Goal: Task Accomplishment & Management: Use online tool/utility

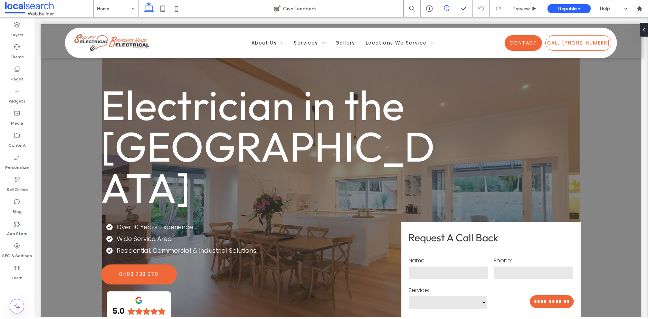
click at [446, 8] on icon at bounding box center [447, 8] width 6 height 6
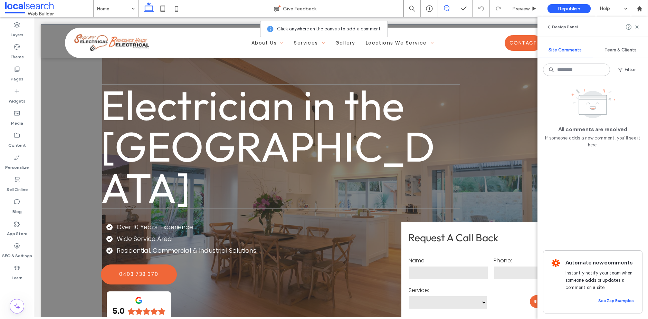
click at [242, 112] on span "Electrician in the Northern Rivers" at bounding box center [268, 146] width 334 height 135
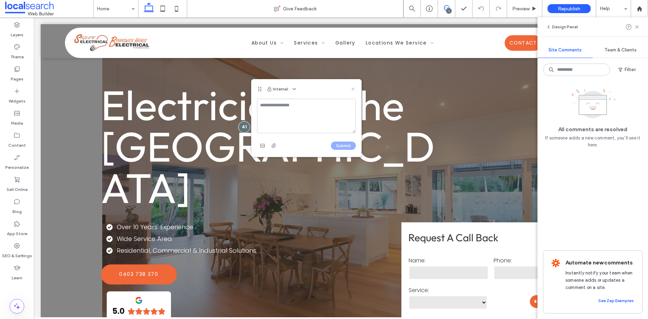
click at [355, 87] on icon at bounding box center [353, 89] width 6 height 6
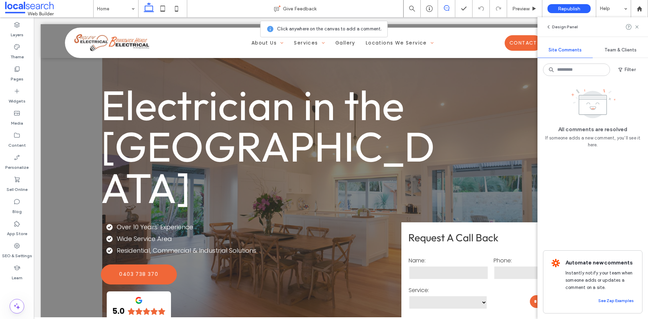
click at [446, 8] on icon at bounding box center [447, 8] width 6 height 6
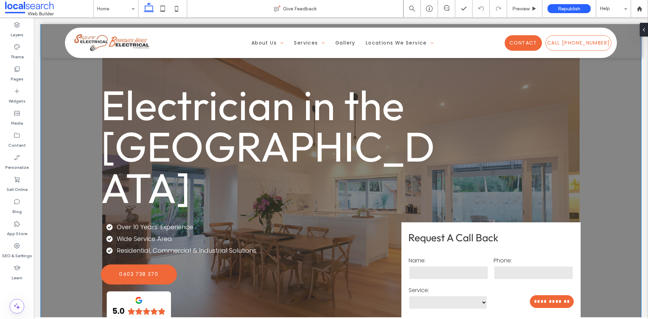
click at [188, 106] on span "Electrician in the Northern Rivers" at bounding box center [268, 146] width 334 height 135
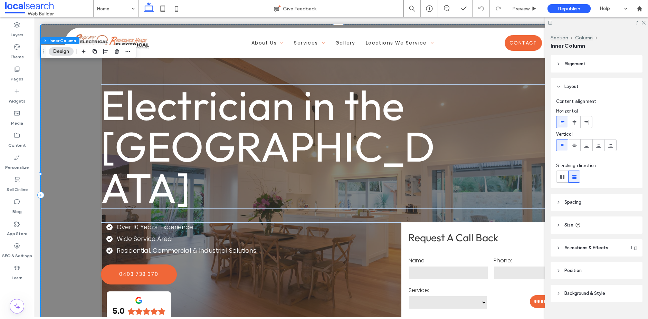
click at [188, 106] on span "Electrician in the Northern Rivers" at bounding box center [268, 146] width 334 height 135
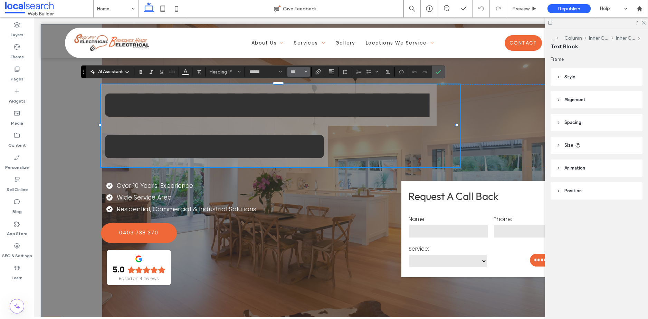
click at [305, 74] on span "Size" at bounding box center [306, 71] width 3 height 9
drag, startPoint x: 297, startPoint y: 146, endPoint x: 263, endPoint y: 128, distance: 38.0
click at [297, 149] on label "96" at bounding box center [298, 154] width 22 height 10
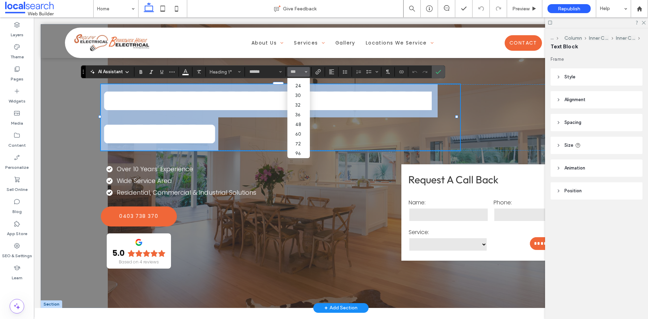
type input "**"
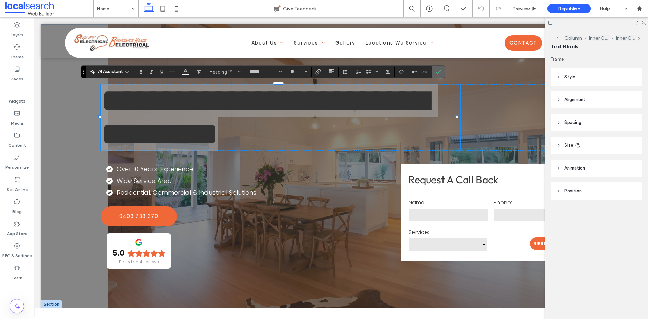
click at [441, 71] on label "Confirm" at bounding box center [438, 72] width 10 height 12
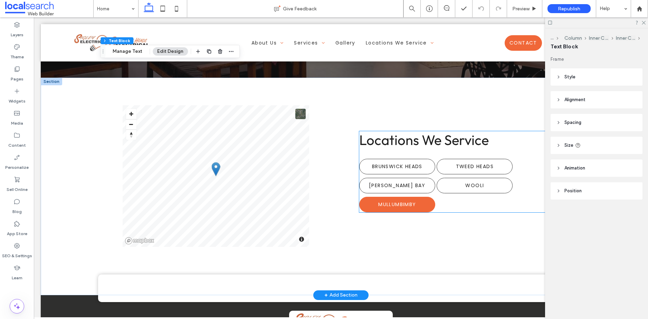
scroll to position [1665, 0]
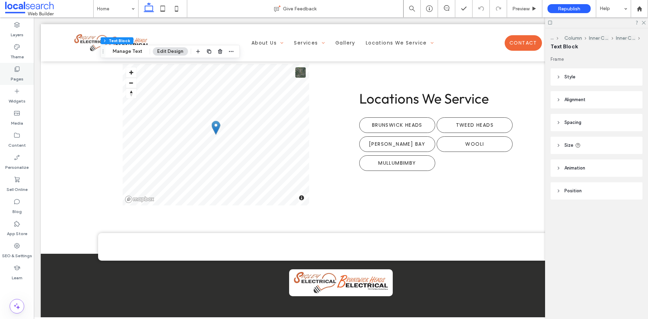
click at [19, 70] on icon at bounding box center [16, 69] width 7 height 7
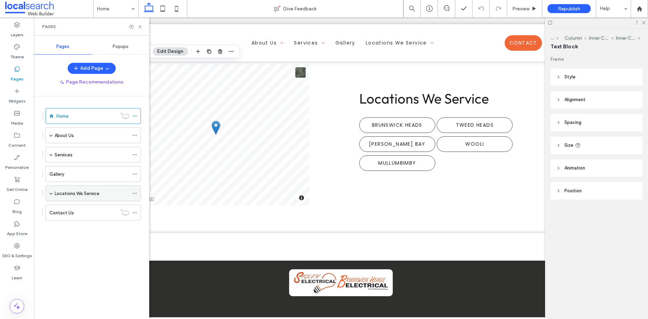
click at [133, 194] on icon at bounding box center [134, 193] width 5 height 5
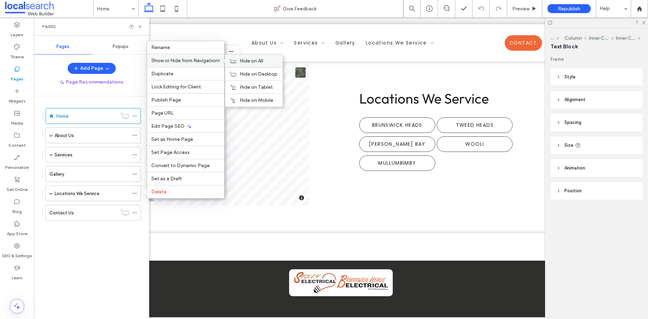
click at [247, 59] on span "Hide on All" at bounding box center [251, 61] width 23 height 6
click at [132, 78] on div "Page Recommendations" at bounding box center [91, 82] width 115 height 11
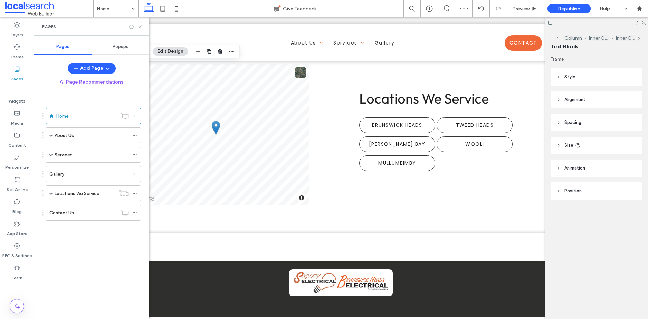
click at [139, 25] on icon at bounding box center [139, 26] width 5 height 5
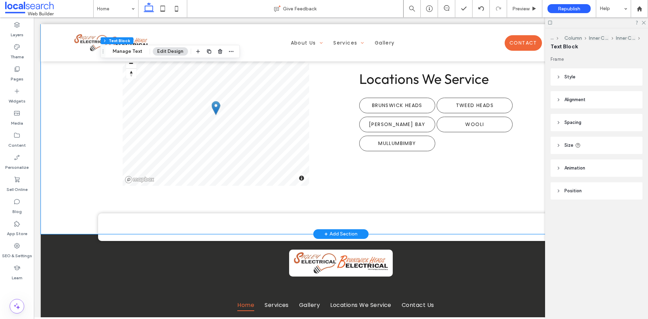
scroll to position [1548, 0]
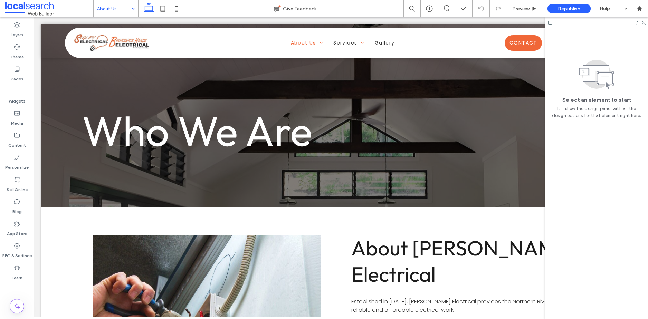
click at [101, 7] on input at bounding box center [114, 8] width 34 height 17
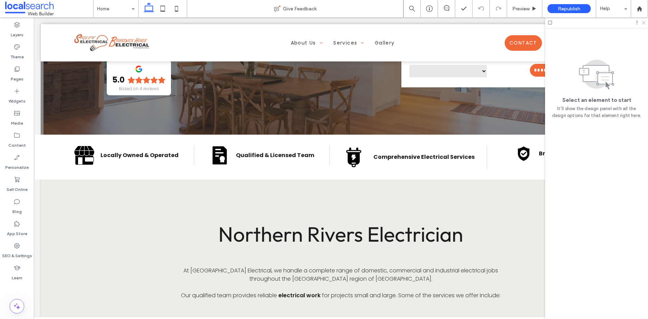
click at [644, 22] on icon at bounding box center [643, 22] width 4 height 4
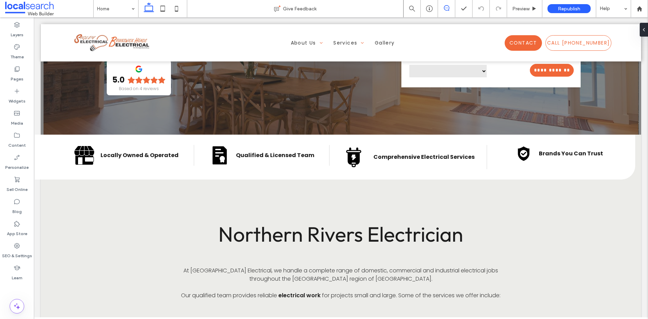
click at [448, 6] on use at bounding box center [447, 8] width 6 height 6
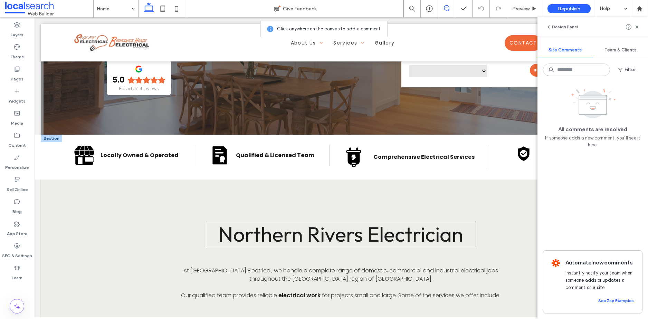
click at [420, 234] on span "Northern Rivers Electrician" at bounding box center [340, 234] width 245 height 26
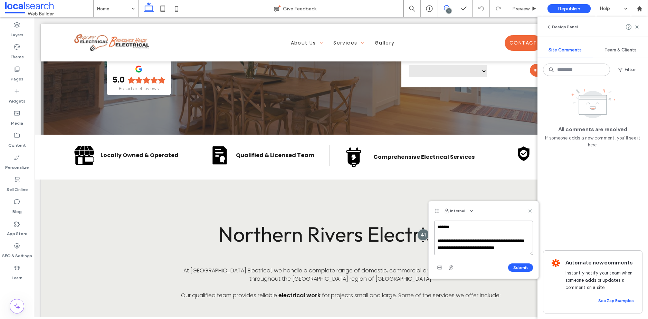
scroll to position [2, 0]
click at [469, 246] on textarea "**********" at bounding box center [483, 238] width 99 height 35
type textarea "**********"
click at [521, 271] on button "Submit" at bounding box center [520, 268] width 25 height 8
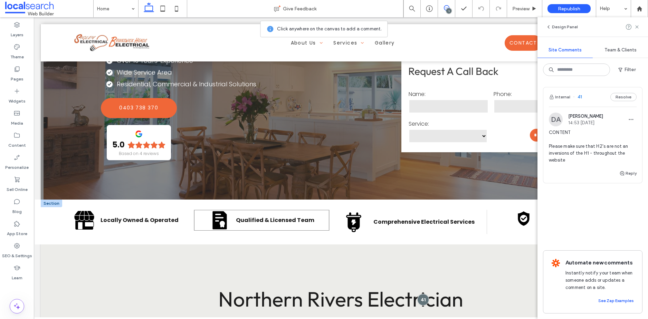
scroll to position [0, 0]
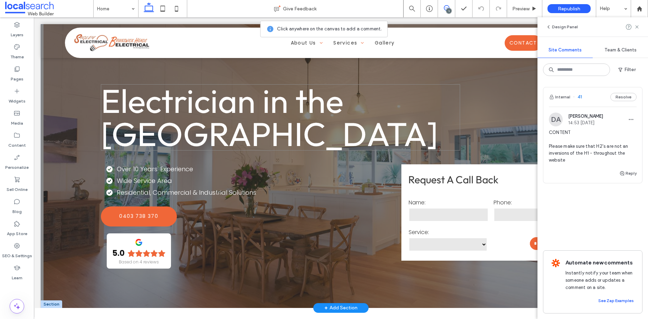
click at [202, 128] on span "Electrician in the Northern Rivers" at bounding box center [269, 117] width 337 height 75
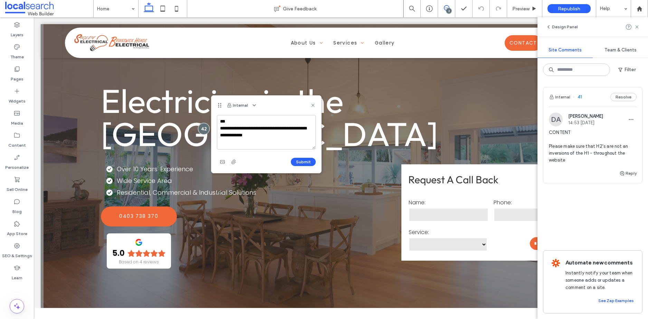
click at [306, 129] on textarea "**********" at bounding box center [266, 132] width 99 height 35
type textarea "**********"
click at [304, 161] on button "Submit" at bounding box center [303, 162] width 25 height 8
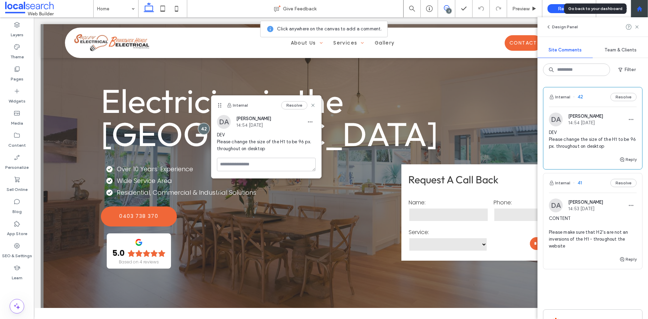
click at [638, 7] on use at bounding box center [639, 8] width 5 height 5
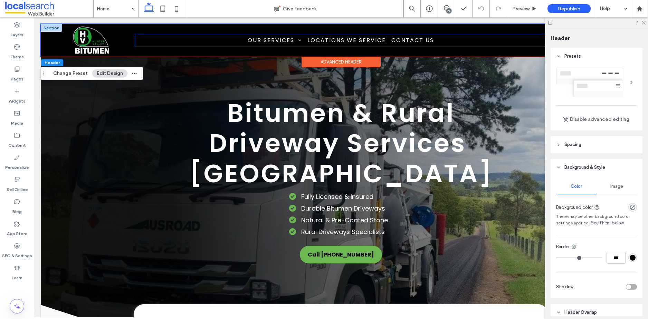
click at [233, 39] on ul "Home Our Services Rural Driveways Bitumen Driveway Repairs Coal Mine Services L…" at bounding box center [340, 40] width 411 height 12
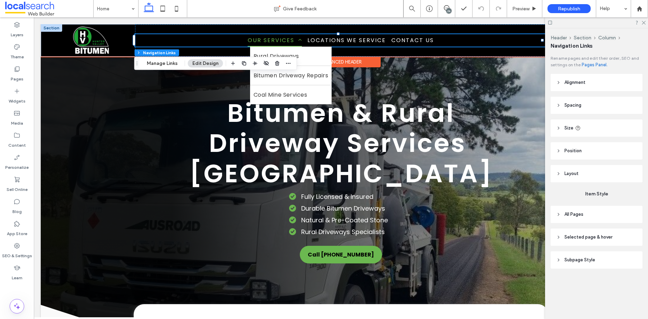
click at [245, 42] on link "Our Services" at bounding box center [275, 40] width 60 height 12
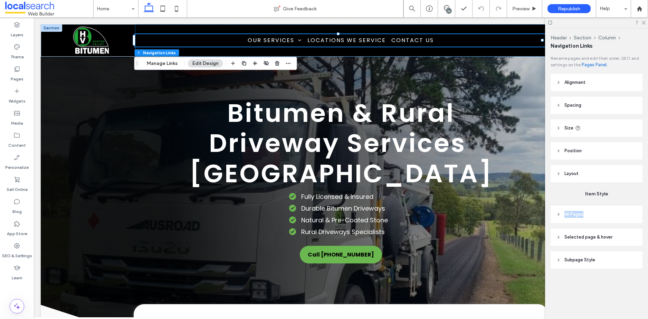
click at [583, 211] on span "All Pages" at bounding box center [573, 214] width 19 height 7
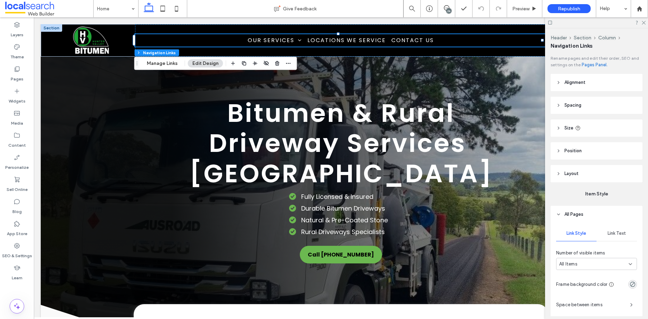
click at [618, 234] on span "Link Text" at bounding box center [617, 234] width 18 height 6
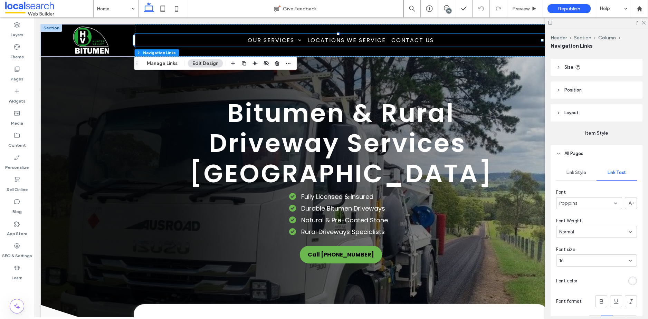
scroll to position [91, 0]
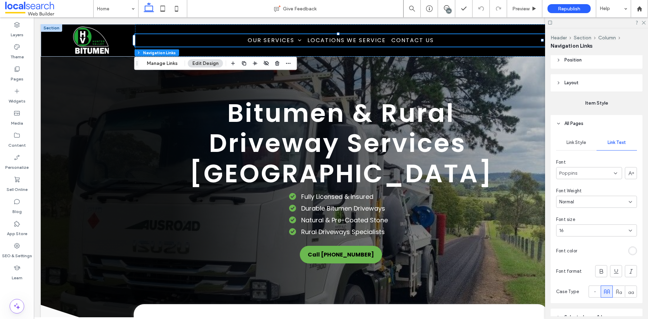
click at [628, 230] on icon at bounding box center [631, 231] width 6 height 6
click at [603, 155] on div "Link Style Link Text Font Poppins Font Weight Normal Font size 16 Font color Fo…" at bounding box center [597, 217] width 92 height 171
click at [613, 174] on icon at bounding box center [616, 174] width 6 height 6
click at [575, 220] on span "Montserrat" at bounding box center [571, 219] width 25 height 7
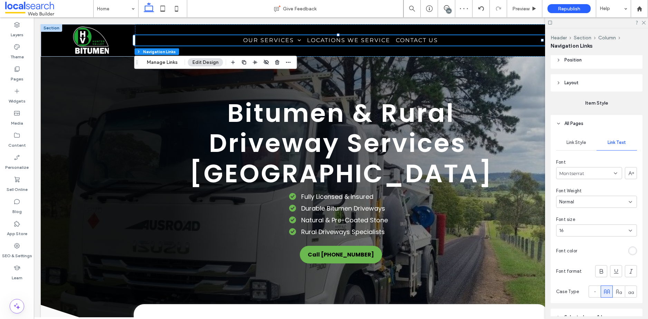
click at [628, 202] on icon at bounding box center [631, 202] width 6 height 6
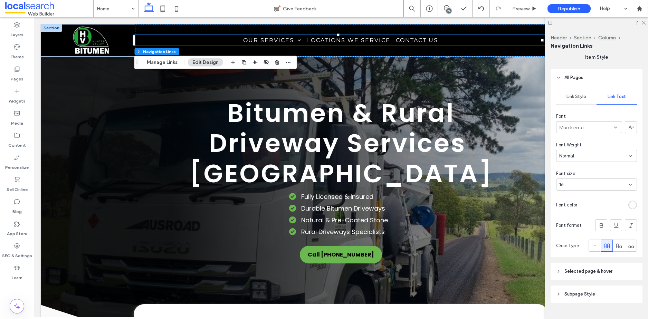
scroll to position [86, 0]
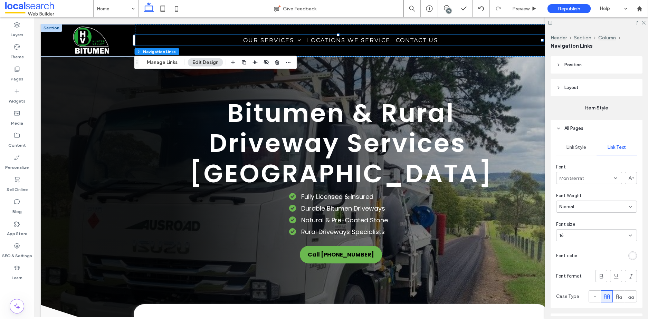
click at [613, 177] on icon at bounding box center [616, 178] width 6 height 6
click at [606, 178] on div "Montserrat" at bounding box center [589, 178] width 66 height 12
click at [607, 177] on div "Montserrat" at bounding box center [589, 178] width 66 height 12
click at [589, 178] on div "Montserrat" at bounding box center [589, 178] width 66 height 12
click at [591, 177] on div "Montserrat" at bounding box center [589, 178] width 66 height 12
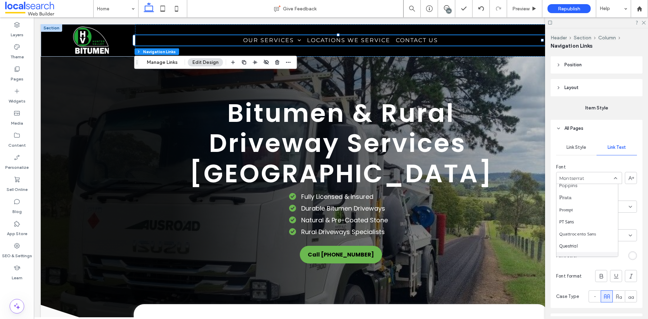
scroll to position [524, 0]
click at [567, 221] on span "PT Sans" at bounding box center [566, 222] width 15 height 7
click at [585, 179] on div "PT Sans" at bounding box center [589, 178] width 66 height 12
click at [569, 202] on span "Bebas Neue" at bounding box center [567, 202] width 17 height 7
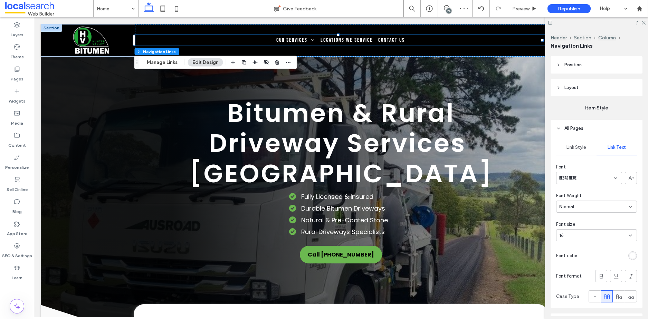
click at [586, 180] on div "Bebas Neue" at bounding box center [589, 178] width 66 height 12
click at [574, 202] on span "Fjalla One" at bounding box center [567, 202] width 17 height 7
click at [15, 71] on icon at bounding box center [16, 69] width 7 height 7
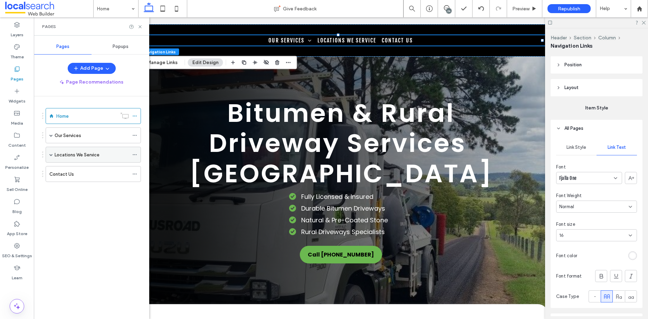
click at [111, 151] on div "Locations We Service" at bounding box center [92, 154] width 74 height 7
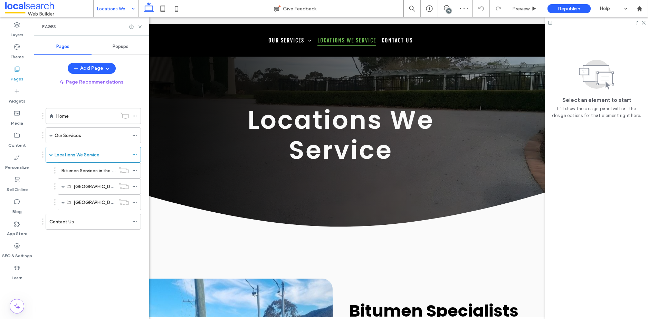
drag, startPoint x: 139, startPoint y: 25, endPoint x: 120, endPoint y: 12, distance: 22.9
click at [139, 25] on icon at bounding box center [139, 26] width 5 height 5
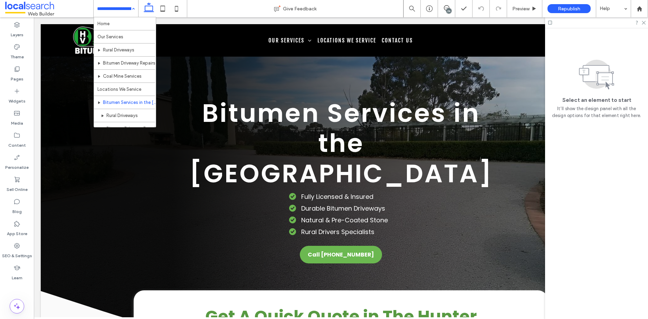
click at [126, 7] on input at bounding box center [114, 8] width 34 height 17
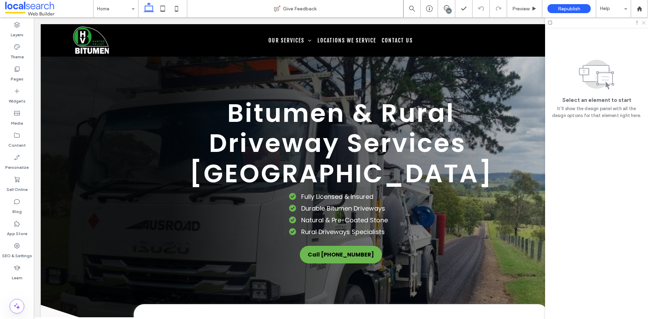
click at [644, 21] on icon at bounding box center [643, 22] width 4 height 4
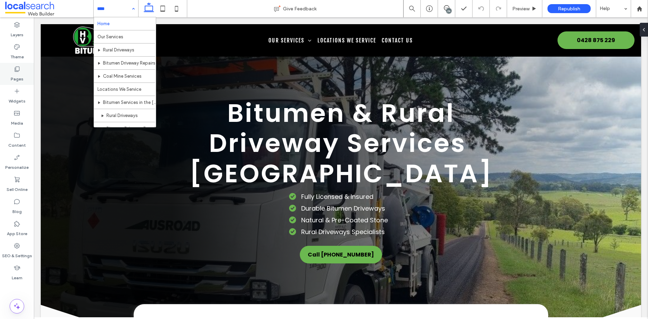
click at [15, 73] on label "Pages" at bounding box center [17, 78] width 13 height 10
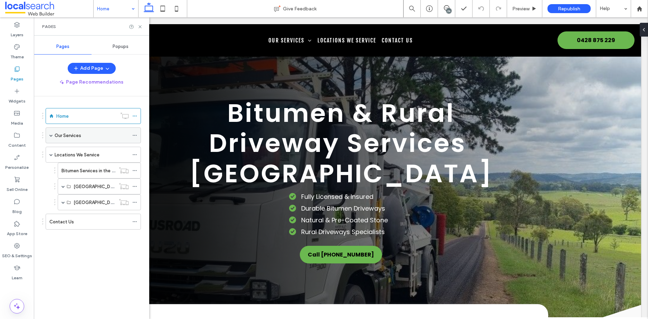
click at [78, 134] on label "Our Services" at bounding box center [68, 136] width 27 height 12
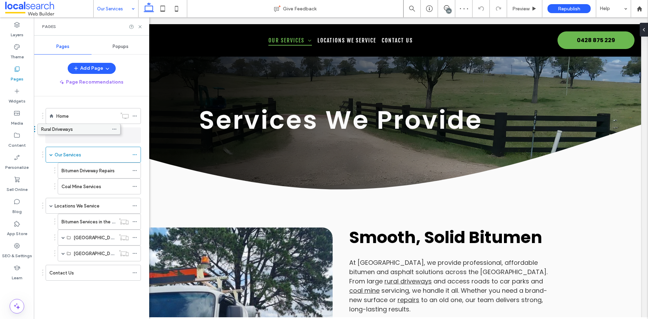
drag, startPoint x: 73, startPoint y: 152, endPoint x: 53, endPoint y: 129, distance: 30.8
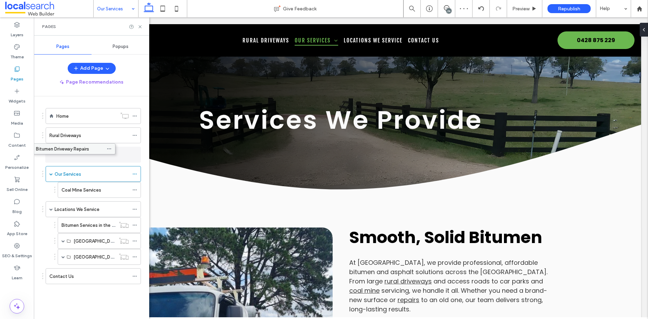
drag, startPoint x: 75, startPoint y: 172, endPoint x: 50, endPoint y: 149, distance: 34.2
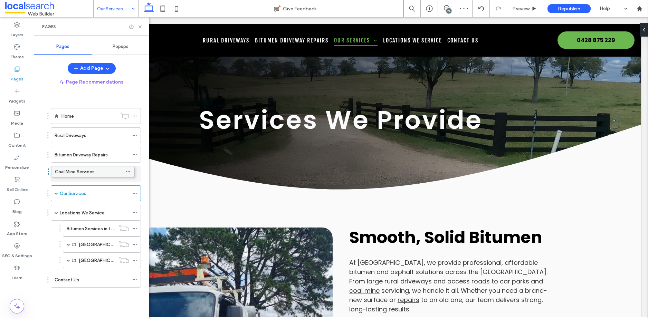
drag, startPoint x: 85, startPoint y: 192, endPoint x: 78, endPoint y: 173, distance: 20.4
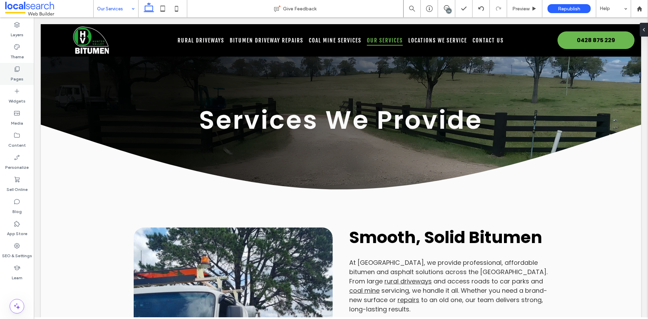
click at [15, 69] on use at bounding box center [17, 69] width 5 height 5
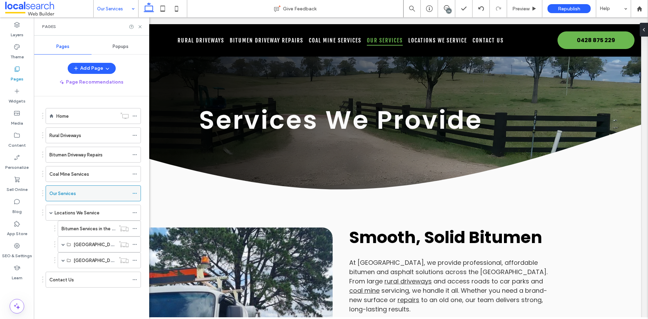
click at [133, 192] on icon at bounding box center [134, 193] width 5 height 5
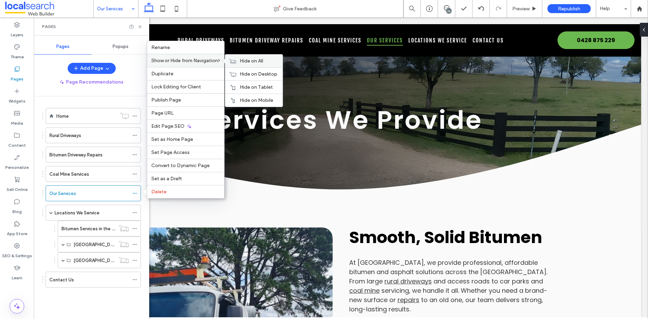
click at [246, 59] on span "Hide on All" at bounding box center [251, 61] width 23 height 6
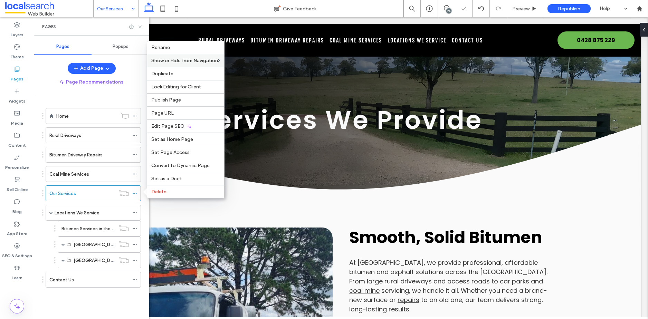
click at [141, 26] on icon at bounding box center [139, 26] width 5 height 5
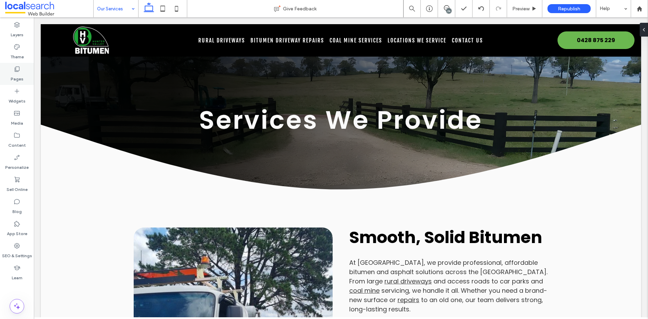
click at [17, 69] on icon at bounding box center [16, 69] width 7 height 7
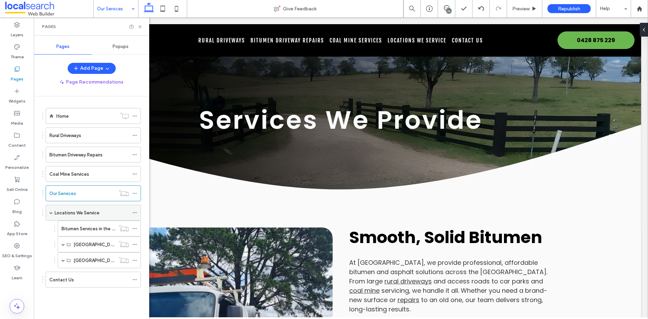
click at [134, 212] on icon at bounding box center [134, 212] width 5 height 5
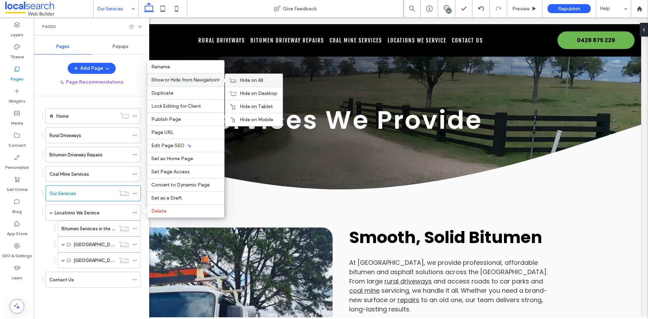
click at [252, 80] on span "Hide on All" at bounding box center [251, 80] width 23 height 6
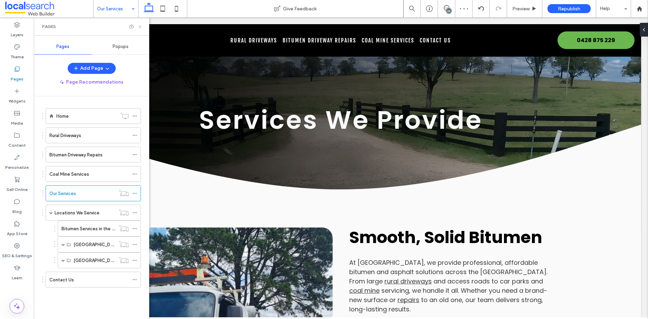
drag, startPoint x: 141, startPoint y: 25, endPoint x: 11, endPoint y: 6, distance: 131.2
click at [141, 25] on icon at bounding box center [139, 26] width 5 height 5
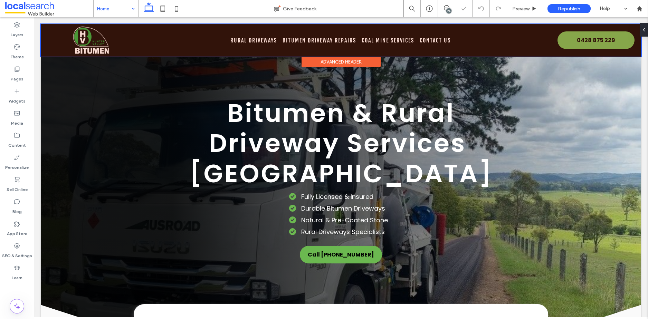
click at [285, 39] on div at bounding box center [341, 40] width 600 height 32
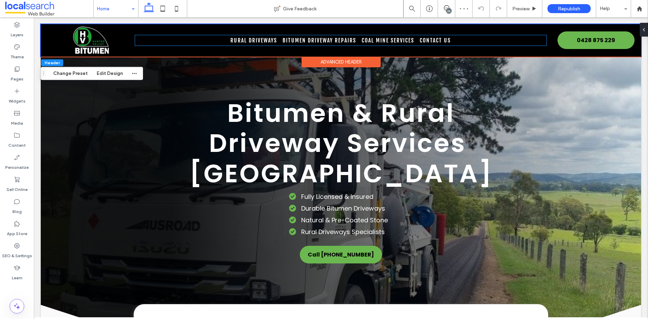
click at [285, 39] on span "Bitumen Driveway Repairs" at bounding box center [320, 40] width 74 height 10
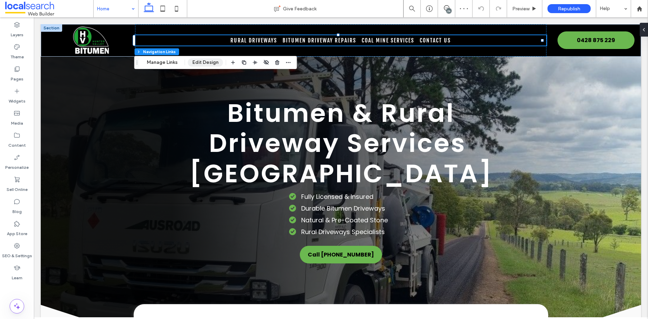
click at [208, 61] on button "Edit Design" at bounding box center [205, 62] width 35 height 8
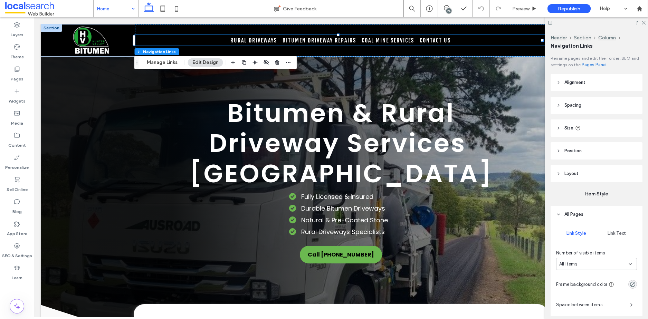
click at [614, 230] on div "Link Text" at bounding box center [616, 233] width 40 height 15
click at [613, 261] on icon at bounding box center [616, 264] width 6 height 6
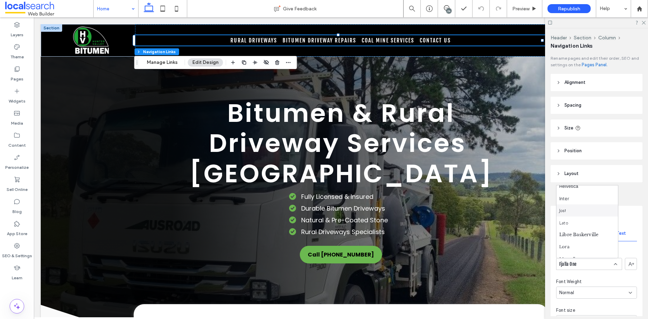
scroll to position [283, 0]
click at [597, 221] on div "Lato" at bounding box center [586, 223] width 61 height 12
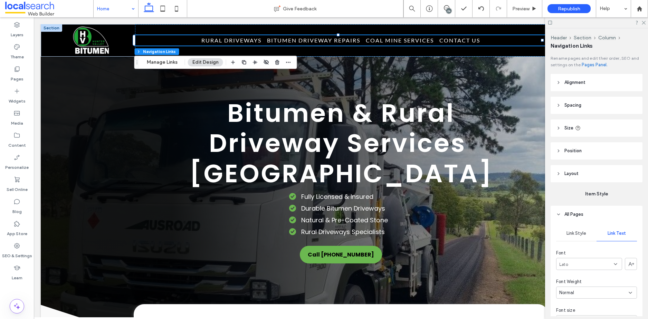
click at [559, 172] on icon at bounding box center [558, 173] width 5 height 5
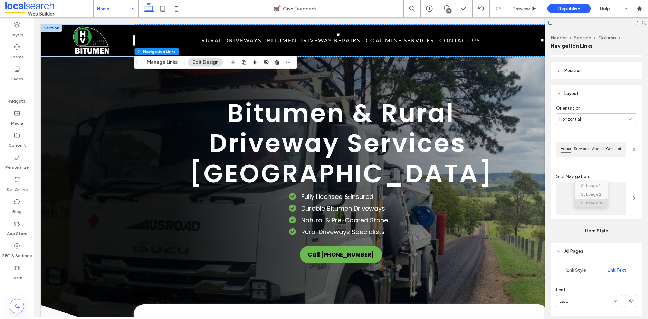
scroll to position [92, 0]
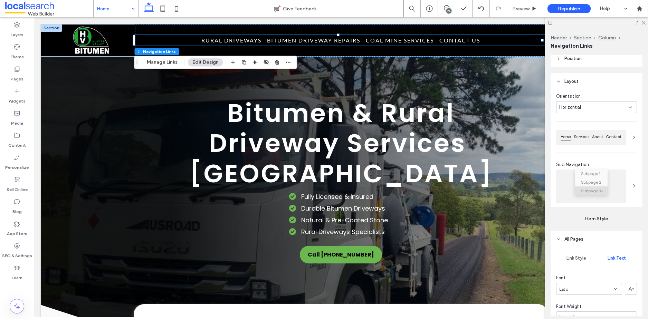
click at [633, 136] on use at bounding box center [633, 137] width 1 height 3
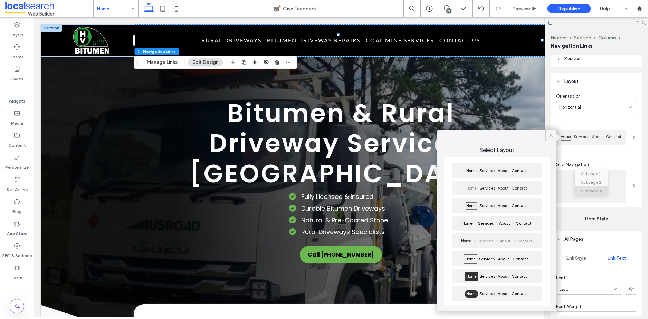
click at [626, 122] on hr at bounding box center [596, 122] width 81 height 0
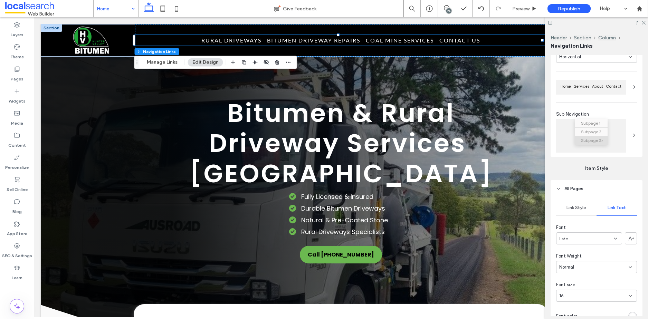
scroll to position [147, 0]
click at [572, 202] on span "Link Style" at bounding box center [576, 204] width 20 height 6
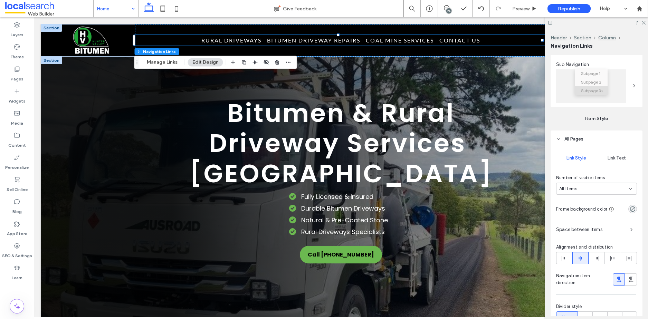
scroll to position [194, 0]
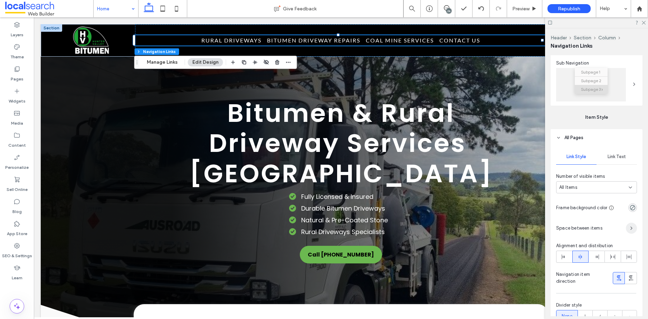
click at [629, 228] on icon "button" at bounding box center [632, 229] width 6 height 6
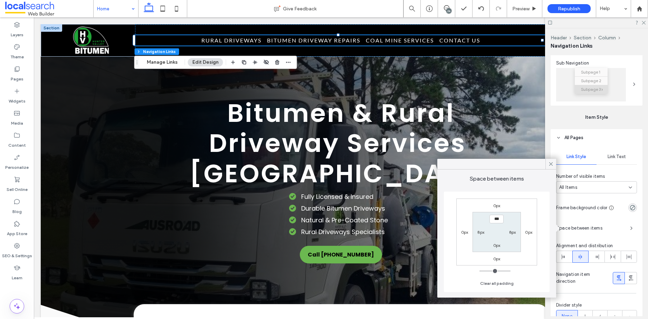
click at [479, 231] on label "8px" at bounding box center [480, 232] width 7 height 5
type input "*"
click at [479, 233] on input "***" at bounding box center [481, 232] width 14 height 9
drag, startPoint x: 479, startPoint y: 233, endPoint x: 476, endPoint y: 232, distance: 3.5
click at [476, 232] on input "***" at bounding box center [481, 232] width 14 height 9
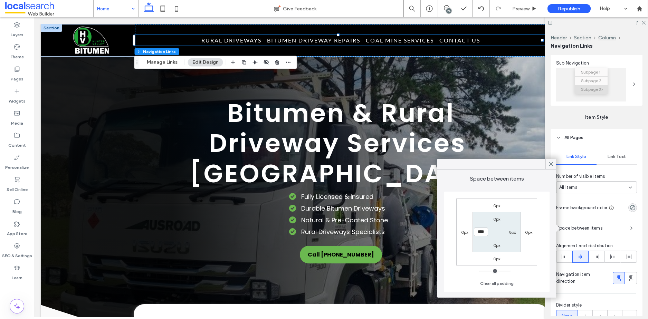
type input "****"
click at [510, 231] on label "8px" at bounding box center [512, 232] width 7 height 5
type input "*"
click at [510, 232] on input "***" at bounding box center [512, 232] width 14 height 9
drag, startPoint x: 511, startPoint y: 232, endPoint x: 507, endPoint y: 232, distance: 3.8
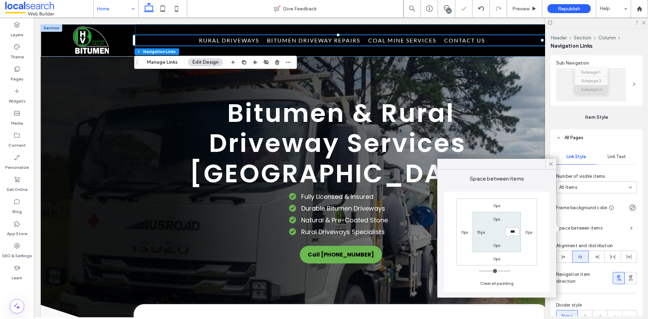
click at [507, 232] on input "***" at bounding box center [512, 232] width 14 height 9
type input "****"
type input "**"
click at [643, 23] on icon at bounding box center [643, 22] width 4 height 4
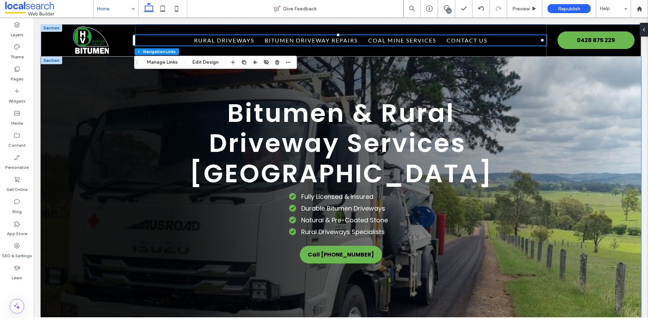
click at [558, 108] on div "Bitumen & Rural Driveway Services [GEOGRAPHIC_DATA] Fully Licensed & Insured Du…" at bounding box center [341, 212] width 600 height 311
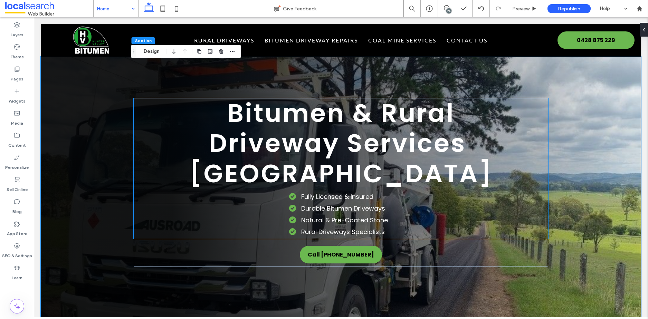
click at [388, 143] on span "Bitumen & Rural Driveway Services [GEOGRAPHIC_DATA]" at bounding box center [341, 143] width 304 height 96
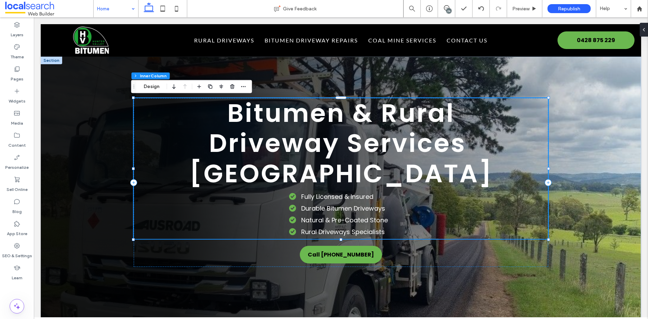
click at [387, 143] on span "Bitumen & Rural Driveway Services [GEOGRAPHIC_DATA]" at bounding box center [341, 143] width 304 height 96
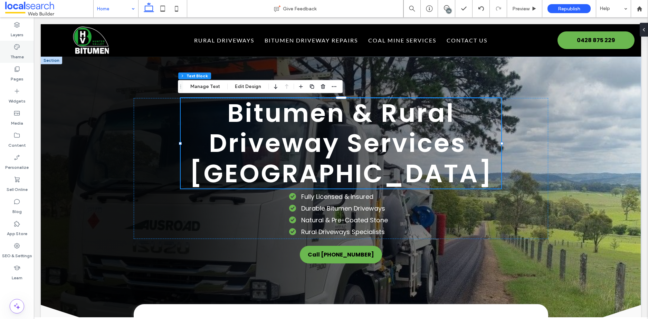
click at [16, 46] on icon at bounding box center [16, 47] width 7 height 7
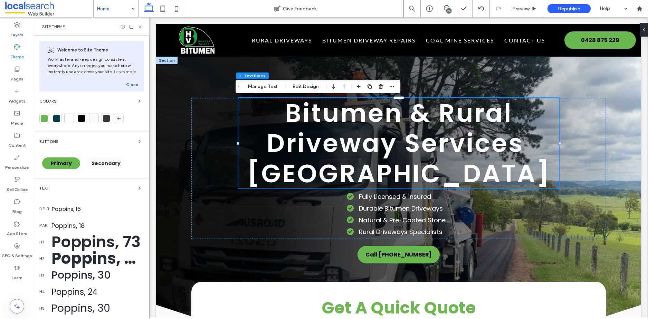
click at [70, 240] on div "Poppins, 73" at bounding box center [97, 241] width 92 height 23
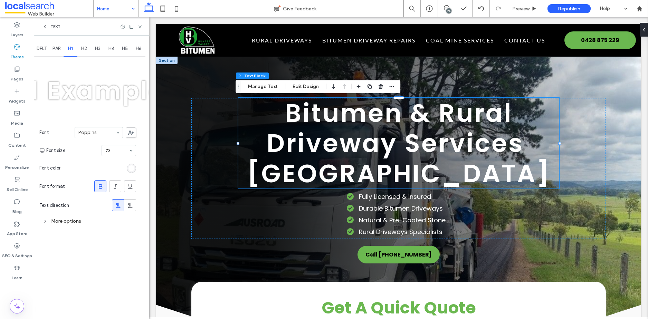
click at [46, 221] on icon at bounding box center [45, 221] width 5 height 5
click at [106, 272] on div "Custom" at bounding box center [106, 271] width 60 height 10
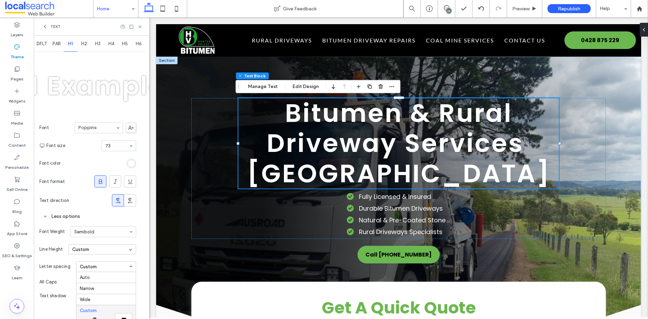
scroll to position [10, 0]
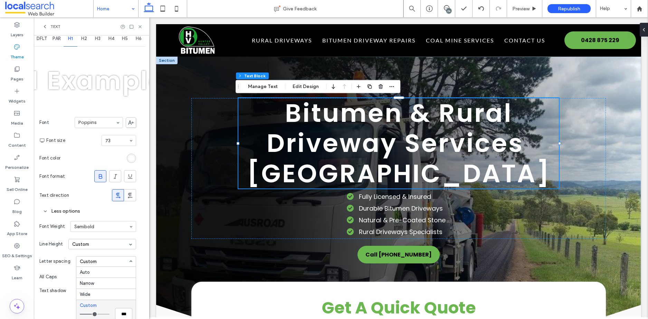
click at [59, 270] on div "All Caps" at bounding box center [87, 277] width 97 height 14
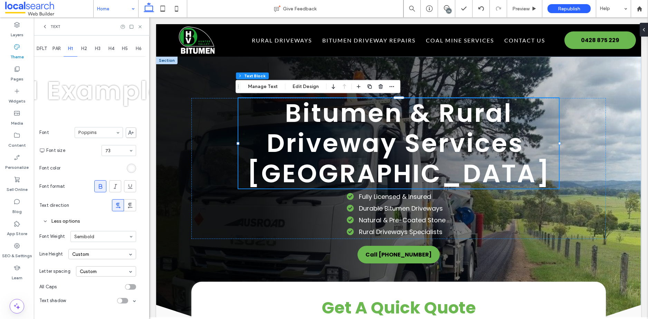
scroll to position [0, 0]
click at [130, 286] on div "toggle" at bounding box center [130, 287] width 11 height 6
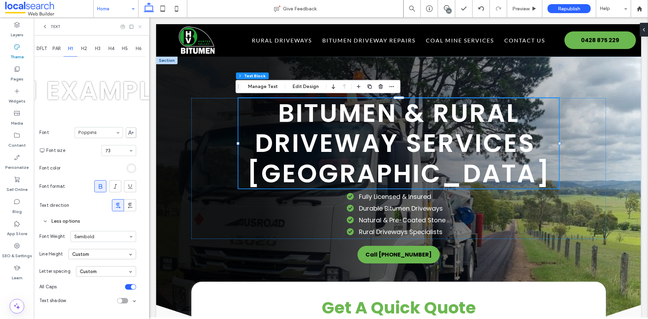
click at [141, 26] on icon at bounding box center [139, 26] width 5 height 5
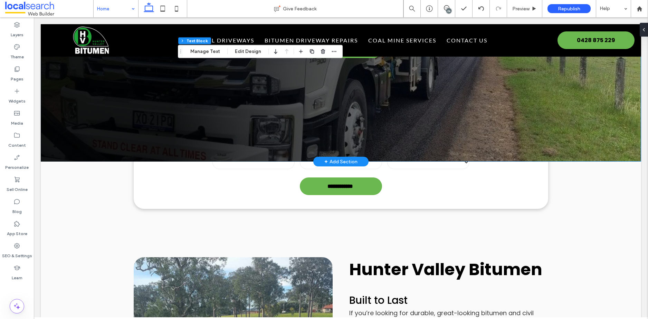
scroll to position [325, 0]
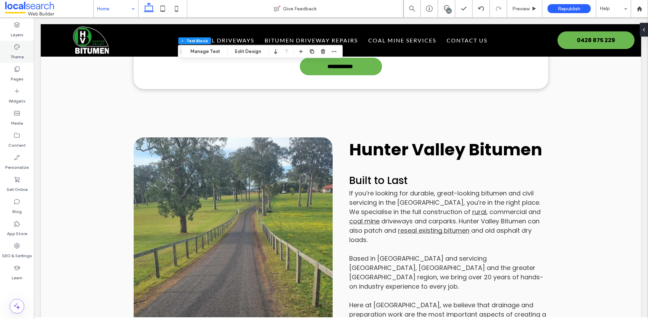
click at [17, 47] on icon at bounding box center [16, 47] width 7 height 7
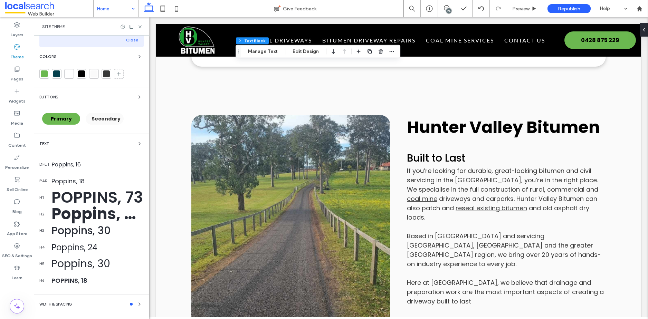
scroll to position [79, 0]
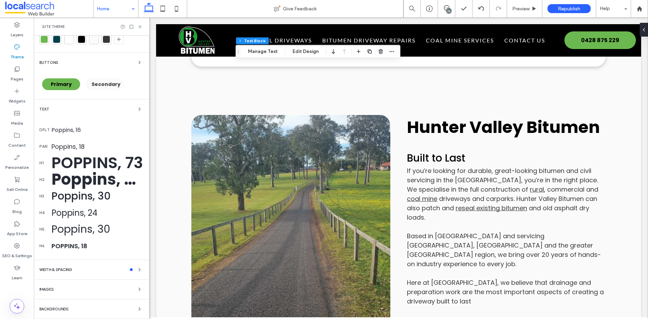
click at [85, 285] on div "Images" at bounding box center [91, 289] width 104 height 8
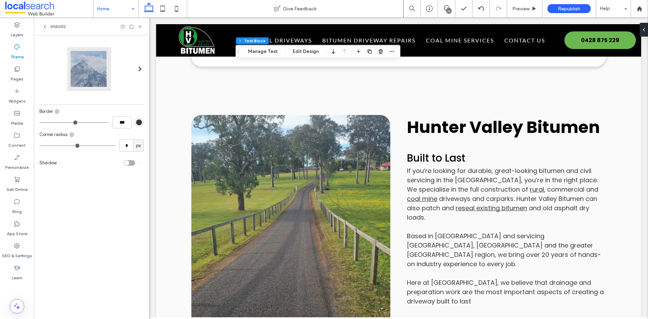
scroll to position [0, 0]
click at [140, 66] on span at bounding box center [140, 69] width 4 height 6
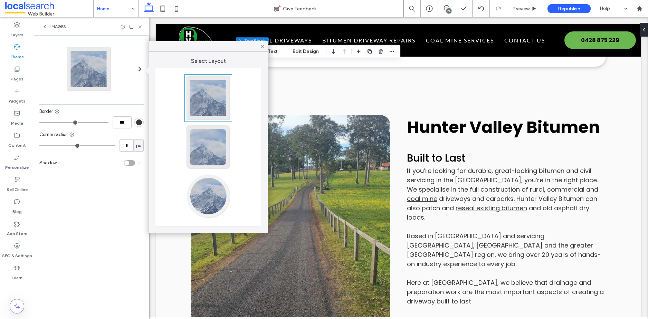
click at [218, 135] on div at bounding box center [208, 147] width 46 height 46
type input "**"
click at [203, 86] on div at bounding box center [208, 98] width 46 height 46
type input "*"
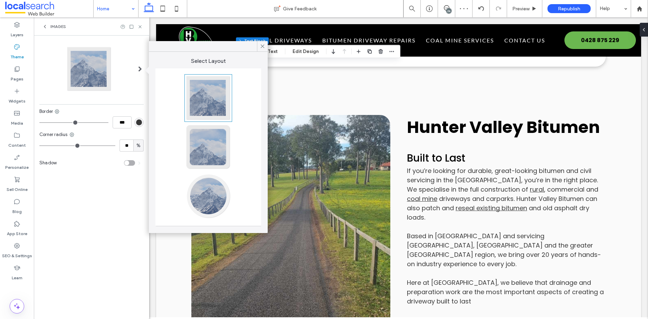
type input "*"
click at [261, 45] on icon at bounding box center [262, 46] width 6 height 6
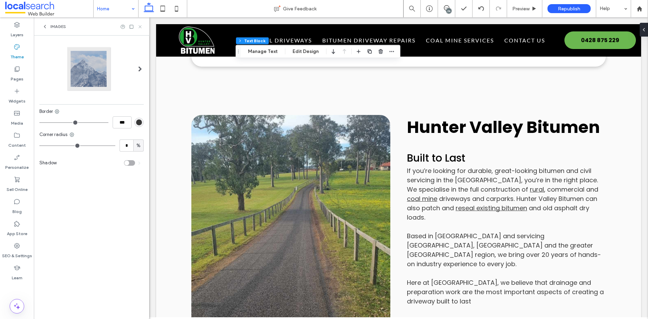
click at [140, 25] on icon at bounding box center [139, 26] width 5 height 5
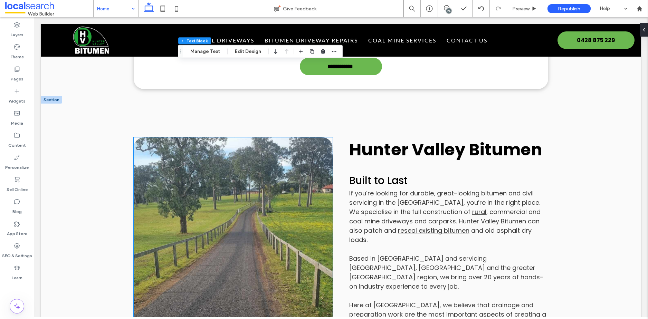
click at [250, 175] on link at bounding box center [233, 265] width 199 height 257
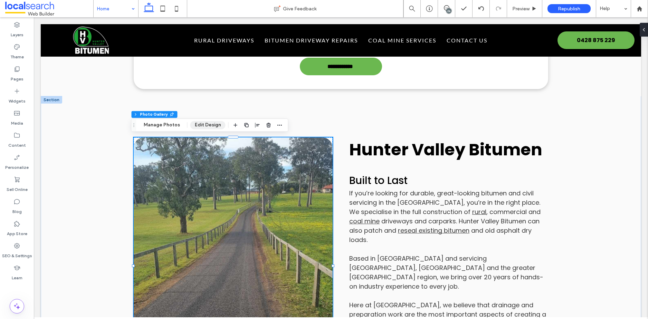
click at [218, 123] on button "Edit Design" at bounding box center [207, 125] width 35 height 8
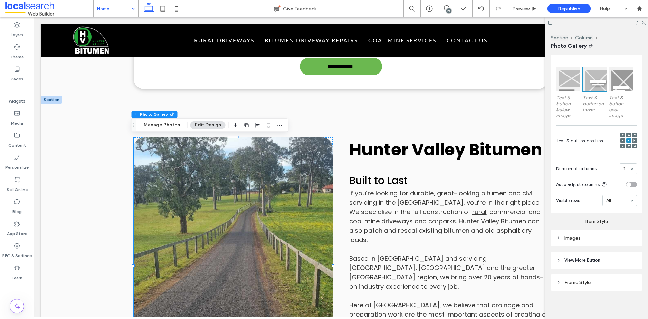
scroll to position [206, 0]
click at [565, 235] on div "Images" at bounding box center [596, 238] width 81 height 6
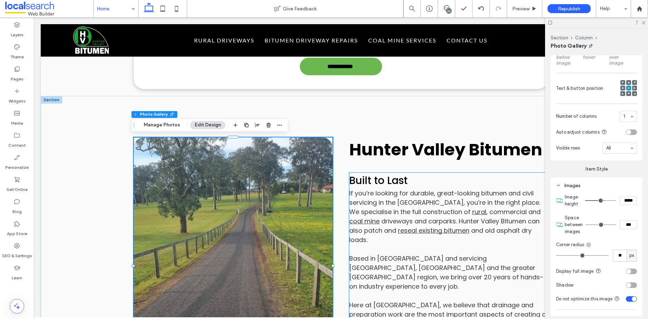
scroll to position [259, 0]
type input "**"
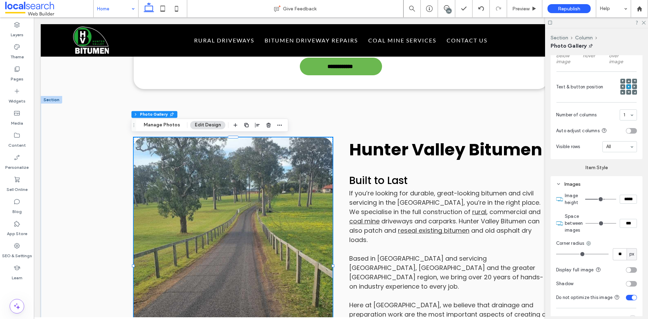
type input "**"
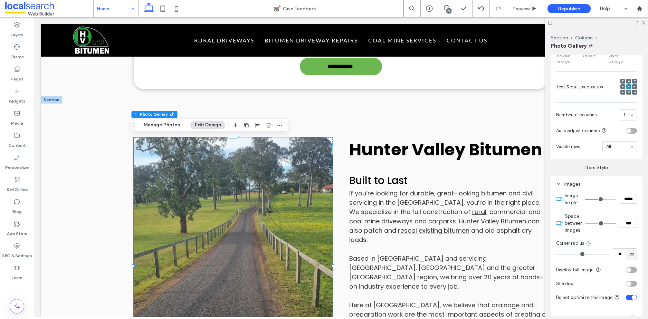
type input "**"
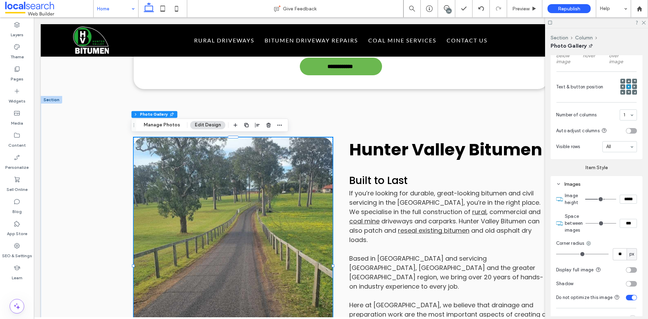
type input "**"
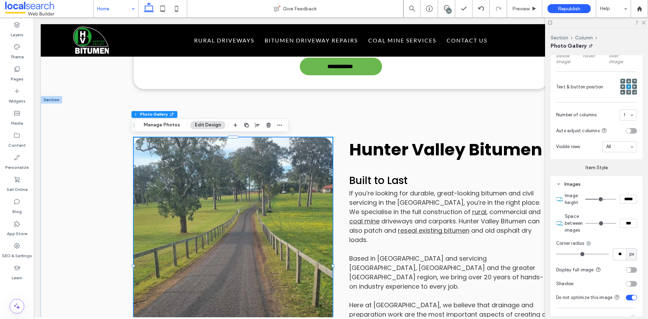
type input "**"
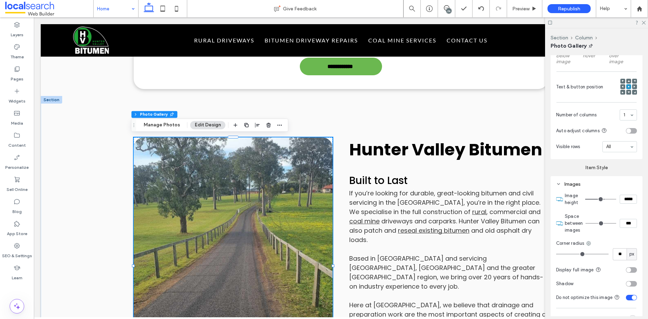
type input "*"
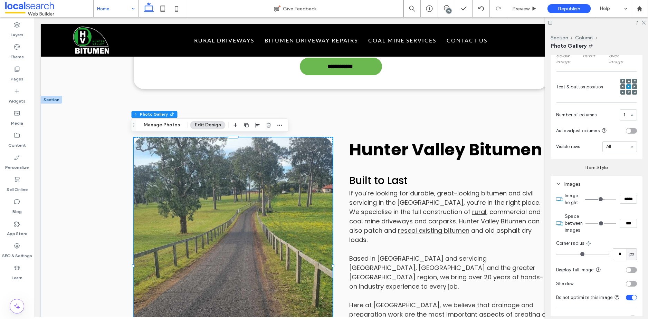
type input "*"
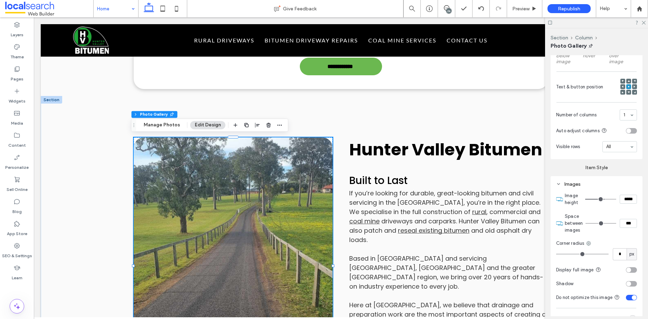
drag, startPoint x: 572, startPoint y: 251, endPoint x: 555, endPoint y: 251, distance: 17.3
type input "*"
click at [556, 254] on input "range" at bounding box center [582, 254] width 52 height 1
click at [358, 116] on div "Hunter Valley Bitumen Built to Last If you’re looking for durable, great-lookin…" at bounding box center [341, 298] width 414 height 404
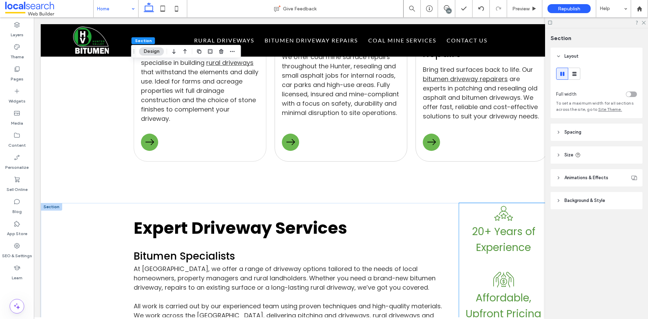
scroll to position [1028, 0]
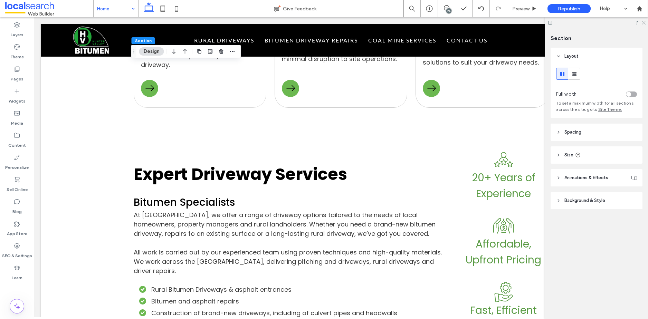
click at [642, 23] on icon at bounding box center [643, 22] width 4 height 4
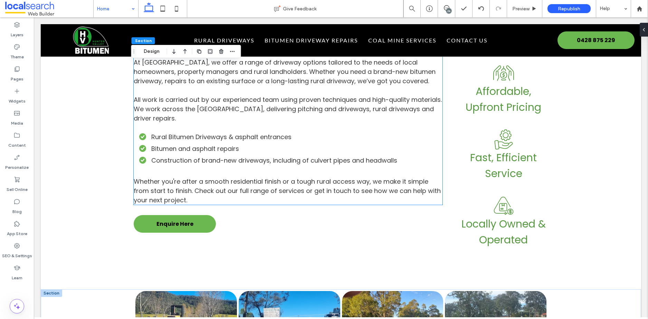
scroll to position [1278, 0]
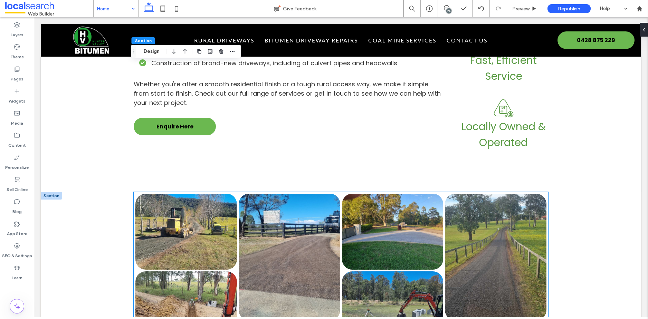
click at [394, 199] on link at bounding box center [393, 232] width 102 height 76
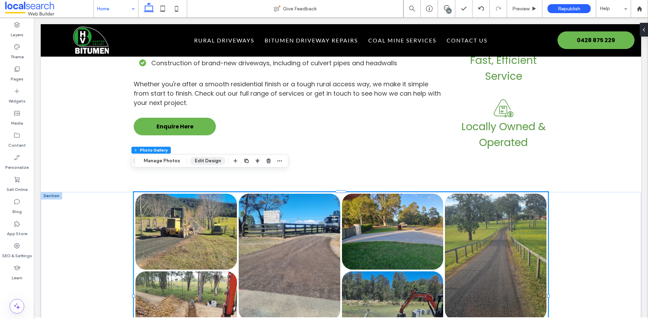
click at [208, 162] on button "Edit Design" at bounding box center [207, 161] width 35 height 8
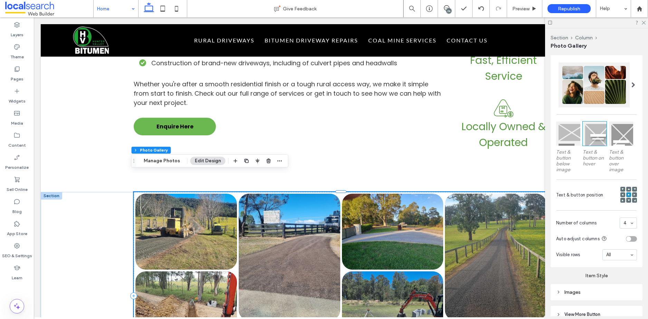
scroll to position [205, 0]
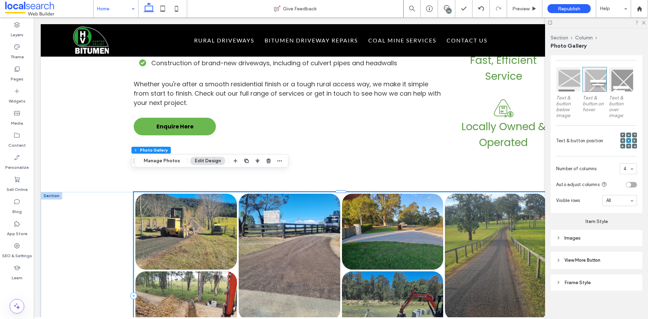
click at [565, 237] on div "Images" at bounding box center [596, 238] width 81 height 6
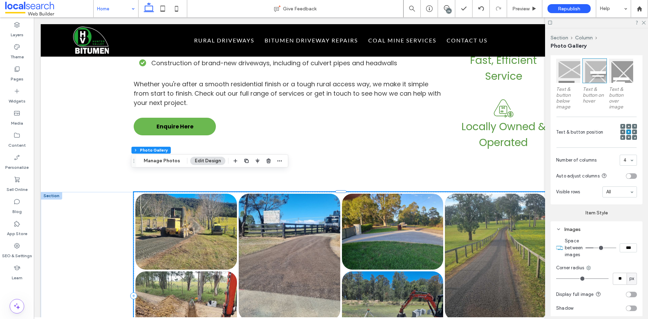
scroll to position [214, 0]
type input "**"
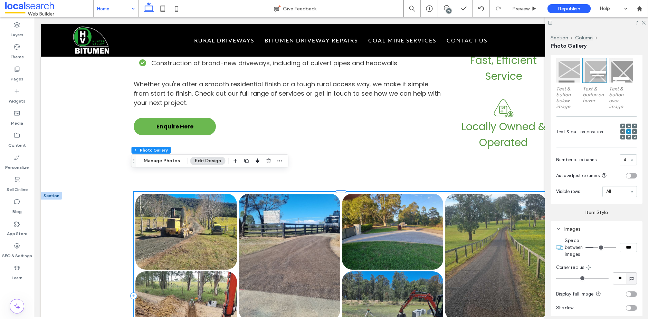
type input "**"
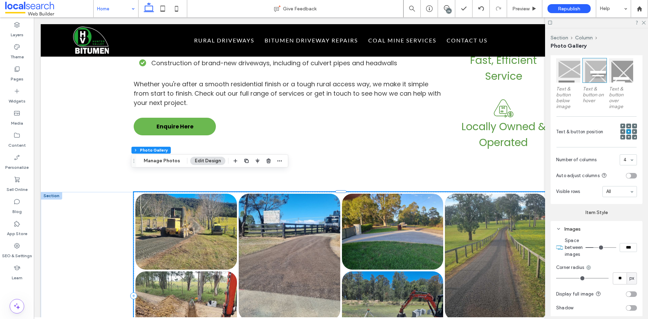
type input "**"
type input "*"
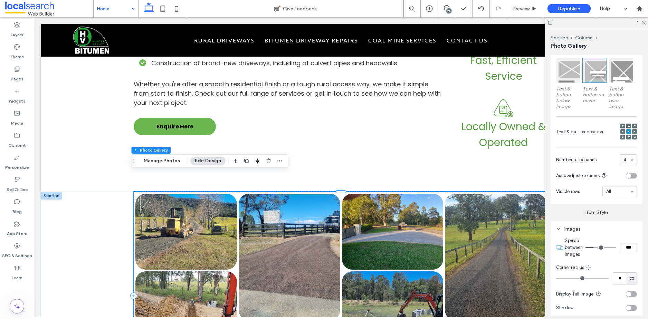
type input "*"
drag, startPoint x: 572, startPoint y: 277, endPoint x: 556, endPoint y: 277, distance: 15.5
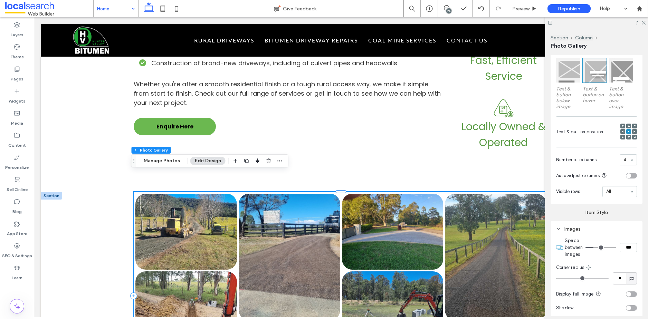
type input "*"
click at [556, 278] on input "range" at bounding box center [582, 278] width 52 height 1
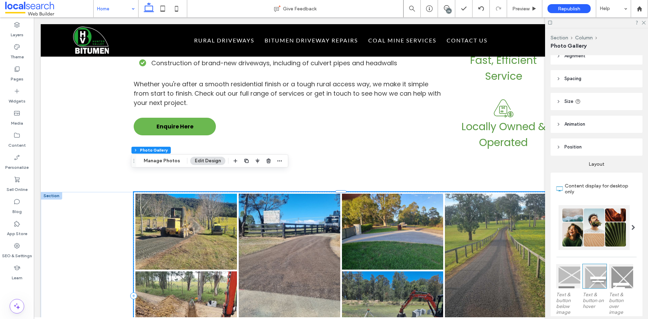
scroll to position [0, 0]
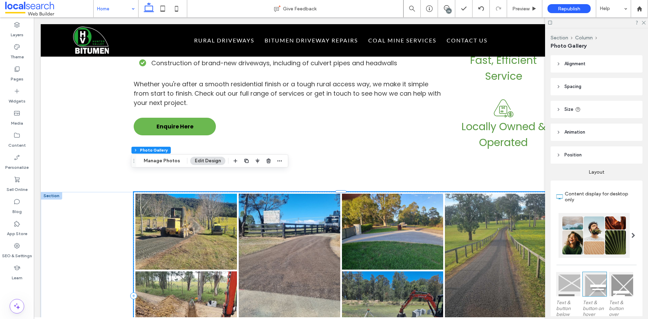
click at [560, 64] on icon at bounding box center [558, 63] width 5 height 5
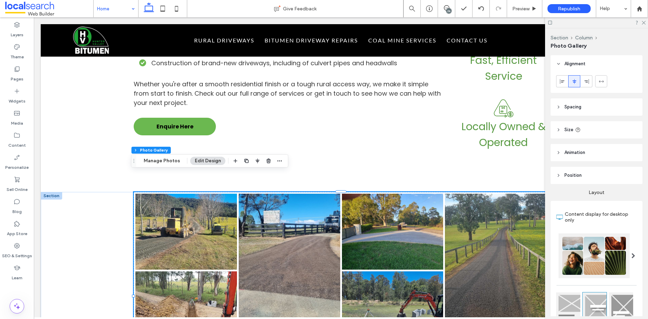
click at [558, 108] on icon at bounding box center [558, 107] width 5 height 5
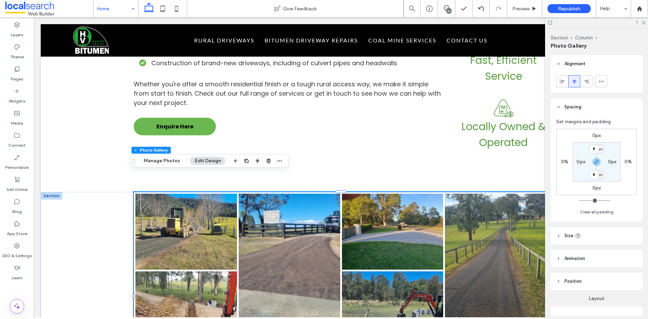
click at [560, 236] on icon at bounding box center [558, 235] width 5 height 5
click at [47, 192] on div at bounding box center [51, 196] width 21 height 8
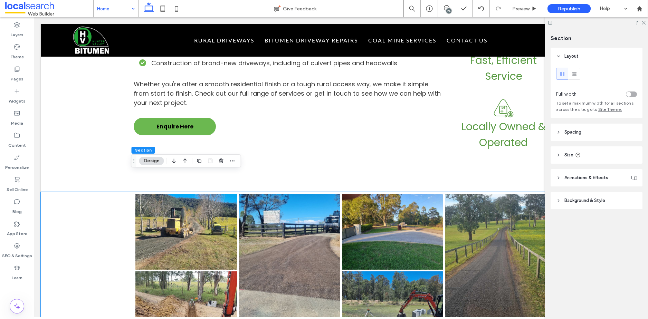
click at [634, 94] on div "toggle" at bounding box center [631, 95] width 11 height 6
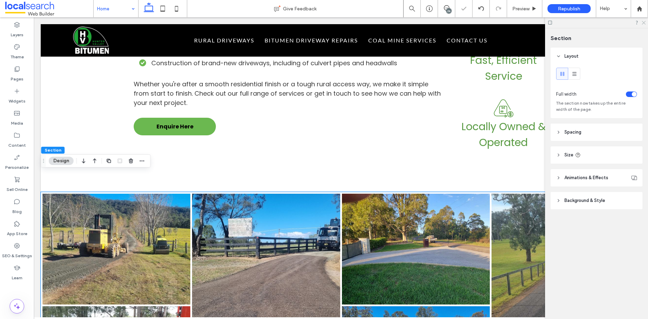
click at [645, 21] on use at bounding box center [644, 23] width 4 height 4
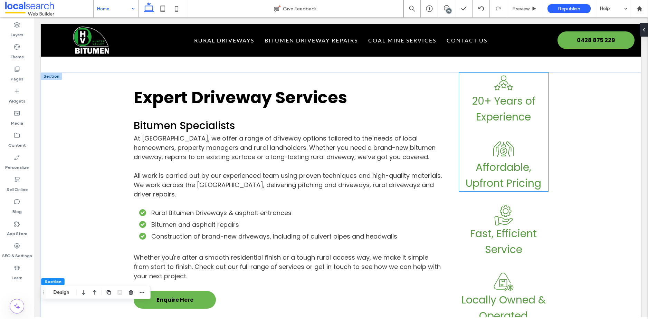
scroll to position [1011, 0]
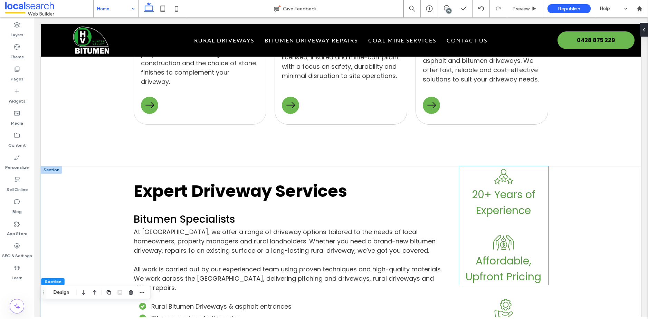
click at [531, 166] on div "20+ Years of Experience Experience Icon" at bounding box center [503, 192] width 89 height 52
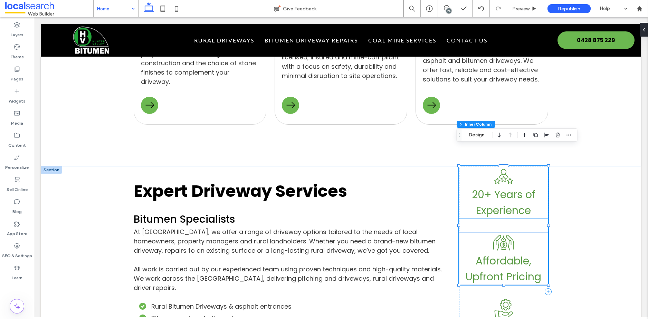
click at [481, 166] on div "20+ Years of Experience Experience Icon" at bounding box center [503, 192] width 89 height 52
click at [477, 166] on div "20+ Years of Experience Experience Icon" at bounding box center [503, 192] width 89 height 52
click at [479, 134] on button "Design" at bounding box center [476, 135] width 25 height 8
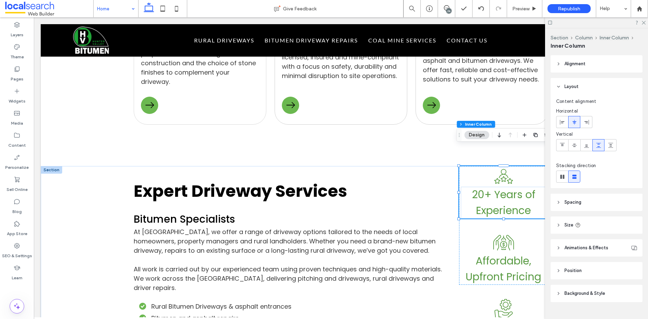
click at [608, 295] on header "Background & Style" at bounding box center [597, 293] width 92 height 17
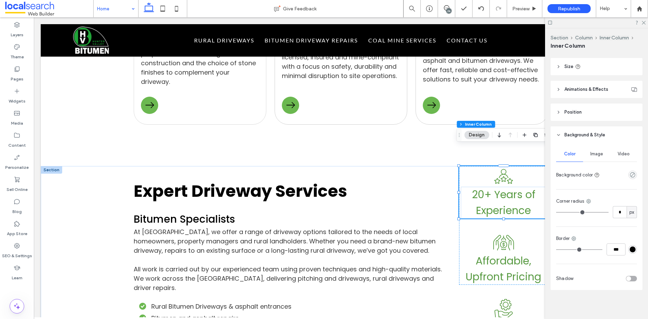
scroll to position [160, 0]
click at [629, 277] on div "toggle" at bounding box center [631, 278] width 11 height 6
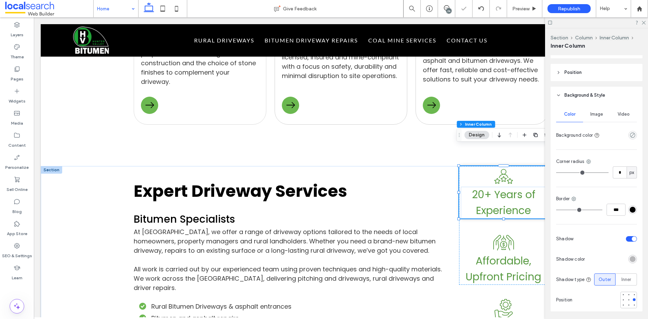
scroll to position [223, 0]
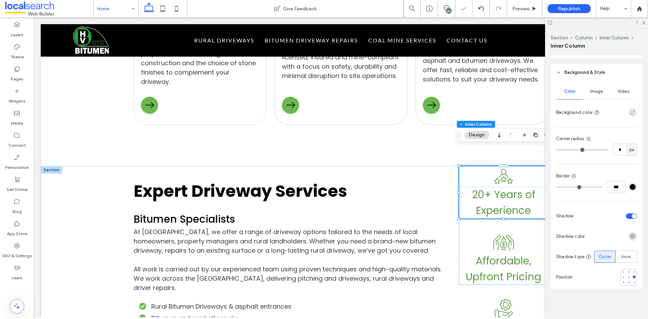
click at [630, 233] on div "rgba(0, 0, 0, 0.25)" at bounding box center [633, 236] width 6 height 6
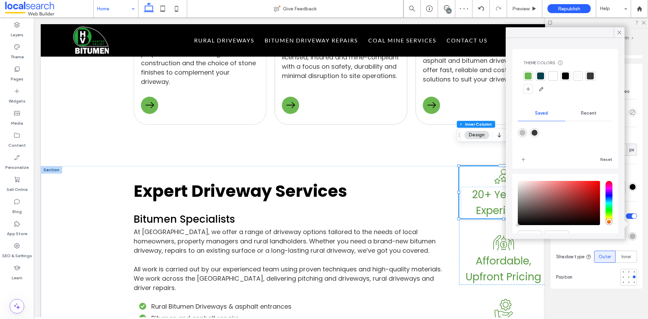
click at [526, 79] on div at bounding box center [528, 76] width 7 height 7
click at [627, 277] on div at bounding box center [628, 277] width 3 height 3
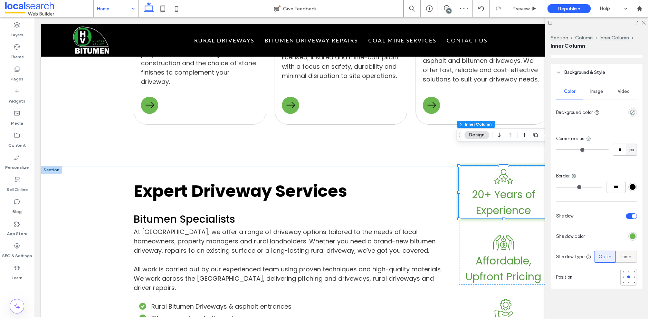
click at [624, 257] on span "Inner" at bounding box center [626, 257] width 10 height 7
click at [622, 277] on div at bounding box center [623, 277] width 3 height 3
type input "**"
click at [465, 232] on div "Affordable, Upfront Pricing Affordable Icon" at bounding box center [503, 258] width 89 height 52
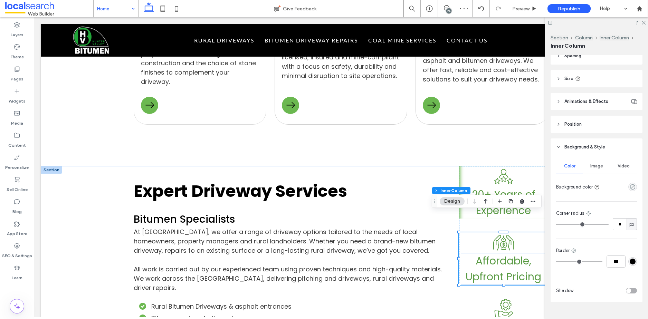
scroll to position [160, 0]
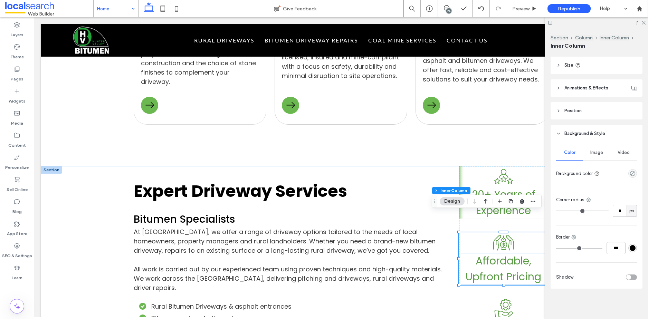
click at [631, 277] on div "toggle" at bounding box center [631, 278] width 11 height 6
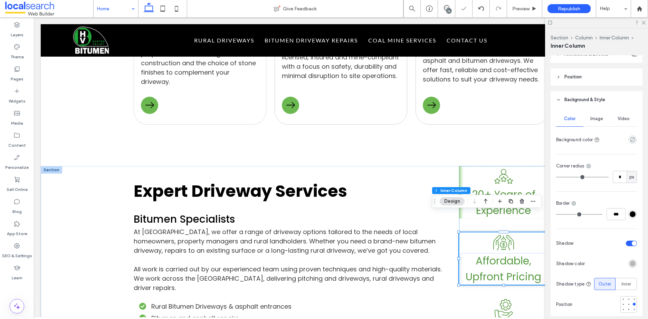
scroll to position [221, 0]
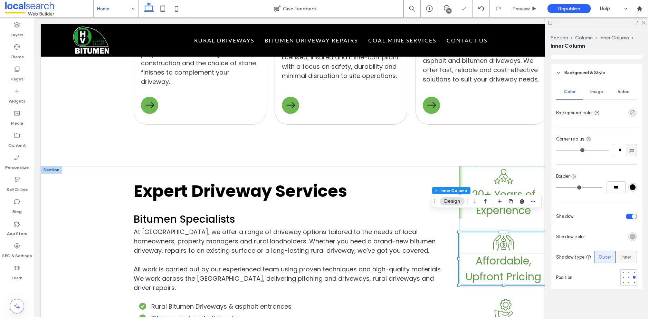
click at [624, 258] on span "Inner" at bounding box center [626, 257] width 10 height 7
click at [630, 236] on div "rgba(0, 0, 0, 0.25)" at bounding box center [633, 237] width 6 height 6
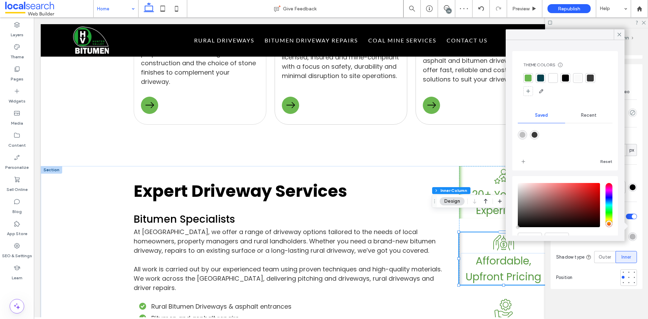
drag, startPoint x: 527, startPoint y: 76, endPoint x: 508, endPoint y: 76, distance: 19.0
click at [527, 76] on div at bounding box center [528, 78] width 7 height 7
type input "**"
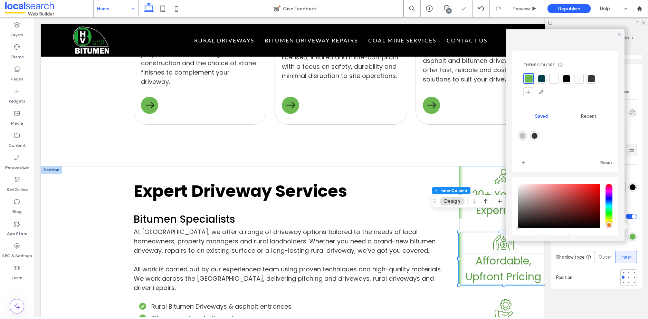
click at [620, 35] on icon at bounding box center [619, 34] width 6 height 6
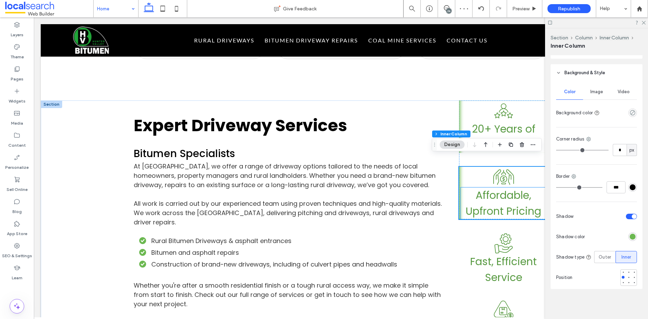
scroll to position [1077, 0]
click at [481, 233] on div "Fast, Efficient Service Service Icon" at bounding box center [503, 259] width 89 height 52
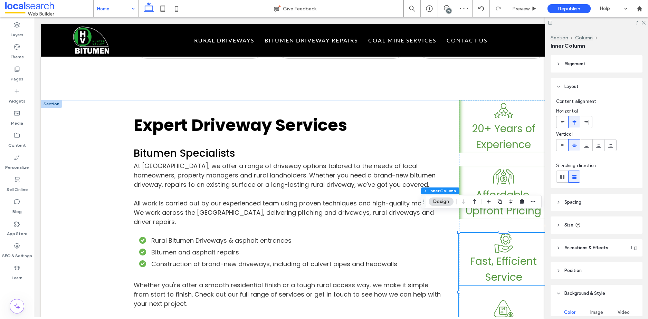
click at [488, 254] on span "Fast, Efficient Service" at bounding box center [503, 269] width 67 height 31
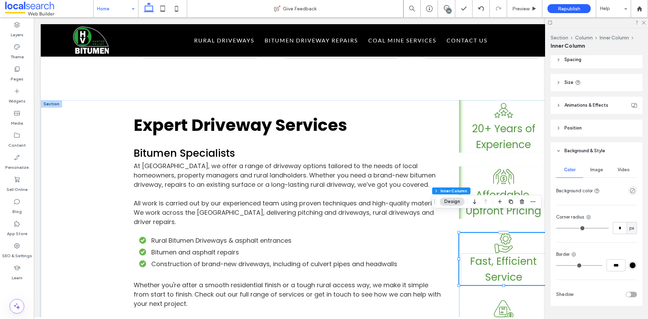
scroll to position [160, 0]
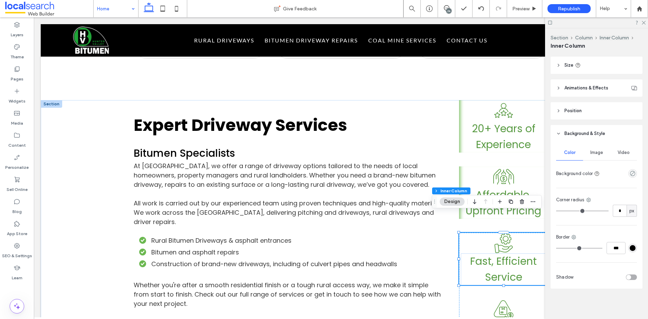
click at [629, 278] on div "toggle" at bounding box center [631, 278] width 11 height 6
click at [630, 297] on div "rgba(0, 0, 0, 0.25)" at bounding box center [633, 298] width 6 height 6
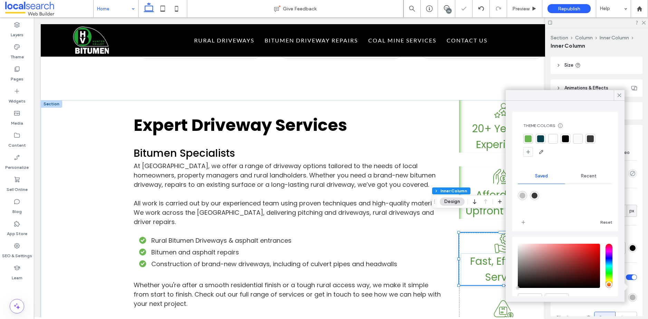
click at [526, 142] on div at bounding box center [528, 138] width 7 height 7
drag, startPoint x: 621, startPoint y: 94, endPoint x: 629, endPoint y: 113, distance: 20.4
click at [621, 95] on icon at bounding box center [619, 95] width 6 height 6
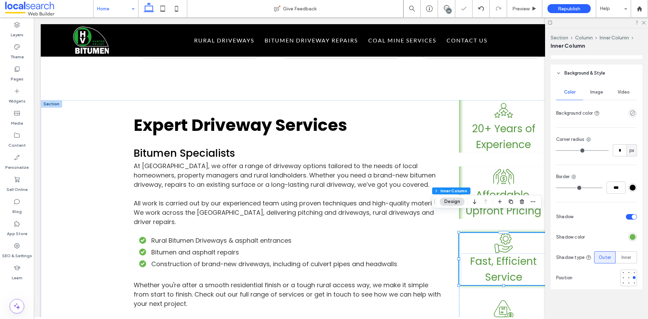
scroll to position [223, 0]
click at [624, 257] on span "Inner" at bounding box center [626, 257] width 10 height 7
type input "**"
click at [526, 299] on div "Locally Owned & Operated Locally Owned Icon" at bounding box center [503, 325] width 89 height 52
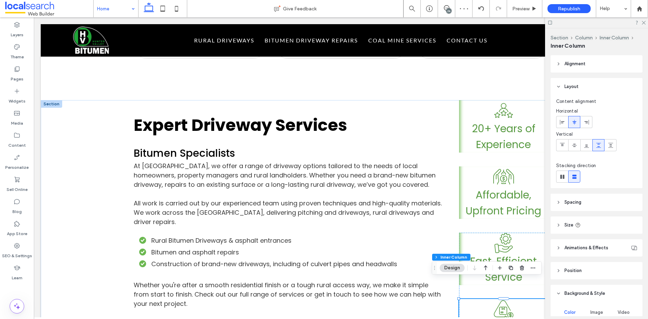
scroll to position [160, 0]
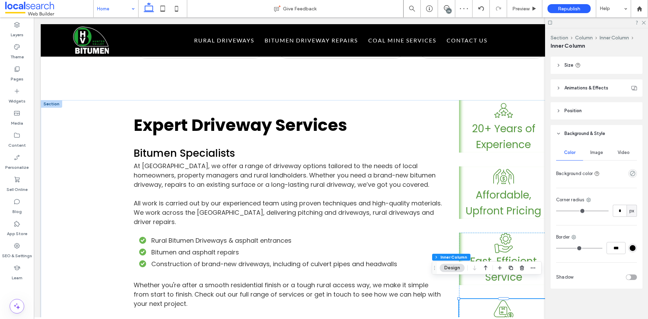
click at [627, 277] on div "toggle" at bounding box center [631, 278] width 11 height 6
click at [630, 298] on div "rgba(0, 0, 0, 0.25)" at bounding box center [633, 298] width 6 height 6
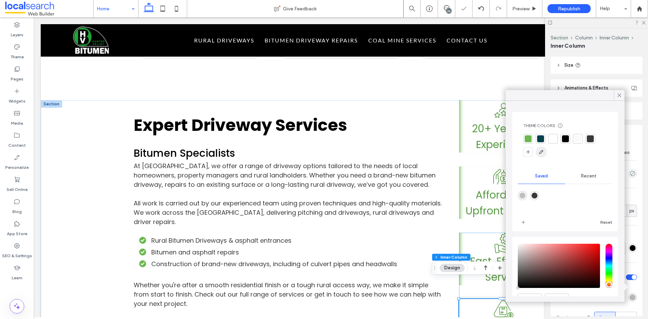
click at [529, 136] on div at bounding box center [528, 138] width 7 height 7
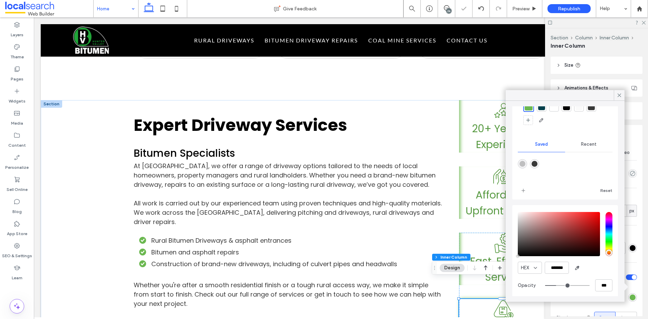
scroll to position [37, 0]
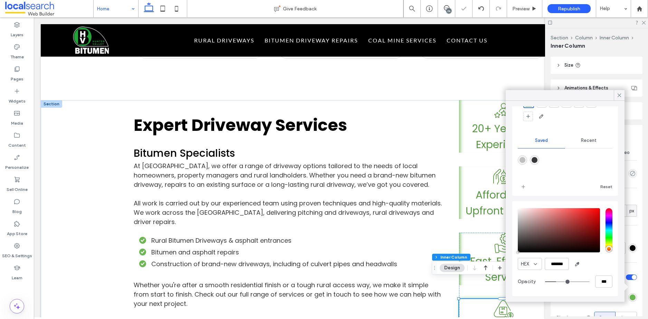
click at [632, 288] on div "Color Image Video Background color Corner radius * px Border *** Shadow Shadow …" at bounding box center [597, 246] width 92 height 208
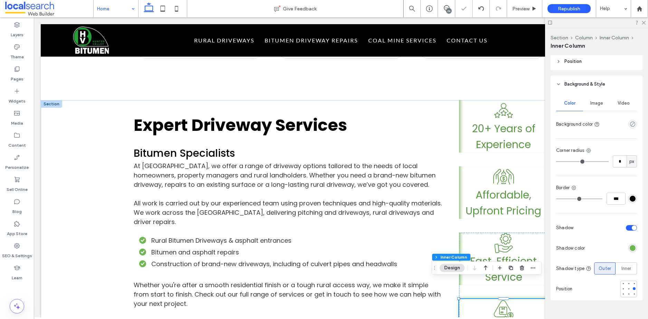
scroll to position [213, 0]
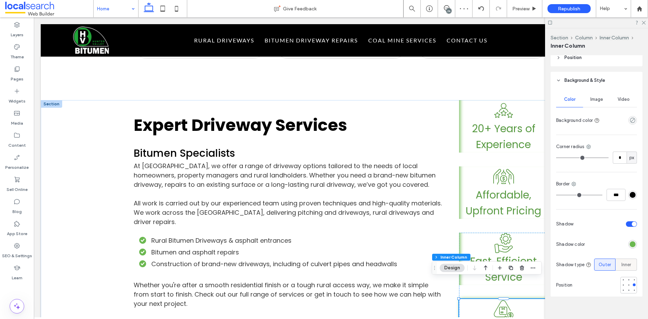
click at [622, 267] on span "Inner" at bounding box center [626, 264] width 10 height 7
type input "**"
click at [640, 24] on div at bounding box center [596, 22] width 103 height 11
click at [488, 121] on span "20+ Years of Experience" at bounding box center [504, 136] width 64 height 31
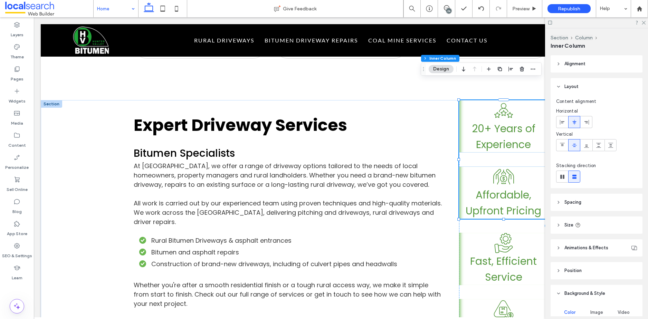
click at [646, 22] on div at bounding box center [596, 22] width 103 height 11
click at [643, 23] on use at bounding box center [644, 23] width 4 height 4
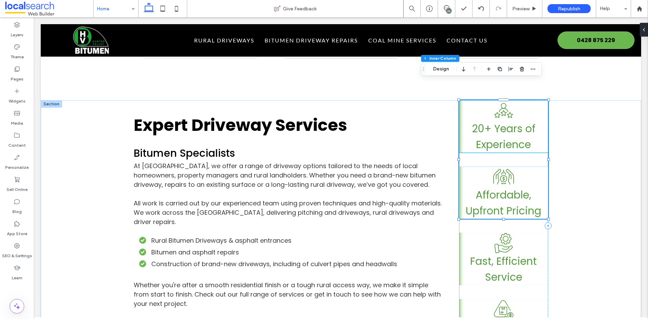
click at [493, 121] on span "20+ Years of Experience" at bounding box center [504, 136] width 64 height 31
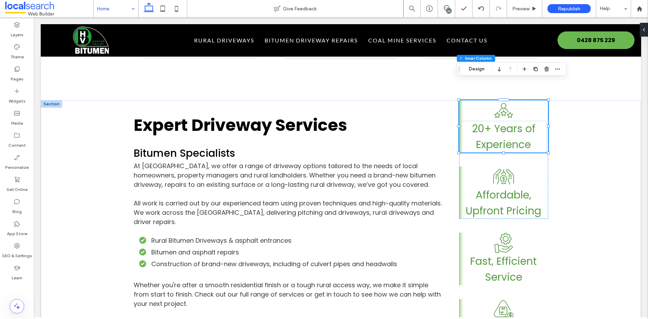
click at [493, 121] on span "20+ Years of Experience" at bounding box center [504, 136] width 64 height 31
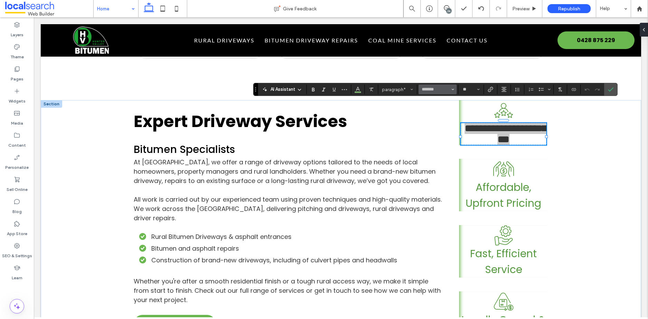
click at [453, 89] on use "Font & Font weight" at bounding box center [453, 89] width 2 height 1
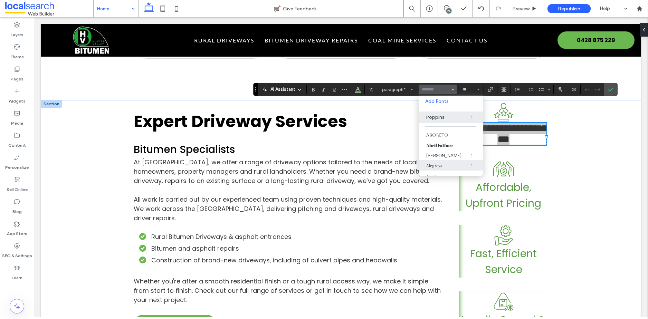
click at [430, 164] on div "Alegreya" at bounding box center [450, 166] width 49 height 6
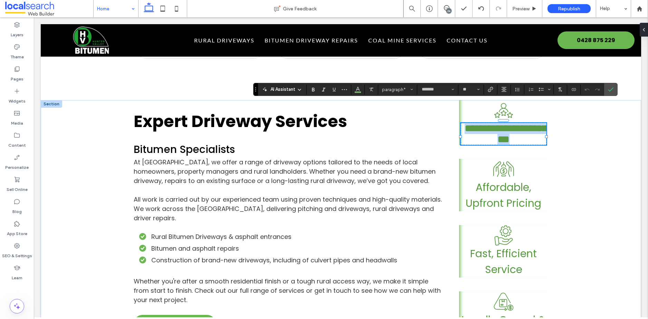
type input "********"
click at [452, 88] on icon "Font & Font weight" at bounding box center [452, 89] width 3 height 3
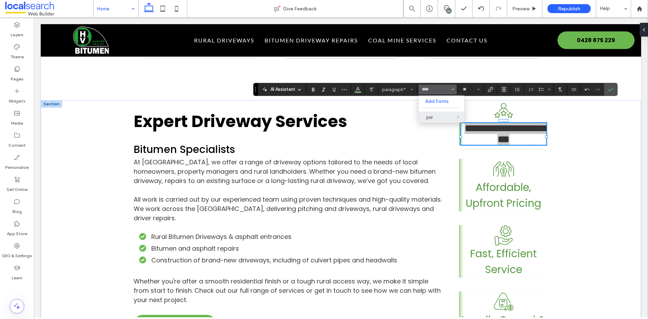
click at [436, 119] on div "Jost" at bounding box center [441, 117] width 30 height 7
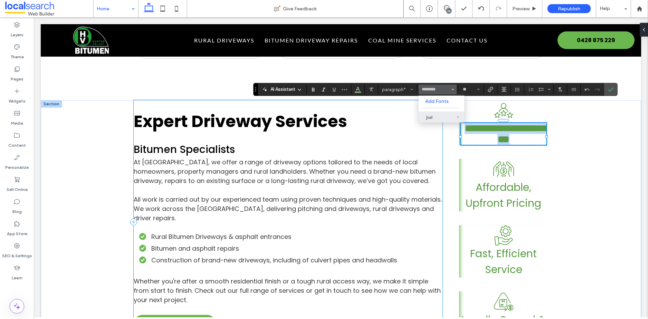
type input "****"
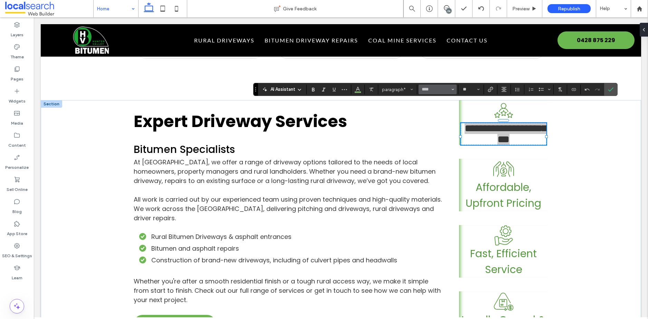
click at [452, 88] on icon "Font & Font weight" at bounding box center [452, 89] width 3 height 3
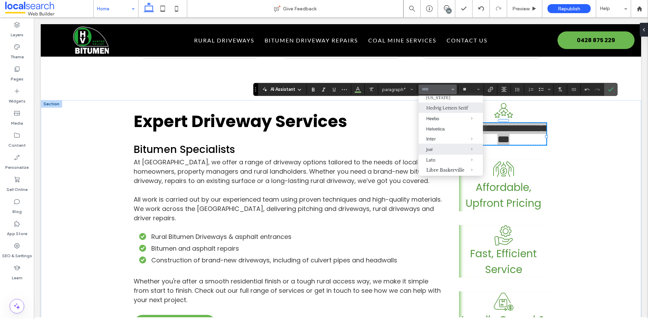
scroll to position [243, 0]
click at [435, 109] on label "Hedvig Letters Serif" at bounding box center [451, 104] width 64 height 10
type input "**********"
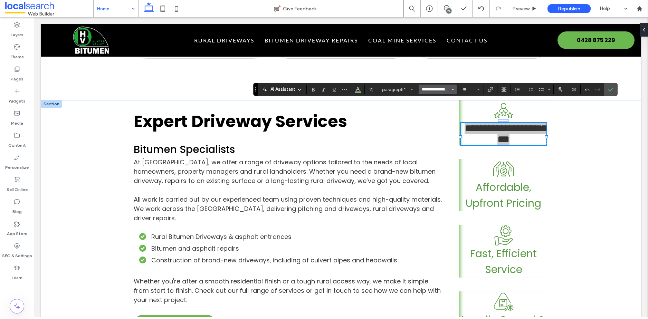
click at [445, 90] on input "**********" at bounding box center [435, 90] width 29 height 6
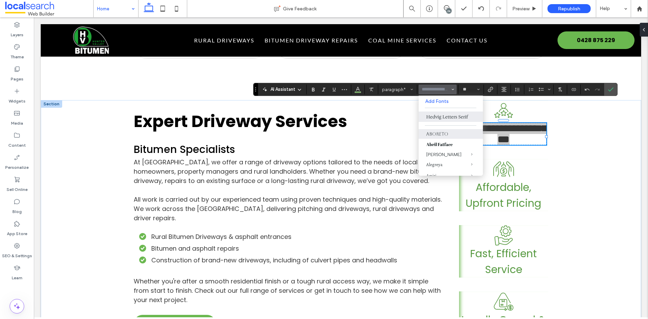
click at [437, 138] on label "Aboreto" at bounding box center [451, 134] width 64 height 10
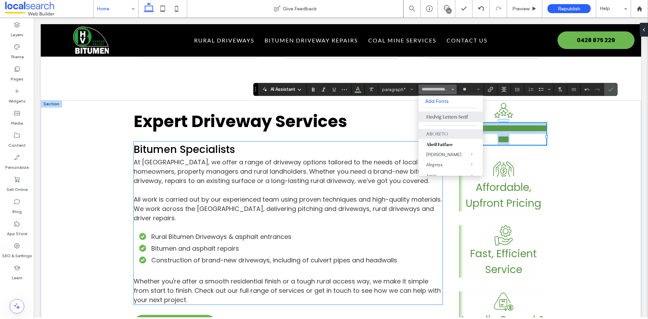
type input "*******"
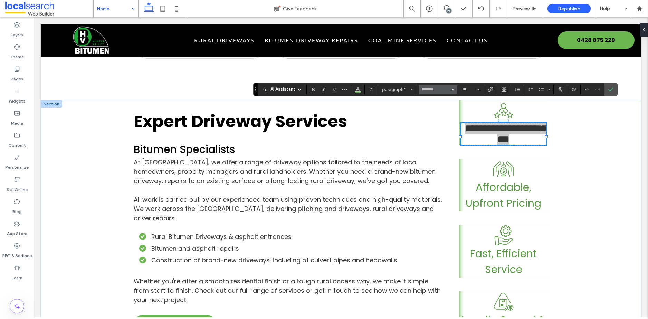
click at [454, 89] on icon "Font & Font weight" at bounding box center [452, 89] width 3 height 3
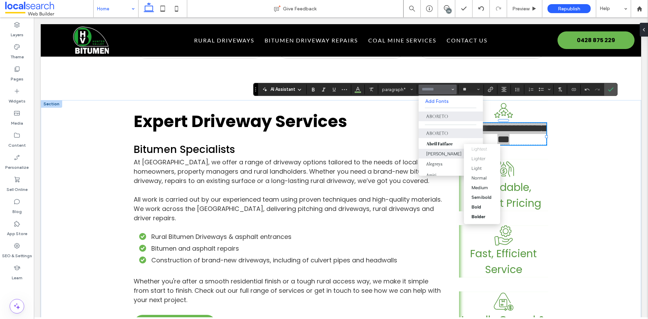
click at [451, 152] on span "Albert Sans" at bounding box center [467, 154] width 32 height 10
type input "**********"
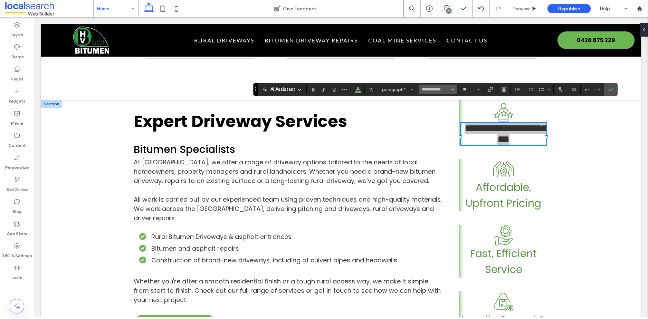
click at [454, 89] on button "**********" at bounding box center [438, 90] width 38 height 10
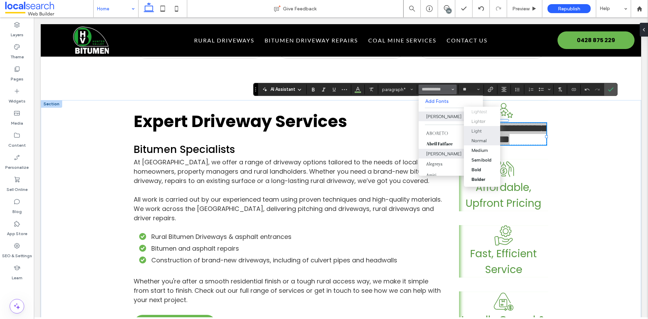
click at [479, 129] on div "Light" at bounding box center [476, 130] width 10 height 5
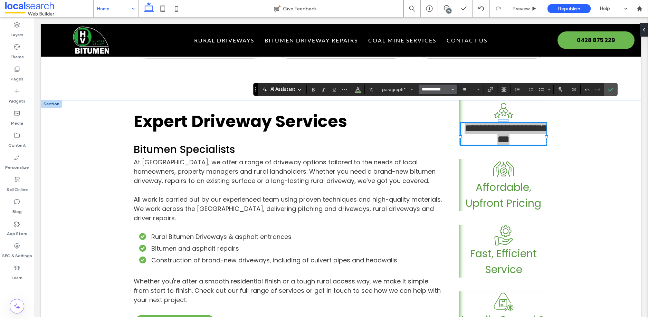
click at [440, 88] on input "**********" at bounding box center [435, 90] width 29 height 6
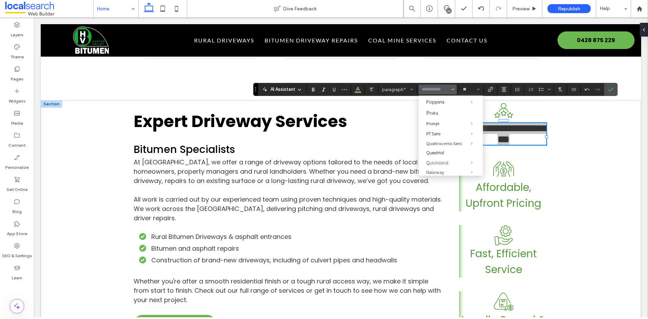
scroll to position [473, 0]
click at [436, 93] on div "Playfair Display" at bounding box center [450, 90] width 49 height 6
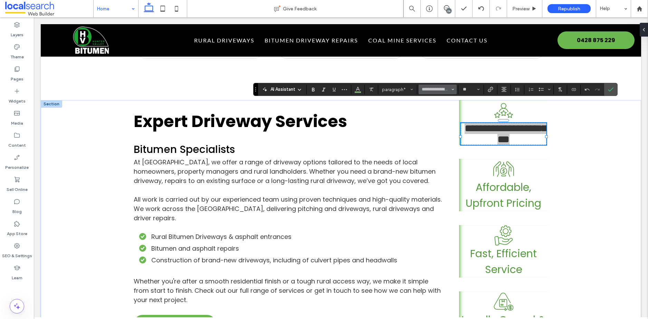
click at [455, 87] on button "**********" at bounding box center [438, 90] width 38 height 10
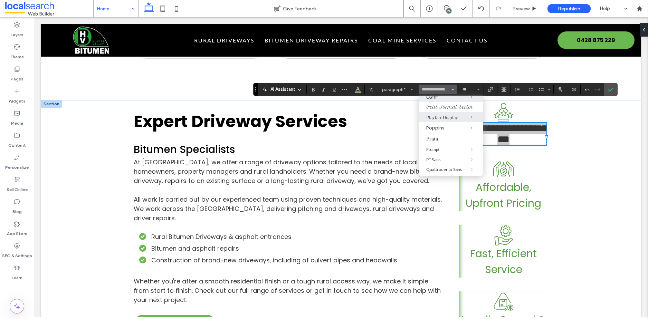
scroll to position [452, 0]
click at [432, 106] on label "Petit Formal Script" at bounding box center [451, 101] width 64 height 10
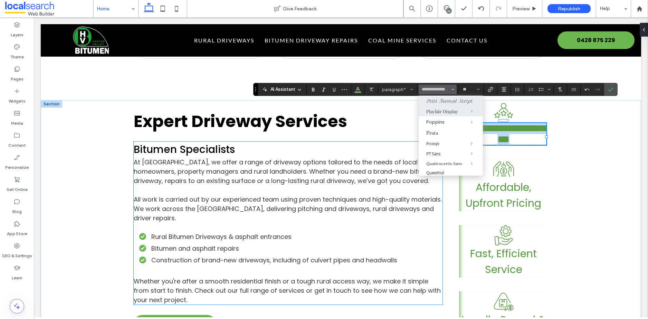
type input "**********"
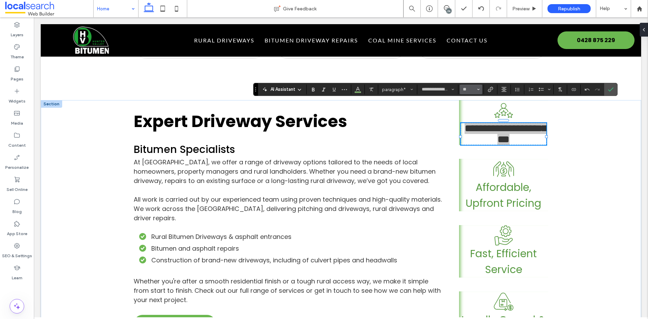
click at [480, 89] on button "**" at bounding box center [471, 90] width 22 height 10
drag, startPoint x: 470, startPoint y: 143, endPoint x: 437, endPoint y: 126, distance: 38.0
click at [470, 143] on label "18" at bounding box center [471, 146] width 22 height 10
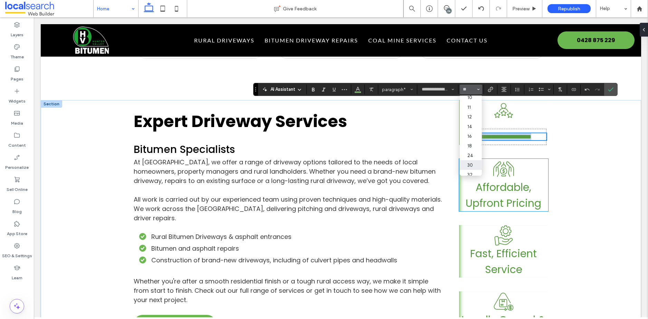
type input "**"
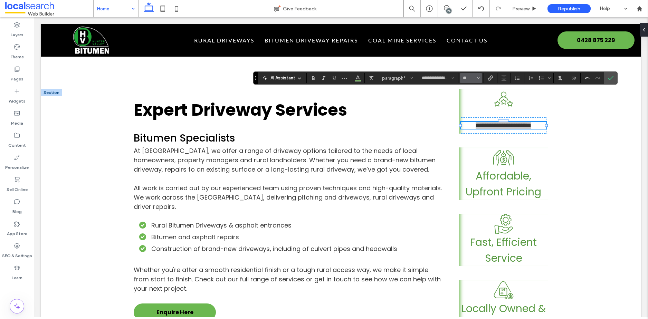
click at [478, 78] on icon "Size" at bounding box center [478, 78] width 3 height 3
click at [471, 112] on label "24" at bounding box center [471, 112] width 22 height 10
type input "**"
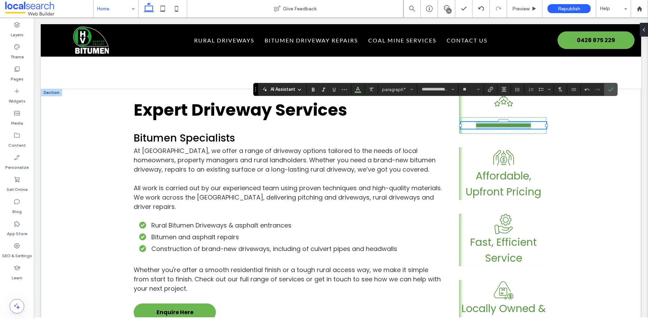
scroll to position [1077, 0]
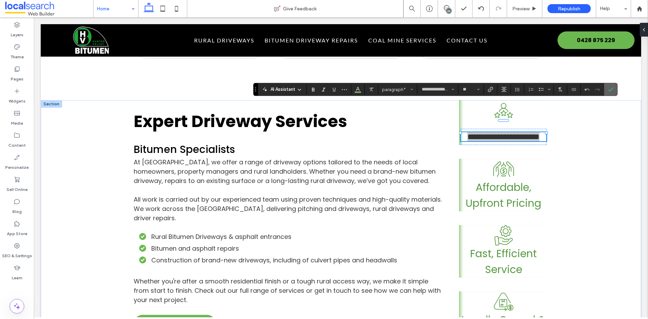
click at [614, 89] on label "Confirm" at bounding box center [610, 89] width 10 height 12
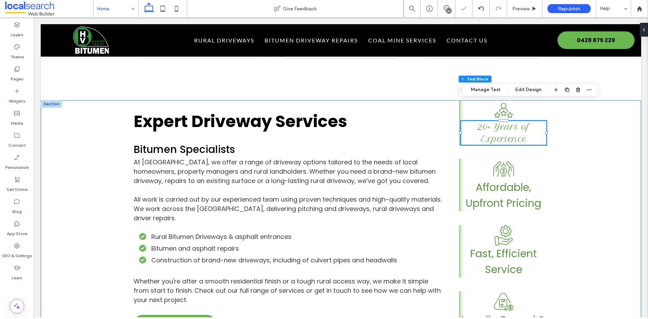
click at [619, 126] on div "Expert Driveway Services Bitumen Specialists At [GEOGRAPHIC_DATA], we offer a r…" at bounding box center [341, 242] width 600 height 285
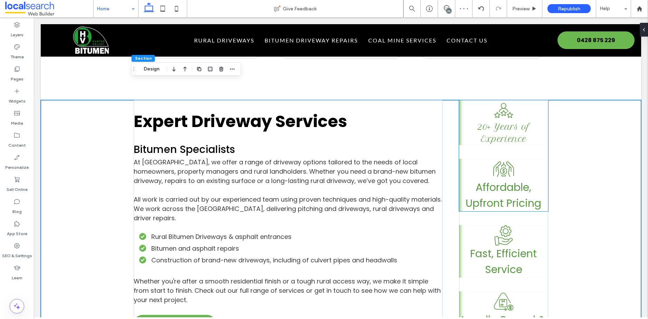
click at [512, 122] on span "20+ Years of Experience" at bounding box center [503, 133] width 53 height 22
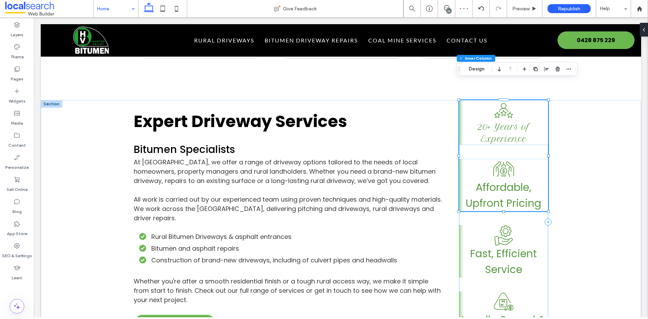
click at [512, 122] on span "20+ Years of Experience" at bounding box center [503, 133] width 53 height 22
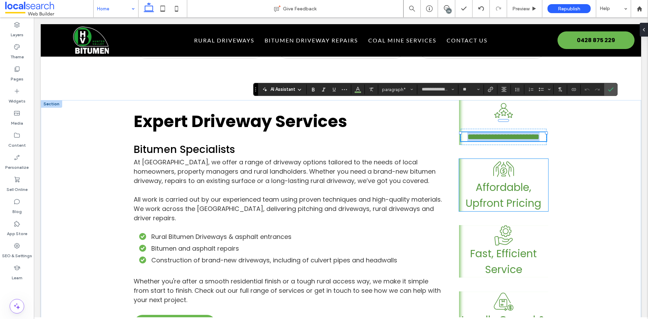
click at [499, 180] on span "Affordable, Upfront Pricing" at bounding box center [504, 195] width 76 height 31
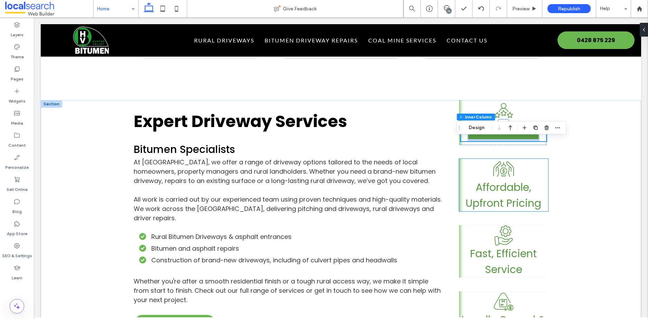
type input "**"
click at [499, 180] on span "Affordable, Upfront Pricing" at bounding box center [504, 195] width 76 height 31
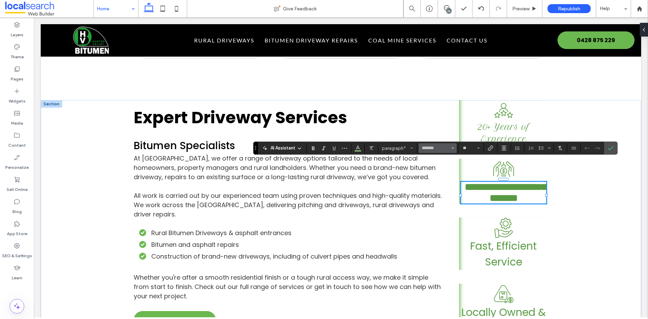
click at [451, 147] on icon "Font & Font weight" at bounding box center [452, 148] width 3 height 3
click at [435, 183] on label "Petit Formal Script" at bounding box center [442, 180] width 46 height 21
type input "**********"
click at [479, 147] on icon "Size" at bounding box center [478, 148] width 3 height 3
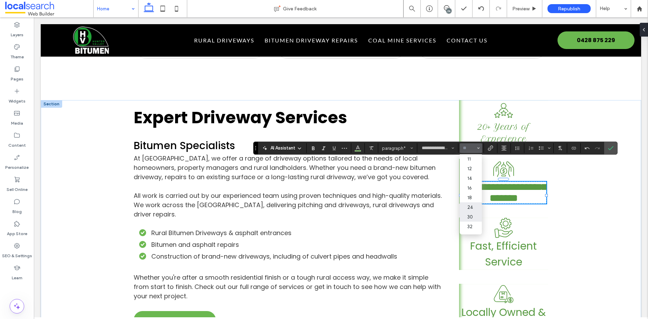
click at [472, 204] on label "24" at bounding box center [471, 207] width 22 height 10
type input "**"
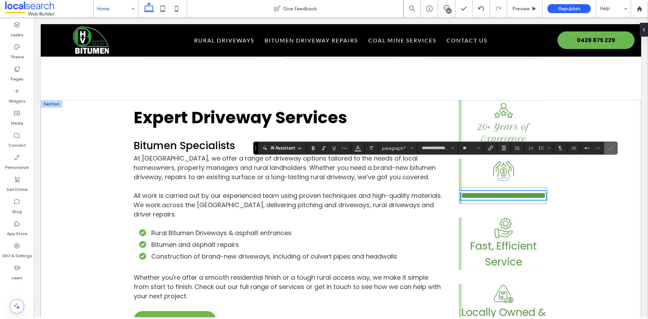
click at [613, 147] on label "Confirm" at bounding box center [610, 148] width 10 height 12
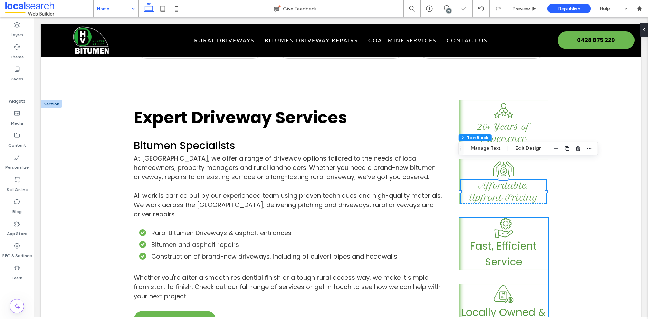
click at [498, 239] on span "Fast, Efficient Service" at bounding box center [503, 254] width 67 height 31
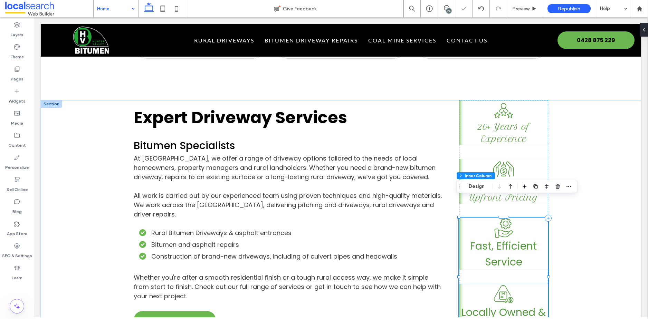
click at [498, 239] on span "Fast, Efficient Service" at bounding box center [503, 254] width 67 height 31
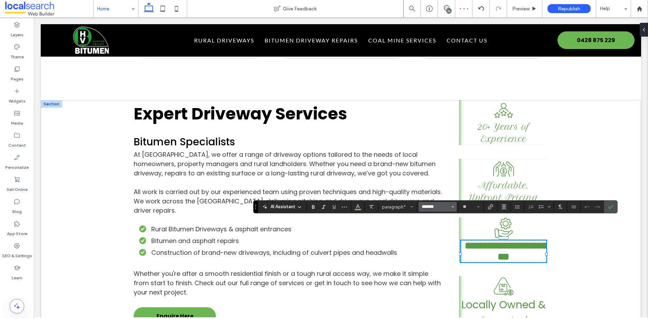
click at [433, 207] on input "*******" at bounding box center [435, 207] width 29 height 6
click at [438, 190] on label "Petit Formal Script" at bounding box center [442, 190] width 46 height 21
type input "**********"
click at [479, 207] on button "**" at bounding box center [471, 207] width 22 height 10
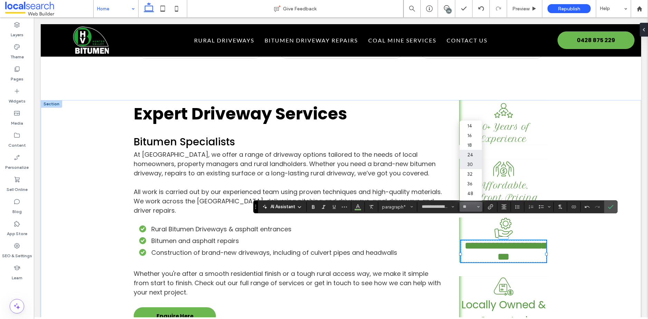
click at [470, 153] on label "24" at bounding box center [471, 155] width 22 height 10
type input "**"
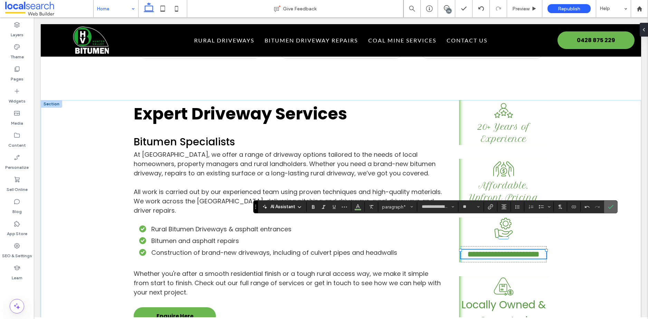
click at [611, 208] on icon "Confirm" at bounding box center [611, 207] width 6 height 6
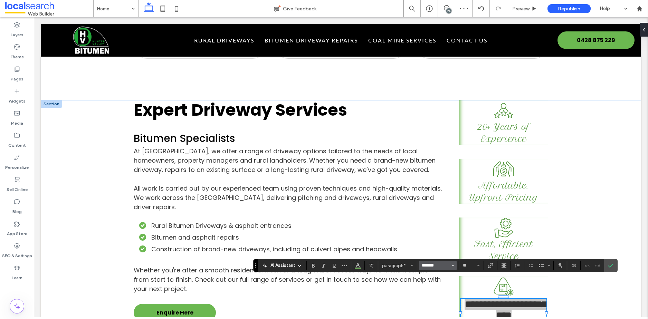
click at [438, 264] on input "*******" at bounding box center [435, 266] width 29 height 6
click at [436, 246] on label "Petit Formal Script" at bounding box center [442, 248] width 46 height 21
type input "**********"
click at [479, 266] on icon "Size" at bounding box center [478, 265] width 3 height 3
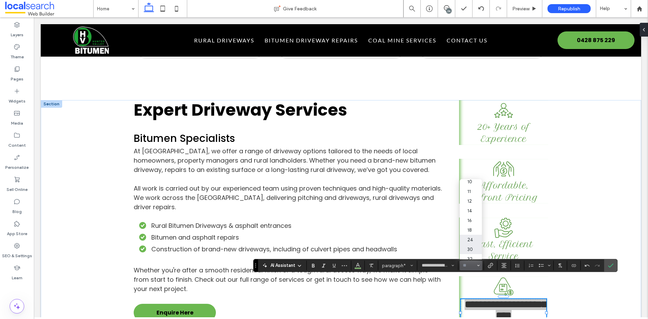
click at [470, 240] on label "24" at bounding box center [471, 240] width 22 height 10
type input "**"
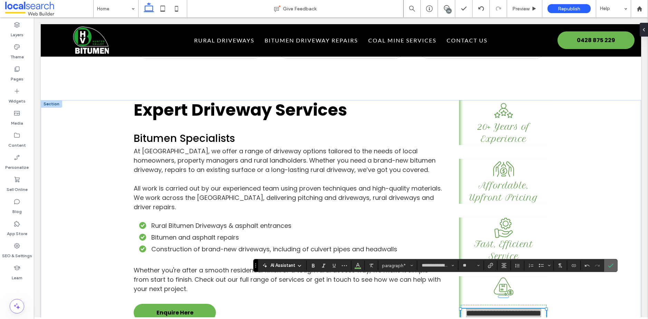
click at [612, 265] on icon "Confirm" at bounding box center [611, 266] width 6 height 6
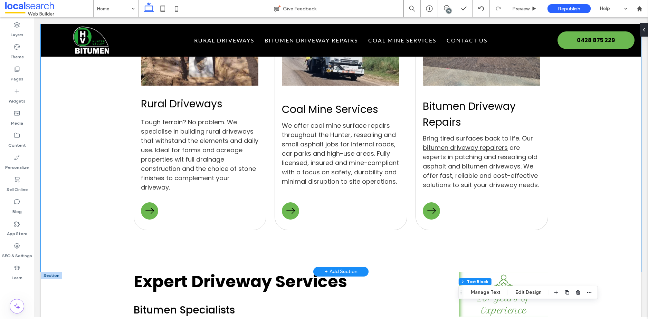
scroll to position [921, 0]
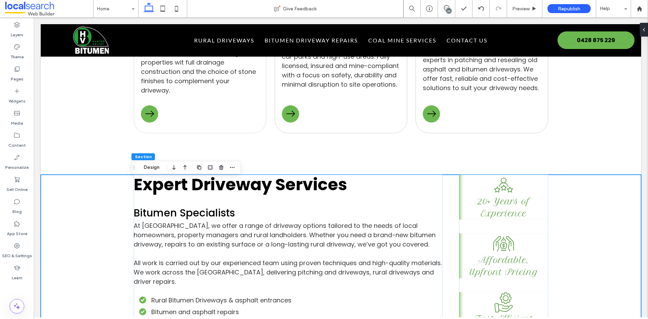
scroll to position [952, 0]
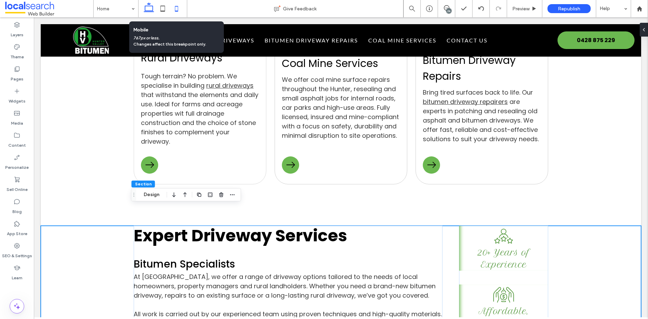
click at [176, 8] on icon at bounding box center [177, 9] width 14 height 14
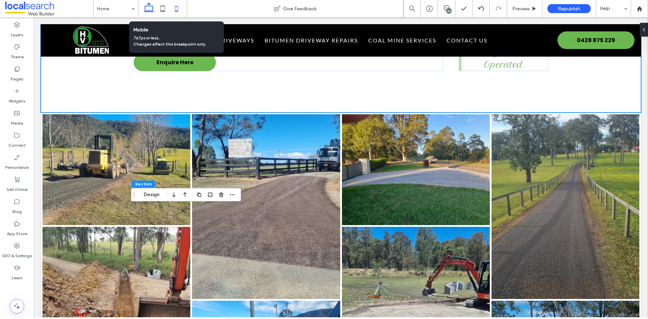
type input "**"
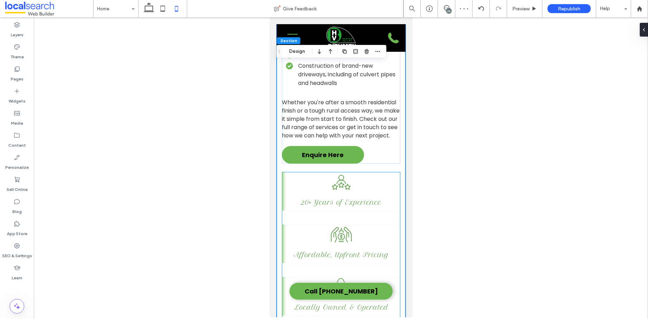
scroll to position [1379, 0]
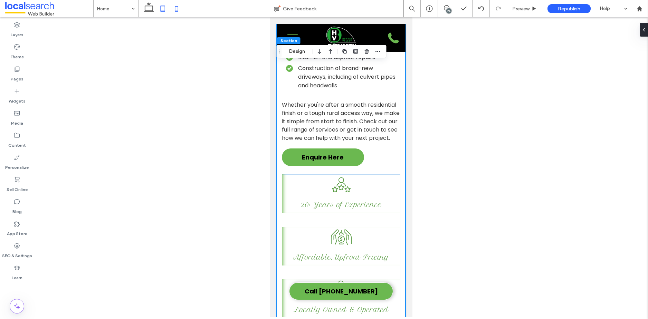
click at [161, 9] on icon at bounding box center [163, 9] width 14 height 14
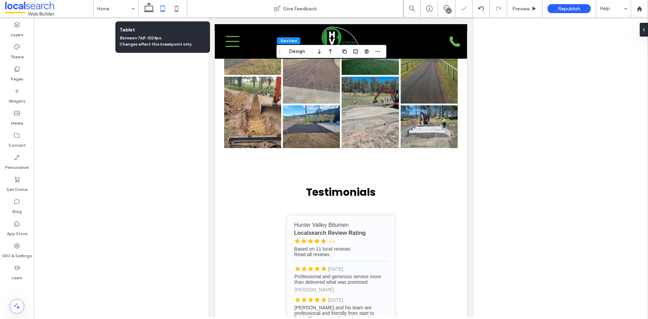
type input "**"
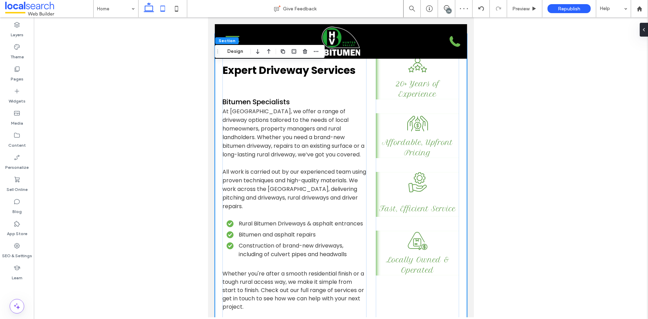
click at [148, 9] on icon at bounding box center [149, 9] width 14 height 14
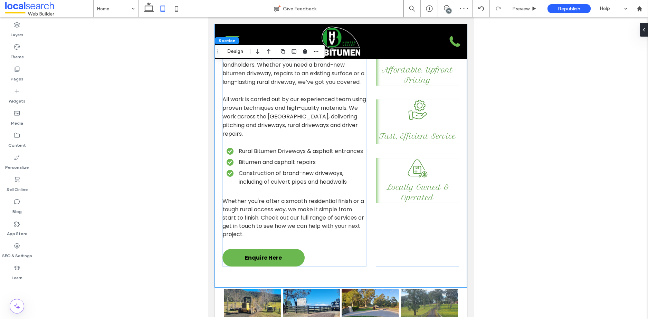
type input "*"
type input "***"
type input "*"
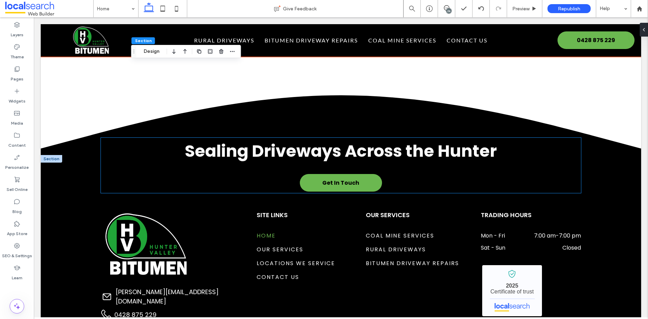
scroll to position [1975, 0]
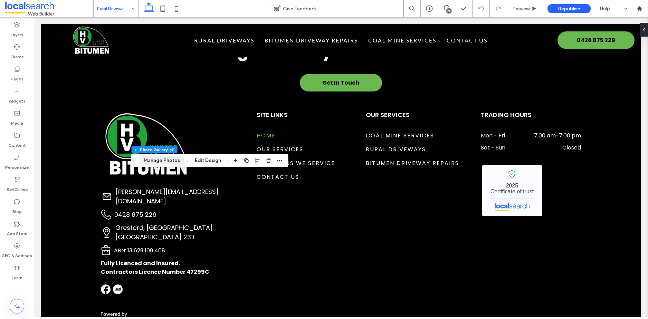
click at [168, 162] on button "Manage Photos" at bounding box center [161, 160] width 45 height 8
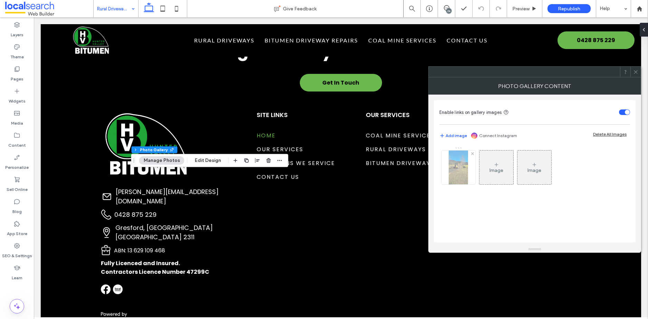
click at [468, 170] on div at bounding box center [458, 168] width 34 height 34
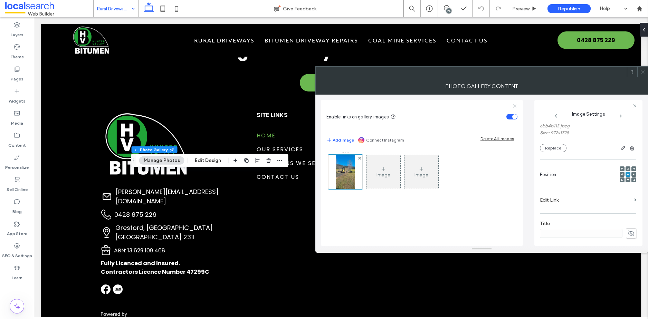
scroll to position [143, 0]
click at [205, 161] on button "Edit Design" at bounding box center [207, 160] width 35 height 8
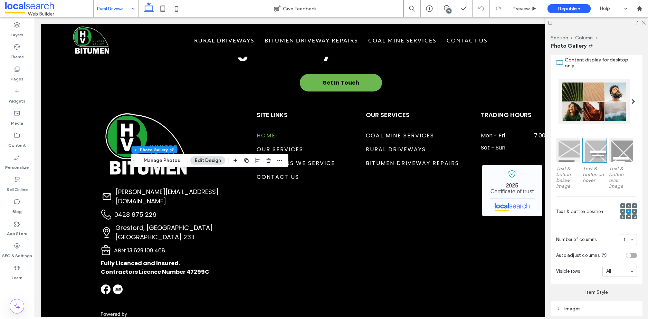
scroll to position [389, 0]
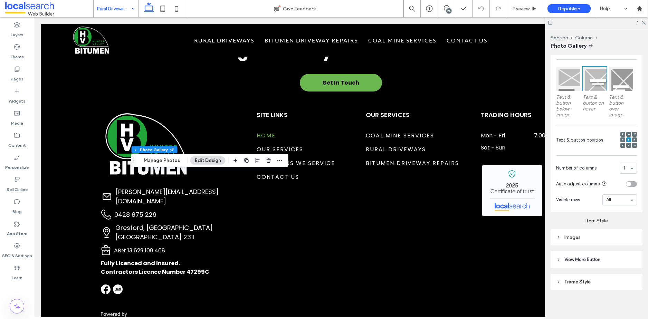
click at [575, 236] on div "Images" at bounding box center [596, 238] width 81 height 6
type input "**"
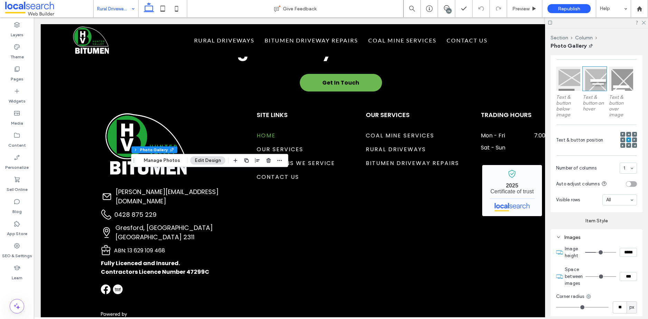
type input "**"
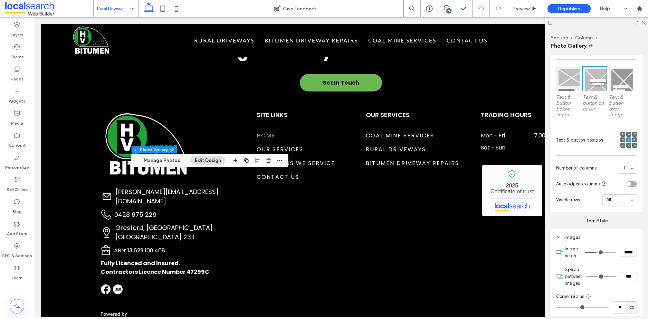
type input "**"
type input "*"
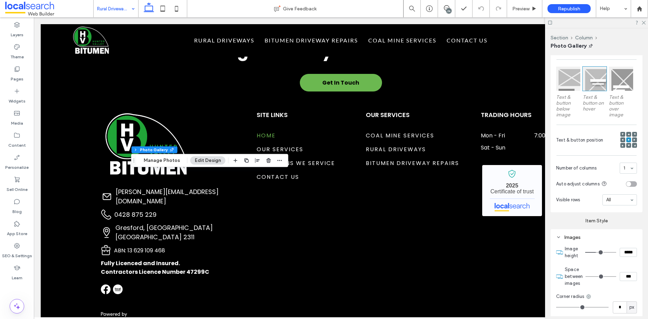
type input "*"
drag, startPoint x: 572, startPoint y: 306, endPoint x: 546, endPoint y: 305, distance: 26.3
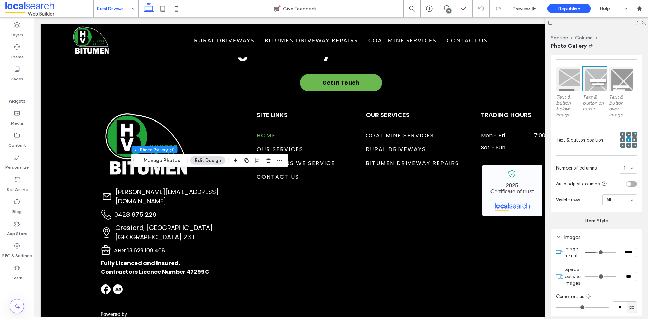
type input "*"
click at [556, 307] on input "range" at bounding box center [582, 307] width 52 height 1
click at [644, 21] on icon at bounding box center [643, 22] width 4 height 4
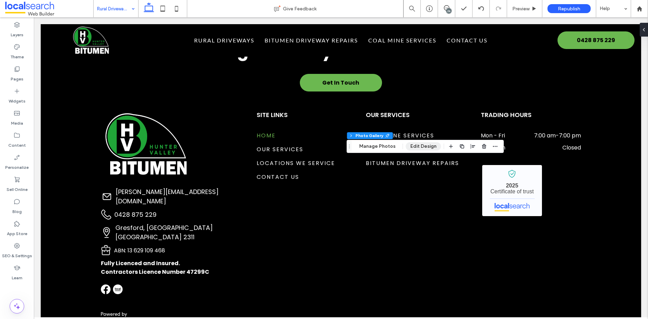
click at [417, 143] on button "Edit Design" at bounding box center [423, 146] width 35 height 8
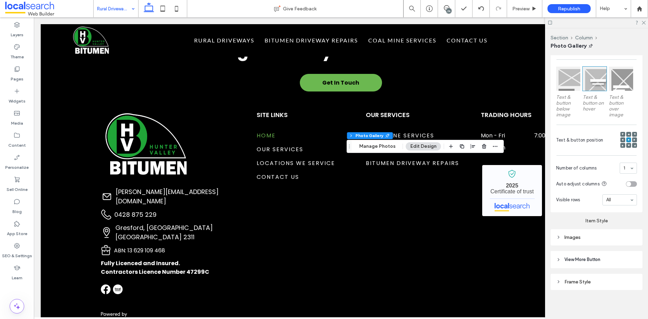
click at [566, 235] on div "Images" at bounding box center [596, 238] width 81 height 6
type input "**"
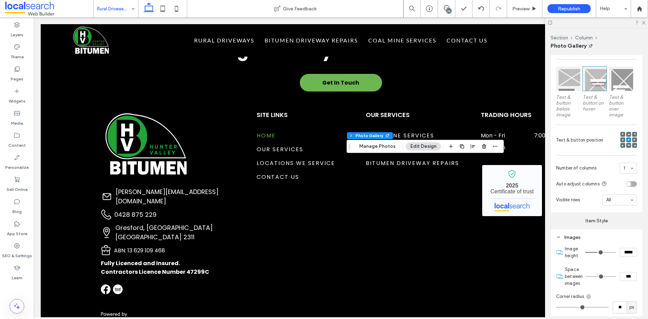
type input "**"
type input "*"
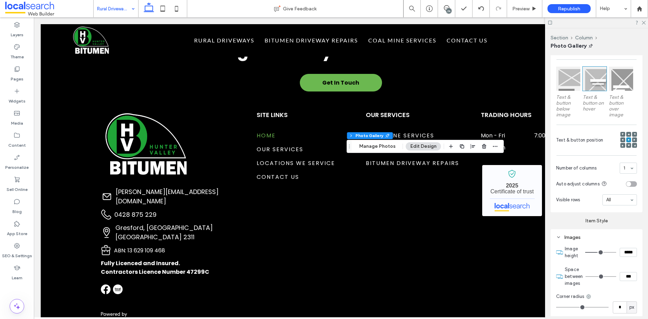
type input "*"
drag, startPoint x: 571, startPoint y: 307, endPoint x: 545, endPoint y: 306, distance: 25.9
type input "*"
click at [556, 307] on input "range" at bounding box center [582, 307] width 52 height 1
drag, startPoint x: 643, startPoint y: 22, endPoint x: 637, endPoint y: 25, distance: 7.1
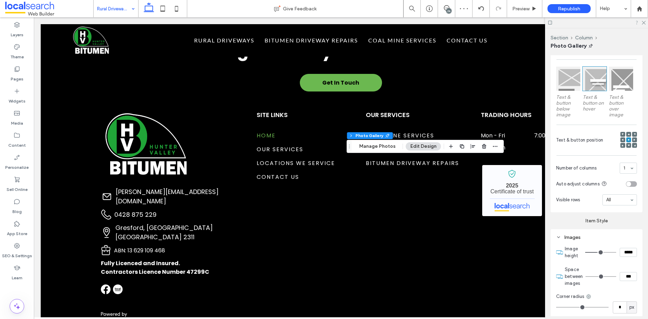
click at [643, 22] on icon at bounding box center [643, 22] width 4 height 4
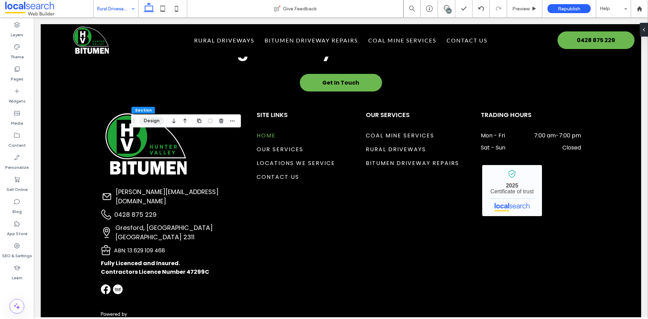
click at [148, 121] on button "Design" at bounding box center [151, 121] width 25 height 8
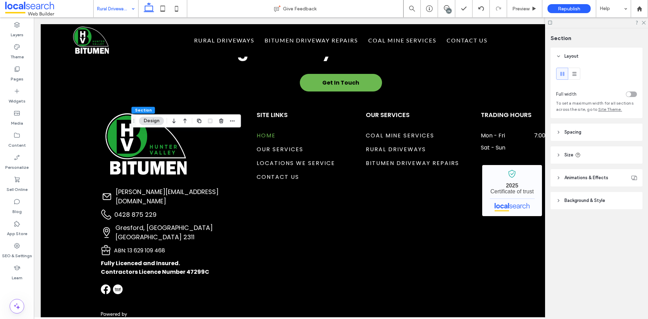
click at [635, 94] on div "toggle" at bounding box center [631, 95] width 11 height 6
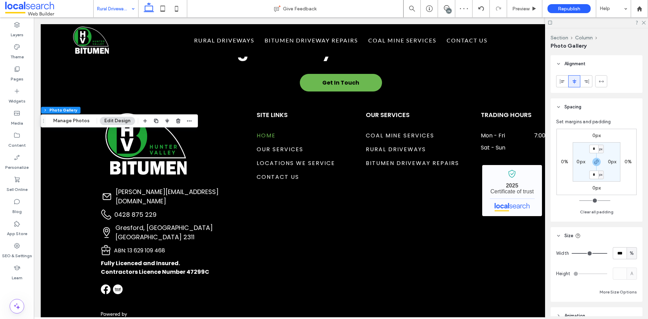
click at [113, 123] on button "Edit Design" at bounding box center [117, 121] width 35 height 8
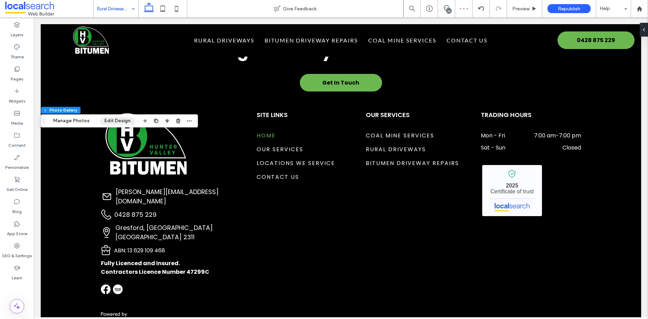
click at [122, 120] on button "Edit Design" at bounding box center [117, 121] width 35 height 8
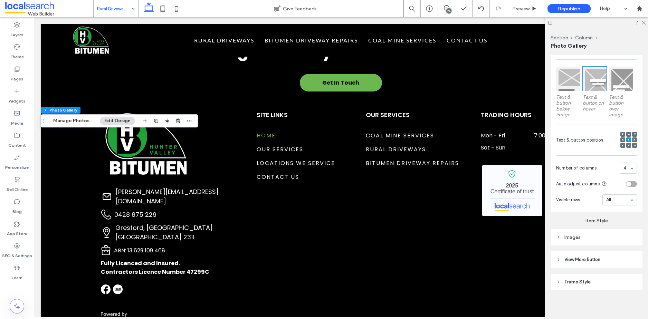
click at [575, 235] on div "Images" at bounding box center [596, 238] width 81 height 6
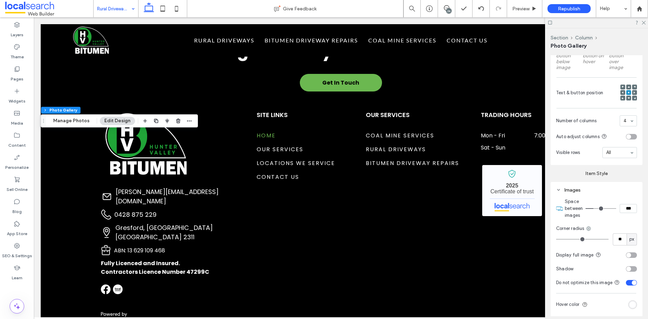
scroll to position [437, 0]
type input "**"
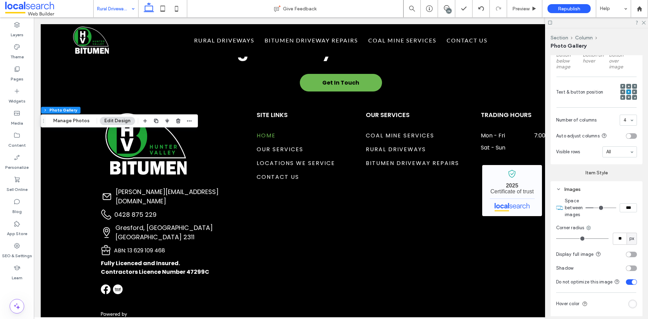
type input "**"
type input "*"
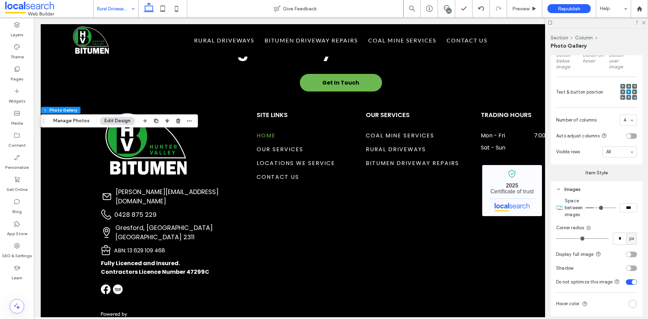
type input "*"
drag, startPoint x: 568, startPoint y: 236, endPoint x: 553, endPoint y: 237, distance: 15.2
type input "*"
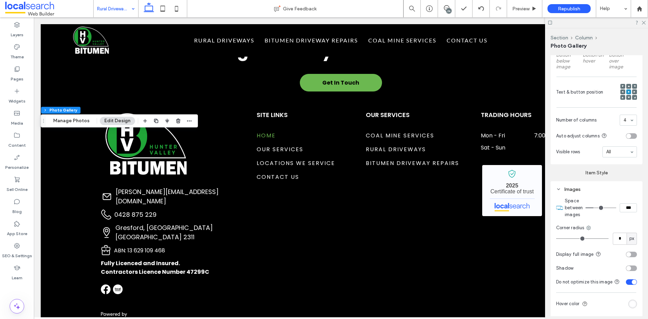
click at [556, 238] on input "range" at bounding box center [582, 238] width 52 height 1
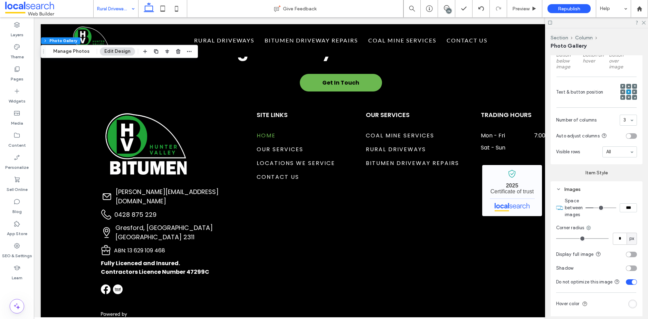
click at [629, 118] on div "3" at bounding box center [628, 120] width 17 height 11
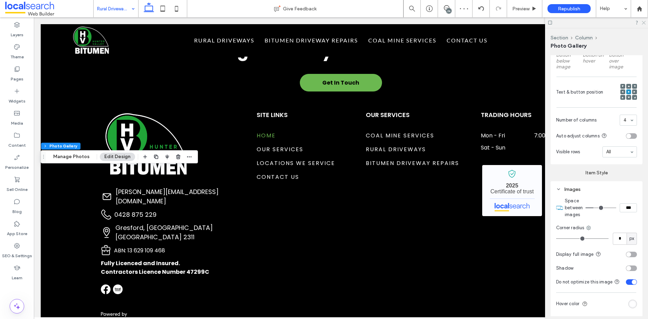
click at [645, 21] on use at bounding box center [644, 23] width 4 height 4
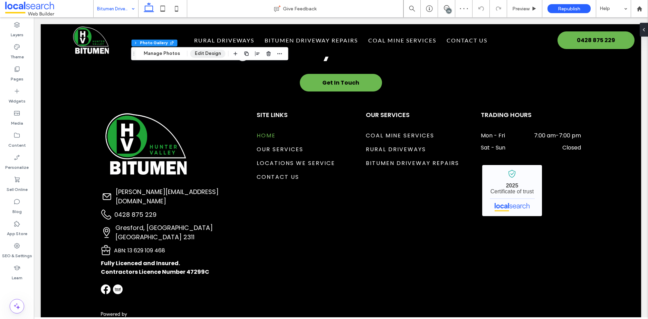
click at [210, 55] on button "Edit Design" at bounding box center [207, 53] width 35 height 8
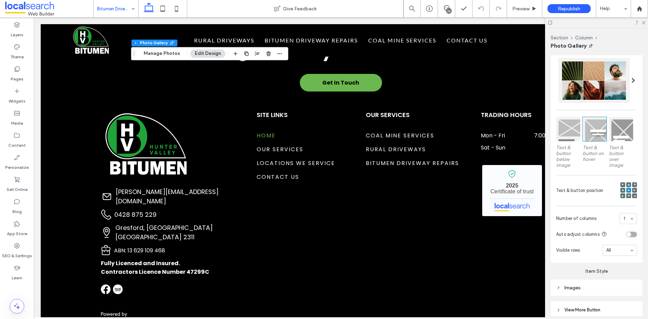
scroll to position [389, 0]
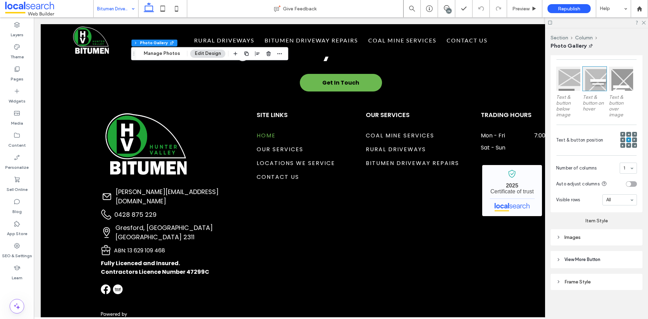
click at [574, 235] on div "Images" at bounding box center [596, 238] width 81 height 6
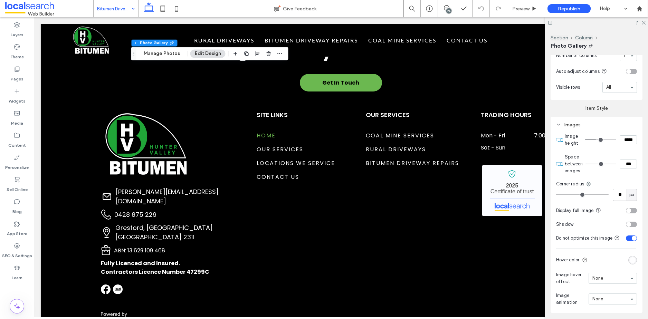
scroll to position [503, 0]
type input "**"
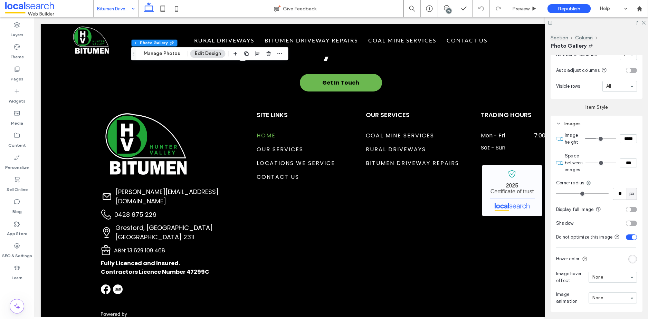
type input "*"
drag, startPoint x: 572, startPoint y: 190, endPoint x: 548, endPoint y: 192, distance: 23.2
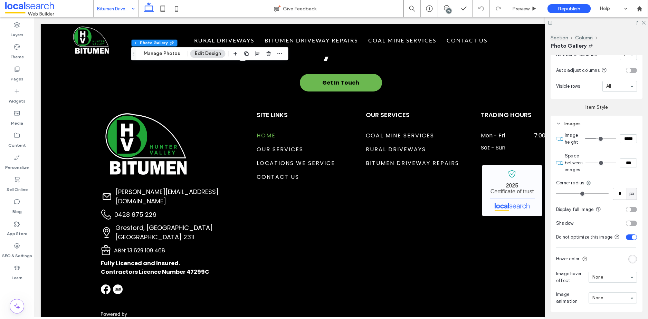
type input "*"
click at [556, 193] on input "range" at bounding box center [582, 193] width 52 height 1
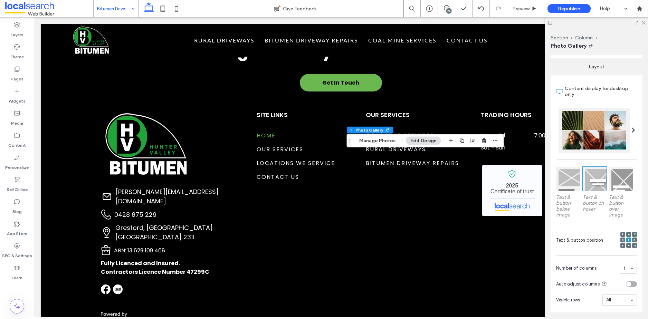
scroll to position [375, 0]
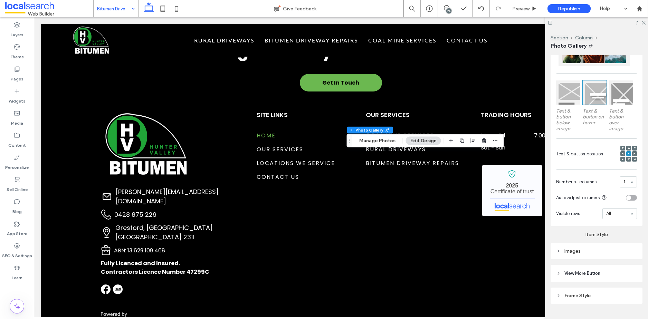
click at [570, 250] on div "Images" at bounding box center [596, 251] width 81 height 6
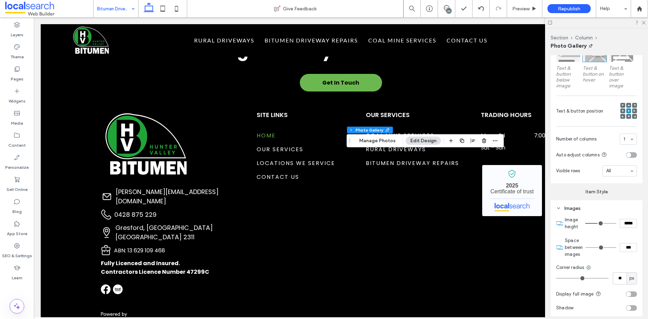
scroll to position [420, 0]
type input "**"
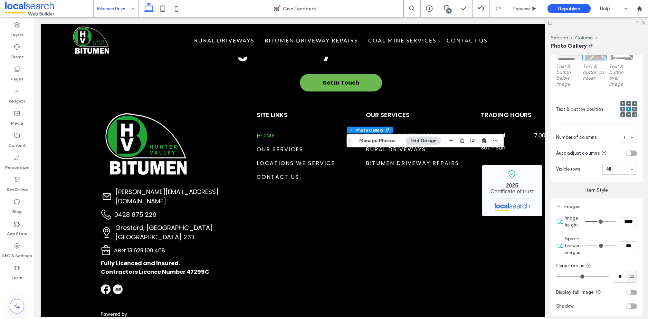
type input "**"
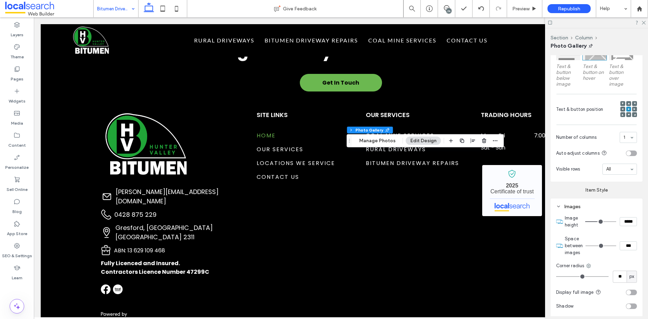
type input "**"
type input "*"
drag, startPoint x: 573, startPoint y: 275, endPoint x: 553, endPoint y: 275, distance: 20.0
type input "*"
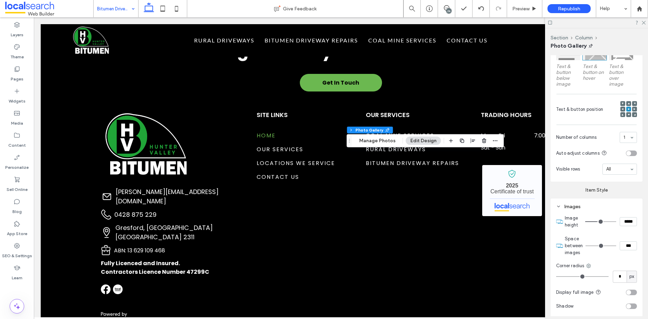
click at [556, 276] on input "range" at bounding box center [582, 276] width 52 height 1
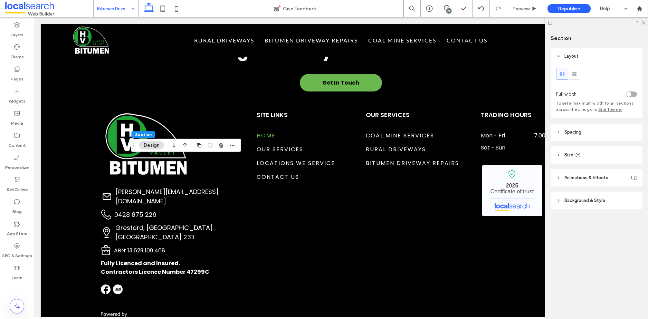
click at [636, 94] on div "Full width To set a maximum width for all sections across the site, go to Site …" at bounding box center [597, 91] width 92 height 53
click at [635, 94] on div "toggle" at bounding box center [631, 95] width 11 height 6
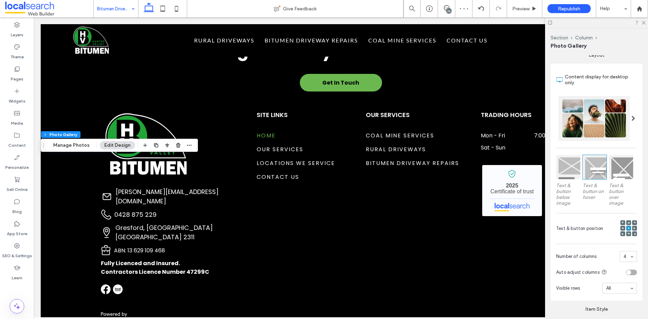
scroll to position [389, 0]
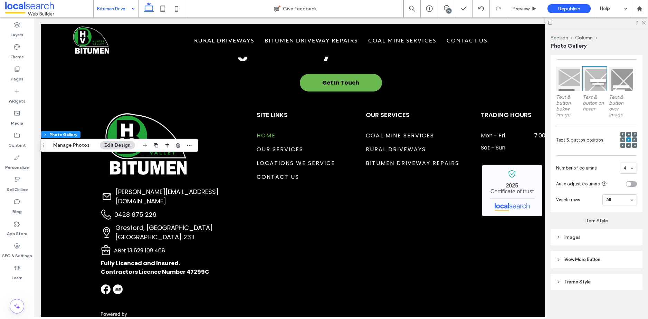
click at [577, 235] on div "Images" at bounding box center [596, 238] width 81 height 6
type input "**"
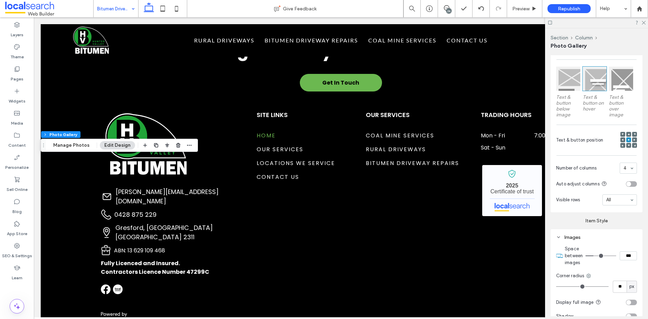
type input "**"
type input "*"
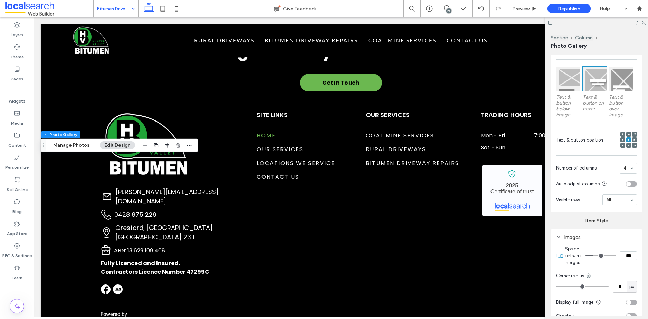
type input "*"
drag, startPoint x: 573, startPoint y: 286, endPoint x: 541, endPoint y: 288, distance: 32.5
type input "*"
click at [556, 287] on input "range" at bounding box center [582, 286] width 52 height 1
click at [643, 22] on icon at bounding box center [643, 22] width 4 height 4
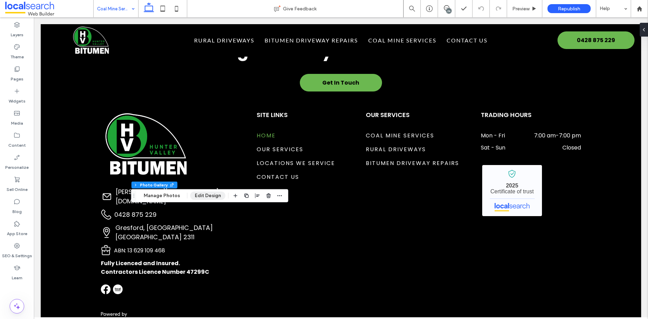
click at [207, 193] on button "Edit Design" at bounding box center [207, 196] width 35 height 8
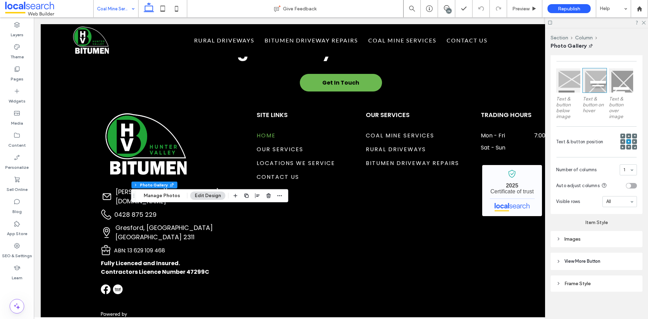
scroll to position [389, 0]
click at [569, 237] on div "Images" at bounding box center [596, 238] width 81 height 6
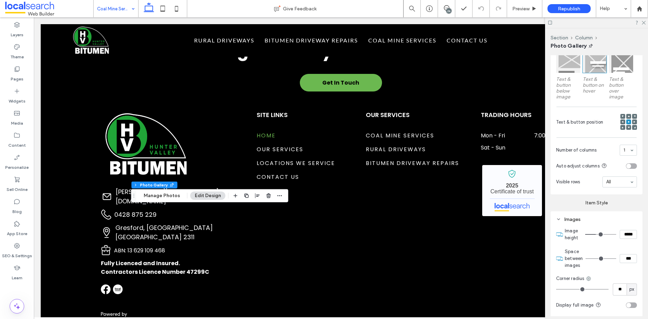
scroll to position [445, 0]
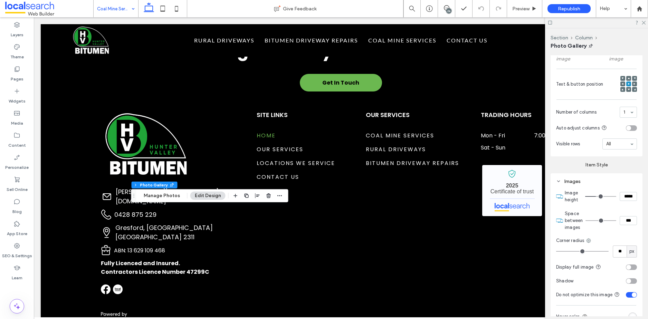
type input "**"
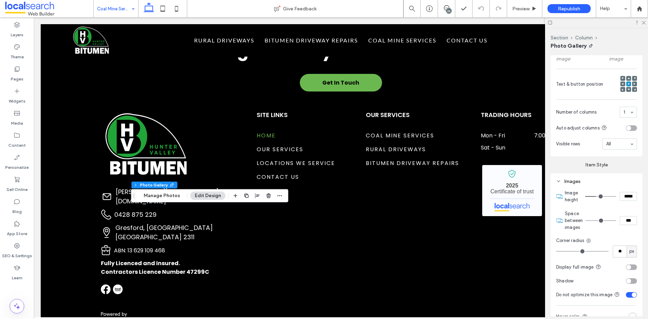
type input "**"
type input "*"
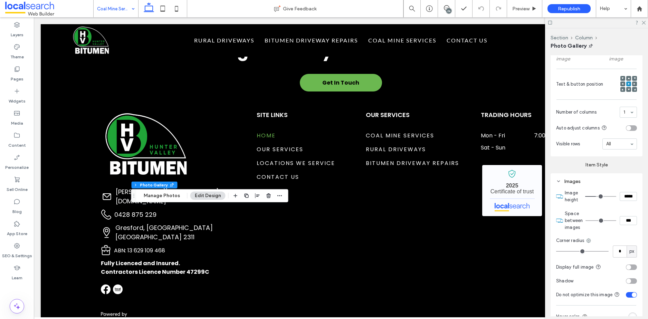
type input "*"
drag, startPoint x: 571, startPoint y: 250, endPoint x: 551, endPoint y: 251, distance: 20.1
type input "*"
click at [556, 251] on input "range" at bounding box center [582, 251] width 52 height 1
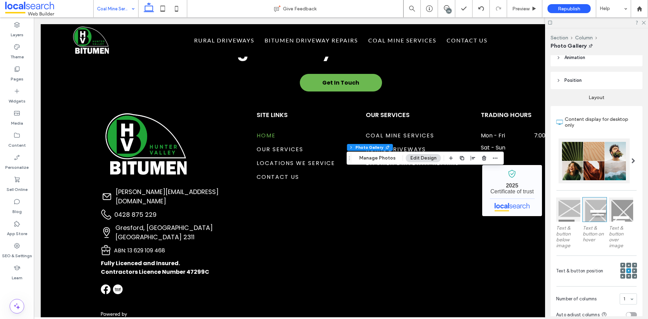
scroll to position [385, 0]
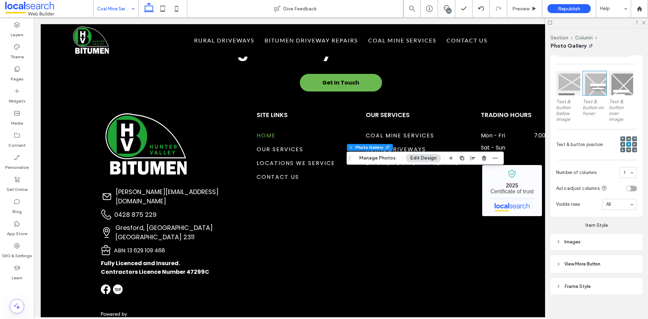
click at [569, 240] on div "Images" at bounding box center [596, 242] width 81 height 6
type input "*"
drag, startPoint x: 556, startPoint y: 311, endPoint x: 550, endPoint y: 312, distance: 6.2
type input "*"
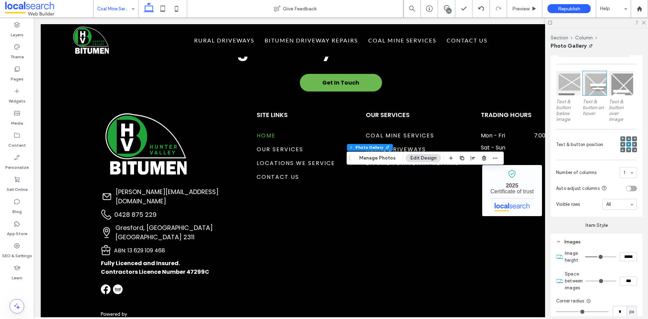
click at [556, 312] on input "range" at bounding box center [582, 312] width 52 height 1
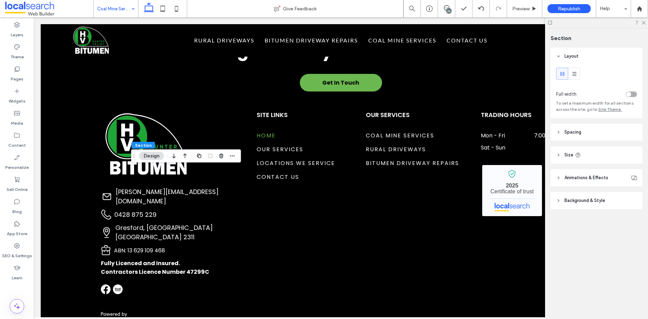
click at [634, 93] on div "toggle" at bounding box center [631, 95] width 11 height 6
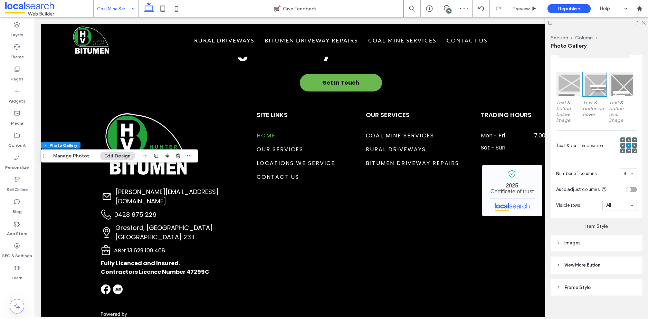
scroll to position [389, 0]
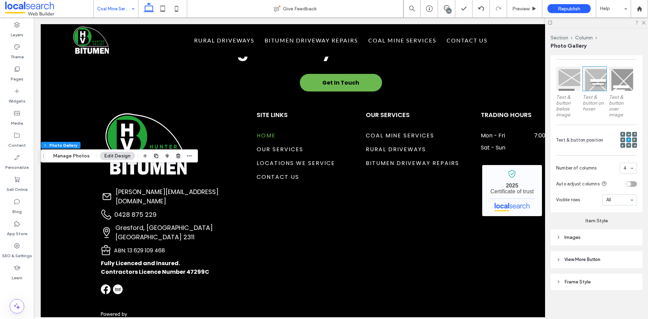
click at [588, 235] on div "Images" at bounding box center [596, 238] width 81 height 6
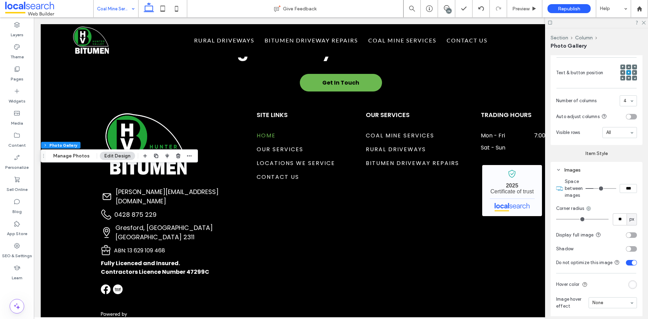
scroll to position [512, 0]
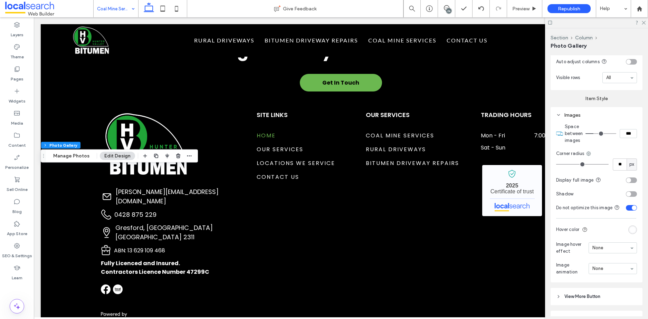
type input "**"
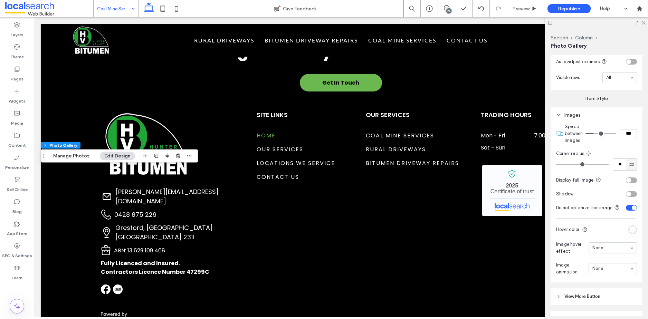
type input "**"
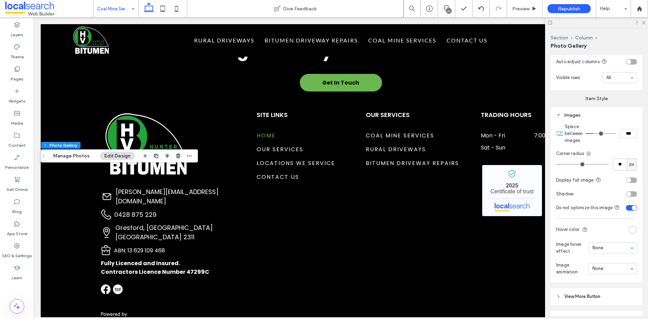
type input "**"
type input "*"
drag, startPoint x: 574, startPoint y: 162, endPoint x: 544, endPoint y: 164, distance: 29.8
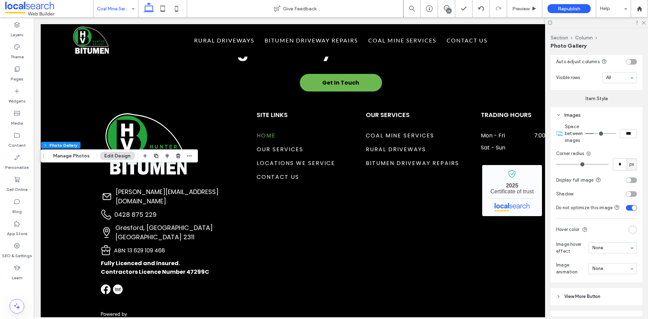
type input "*"
click at [556, 164] on input "range" at bounding box center [582, 164] width 52 height 1
click at [642, 22] on icon at bounding box center [643, 22] width 4 height 4
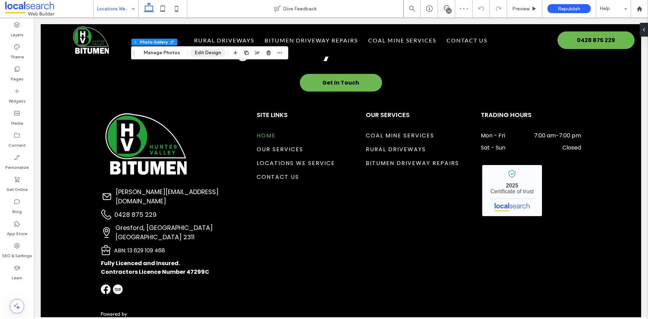
click at [209, 52] on button "Edit Design" at bounding box center [207, 53] width 35 height 8
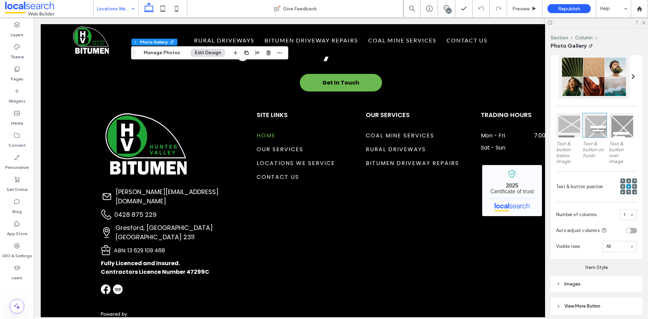
scroll to position [389, 0]
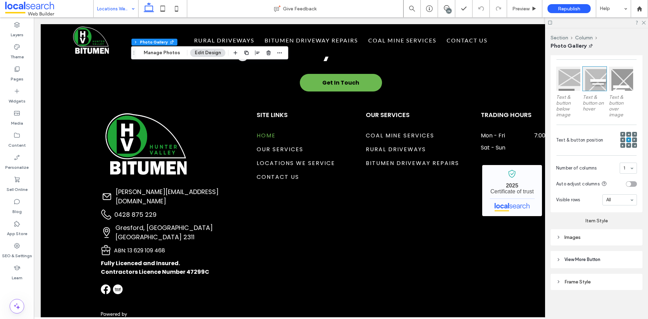
click at [567, 237] on div "Images" at bounding box center [596, 238] width 81 height 6
type input "**"
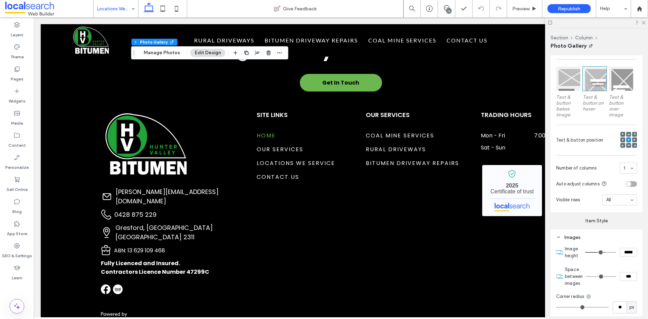
type input "**"
type input "*"
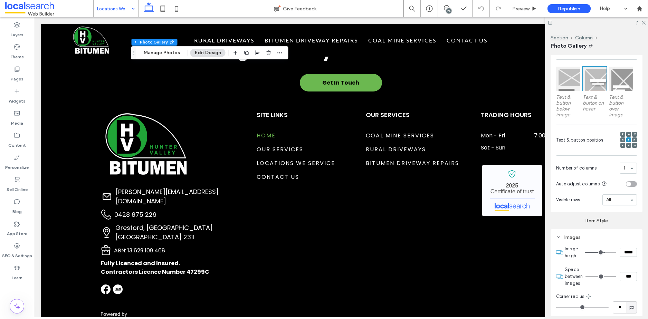
type input "*"
drag, startPoint x: 572, startPoint y: 307, endPoint x: 546, endPoint y: 308, distance: 26.7
type input "*"
click at [556, 308] on input "range" at bounding box center [582, 307] width 52 height 1
click at [643, 22] on icon at bounding box center [643, 22] width 4 height 4
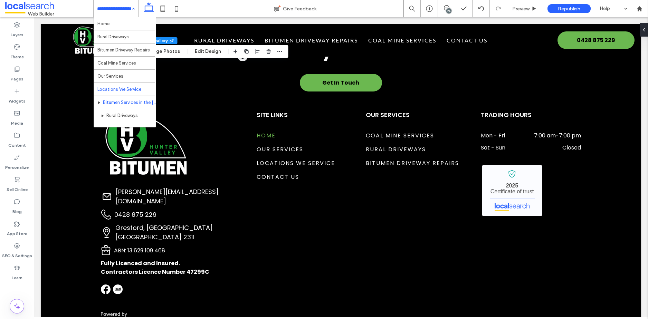
scroll to position [1, 0]
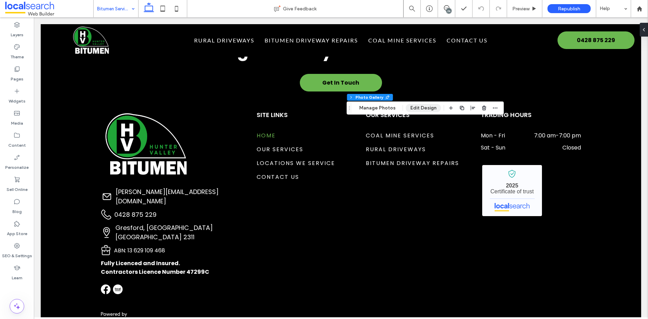
click at [423, 106] on button "Edit Design" at bounding box center [423, 108] width 35 height 8
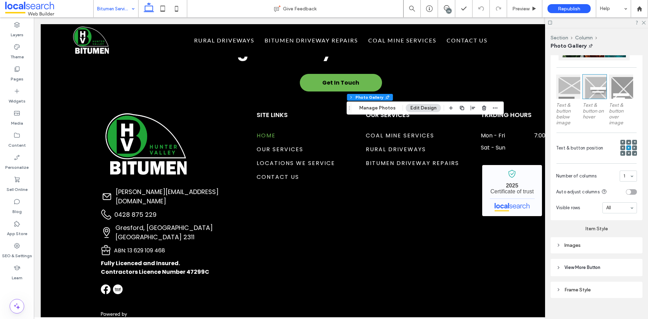
scroll to position [389, 0]
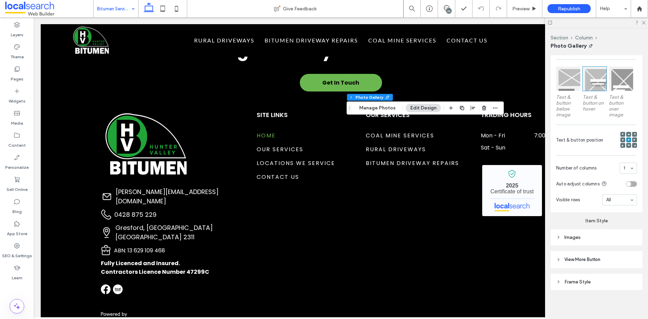
click at [564, 235] on div "Images" at bounding box center [596, 238] width 81 height 6
type input "**"
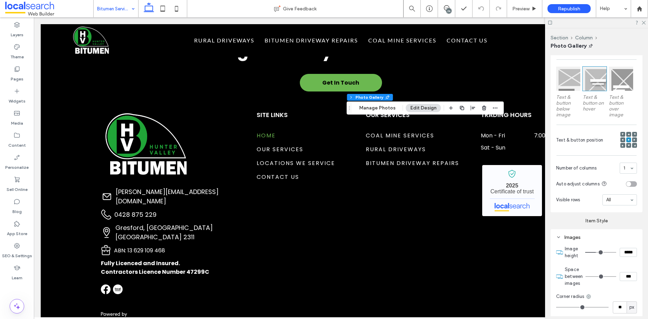
type input "**"
type input "*"
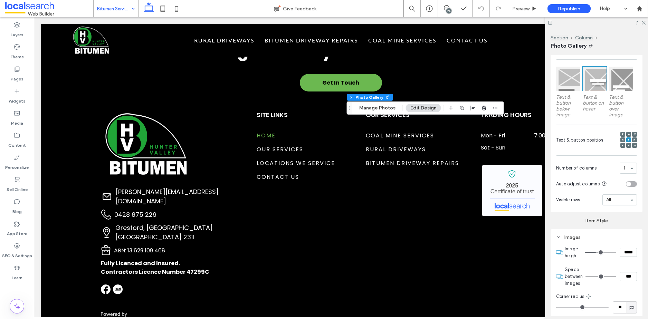
type input "*"
drag, startPoint x: 572, startPoint y: 307, endPoint x: 547, endPoint y: 306, distance: 24.2
type input "*"
click at [556, 307] on input "range" at bounding box center [582, 307] width 52 height 1
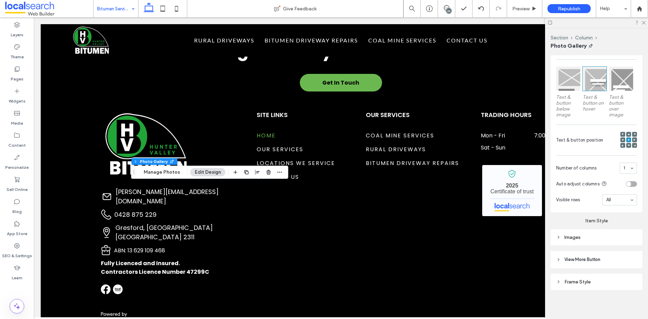
click at [570, 236] on div "Images" at bounding box center [596, 238] width 81 height 6
type input "**"
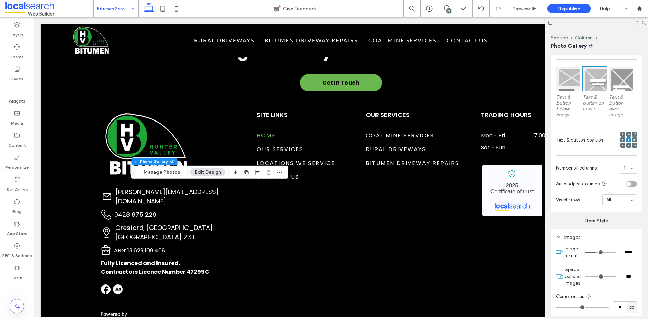
type input "**"
type input "*"
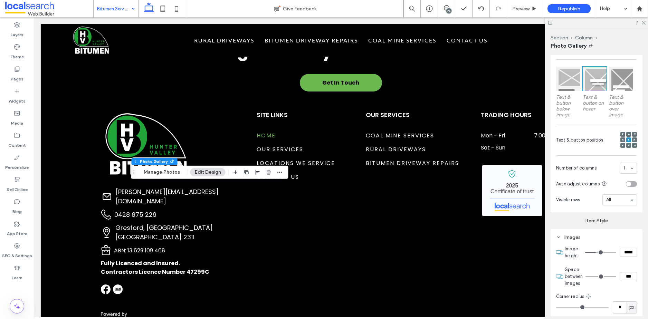
type input "*"
drag, startPoint x: 563, startPoint y: 305, endPoint x: 524, endPoint y: 306, distance: 38.3
type input "*"
click at [556, 307] on input "range" at bounding box center [582, 307] width 52 height 1
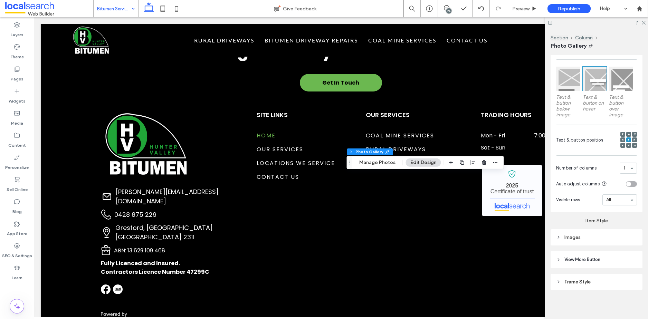
click at [559, 235] on icon at bounding box center [558, 237] width 5 height 5
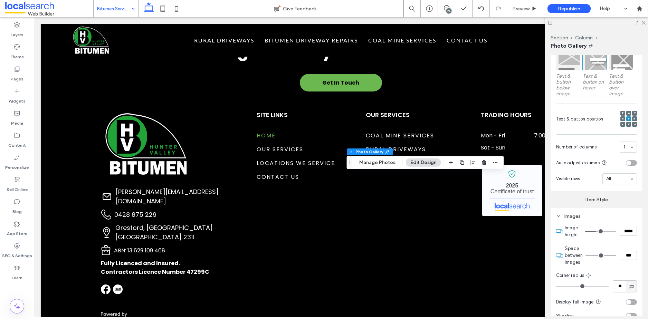
scroll to position [505, 0]
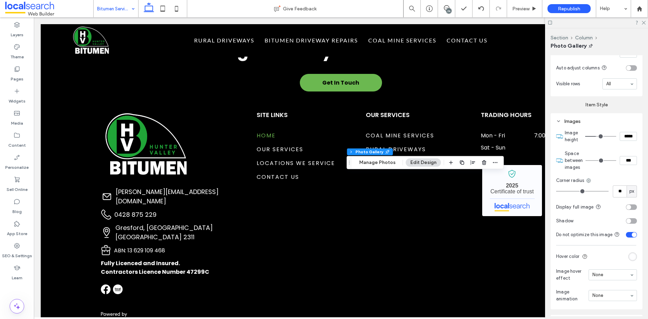
type input "**"
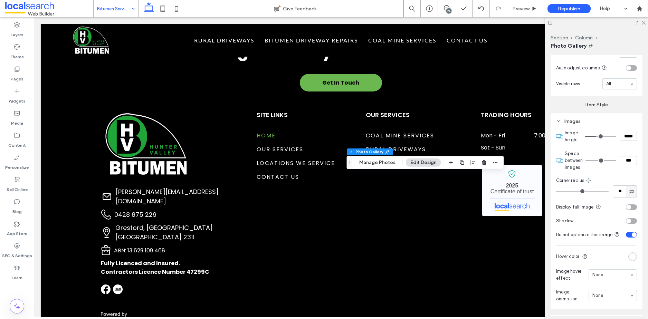
type input "**"
type input "*"
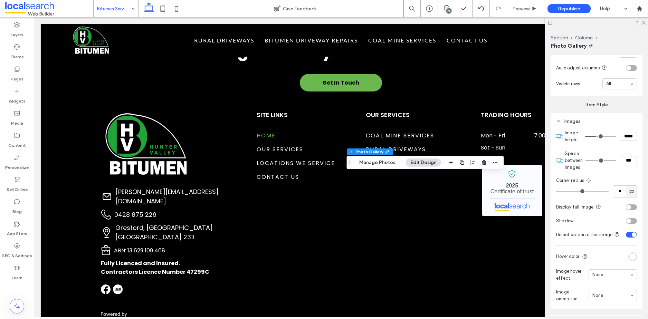
type input "*"
drag, startPoint x: 574, startPoint y: 189, endPoint x: 548, endPoint y: 189, distance: 25.6
type input "*"
click at [556, 191] on input "range" at bounding box center [582, 191] width 52 height 1
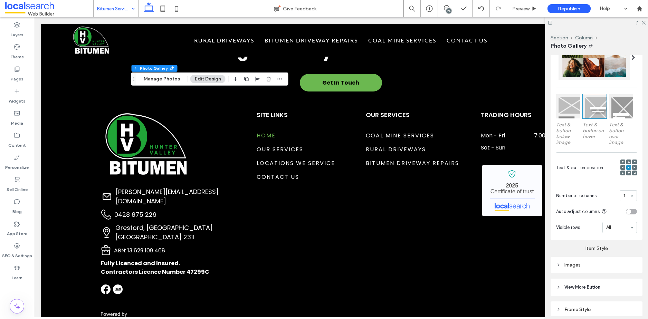
scroll to position [389, 0]
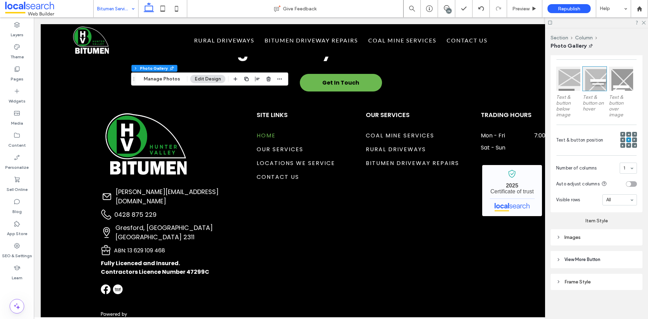
click at [566, 235] on div "Images" at bounding box center [596, 238] width 81 height 6
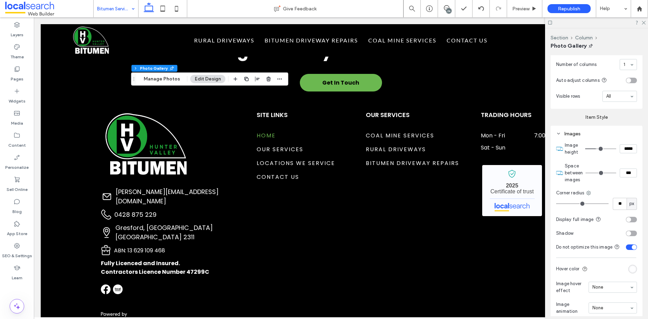
scroll to position [500, 0]
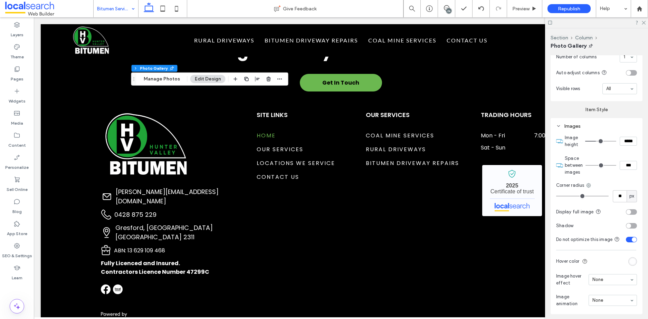
type input "**"
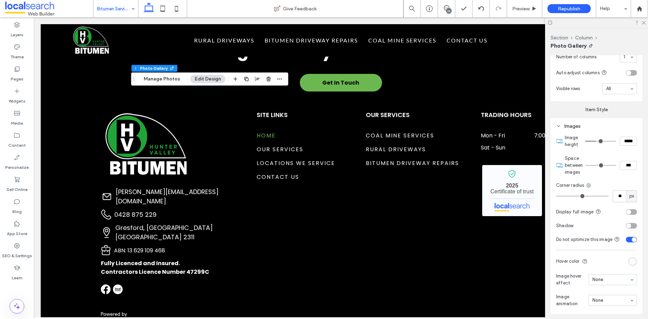
type input "**"
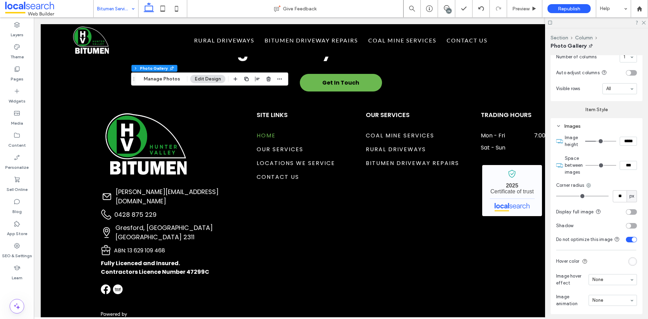
type input "*"
drag, startPoint x: 572, startPoint y: 195, endPoint x: 531, endPoint y: 197, distance: 41.8
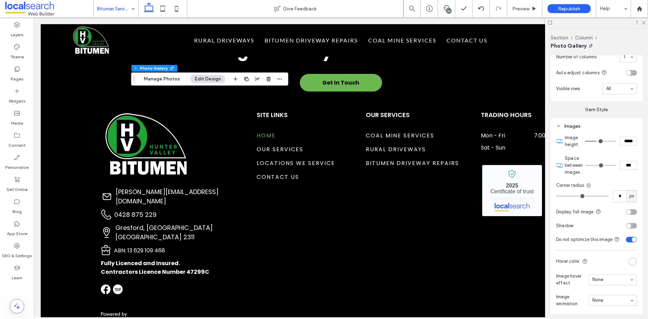
type input "*"
click at [556, 197] on input "range" at bounding box center [582, 196] width 52 height 1
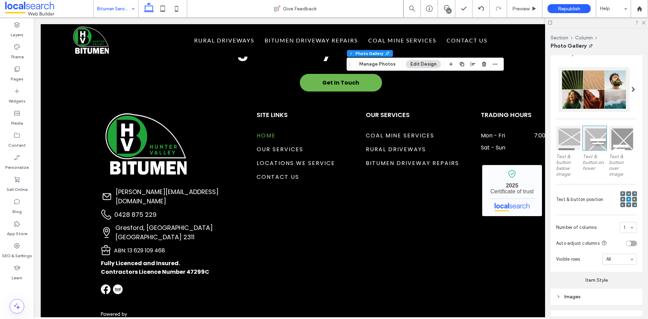
scroll to position [389, 0]
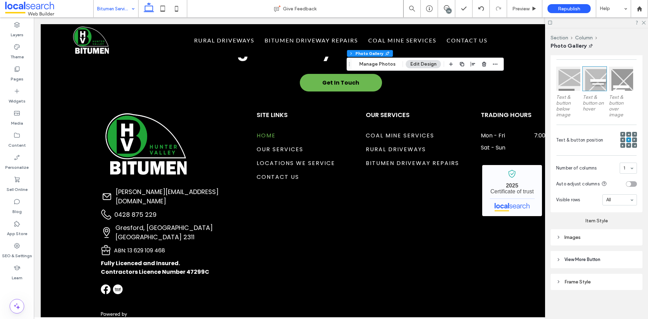
click at [579, 235] on div "Images" at bounding box center [596, 238] width 81 height 6
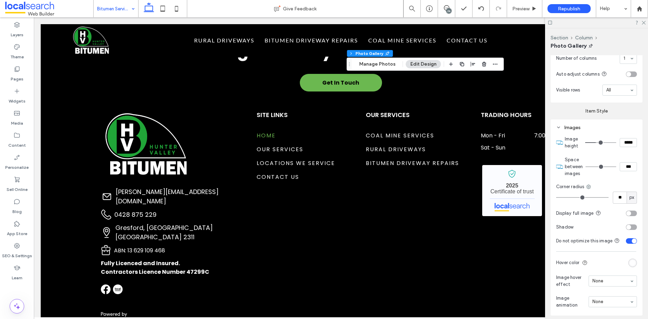
scroll to position [500, 0]
type input "**"
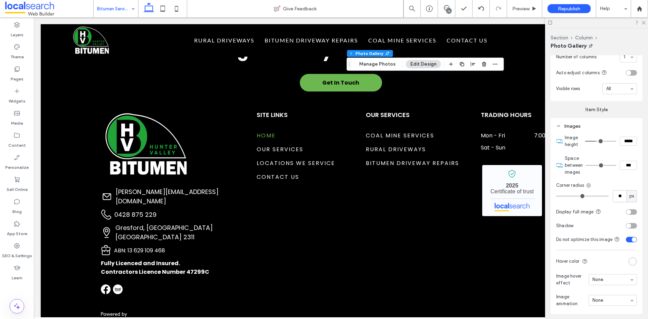
type input "**"
type input "*"
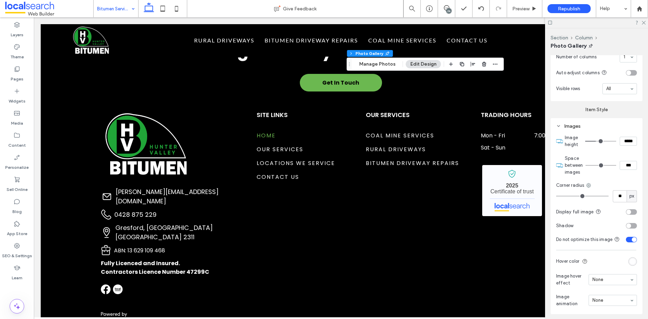
type input "*"
drag, startPoint x: 573, startPoint y: 195, endPoint x: 545, endPoint y: 194, distance: 27.3
type input "*"
click at [556, 196] on input "range" at bounding box center [582, 196] width 52 height 1
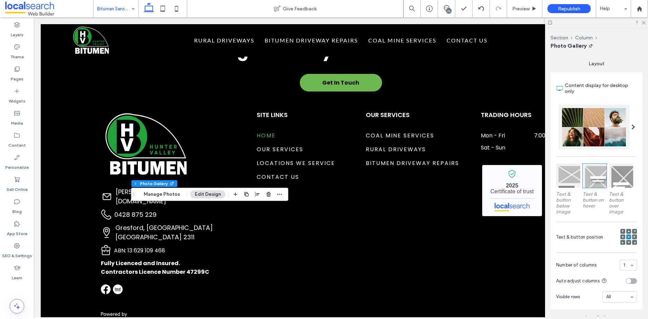
scroll to position [389, 0]
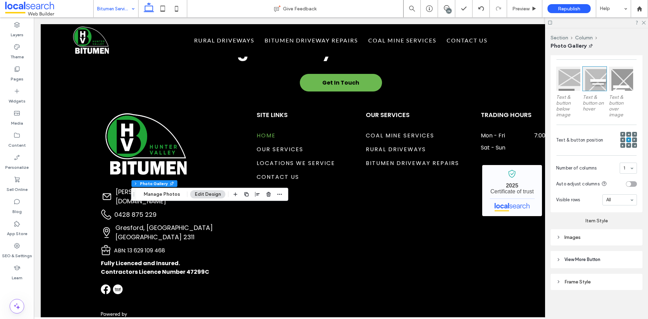
click at [565, 236] on div "Images" at bounding box center [596, 238] width 81 height 6
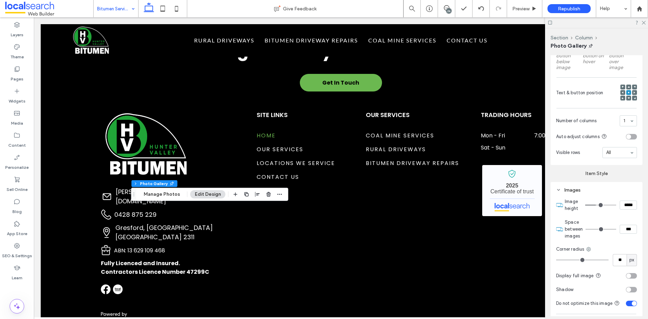
scroll to position [512, 0]
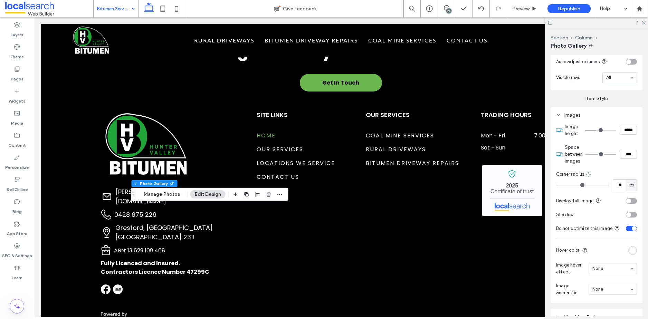
type input "**"
type input "*"
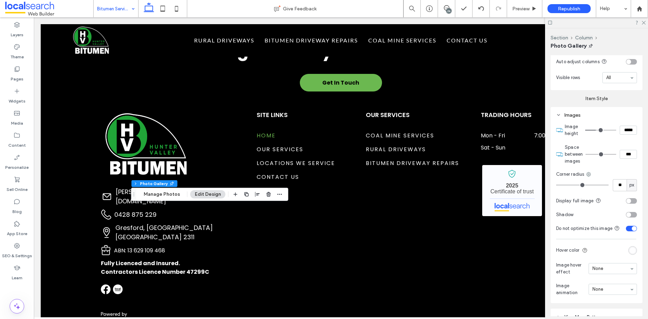
type input "*"
drag, startPoint x: 573, startPoint y: 183, endPoint x: 539, endPoint y: 185, distance: 34.2
type input "*"
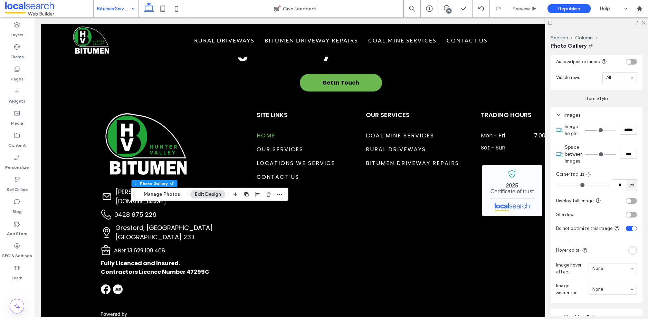
click at [556, 185] on input "range" at bounding box center [582, 185] width 52 height 1
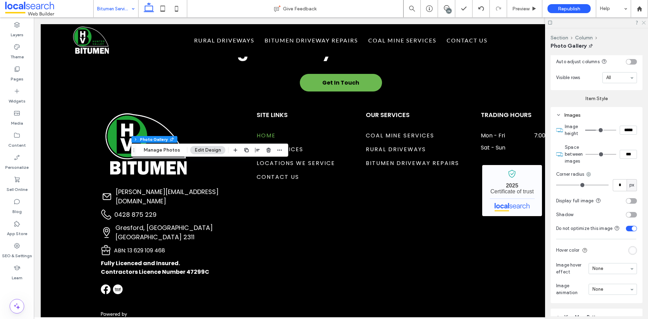
click at [643, 22] on use at bounding box center [644, 23] width 4 height 4
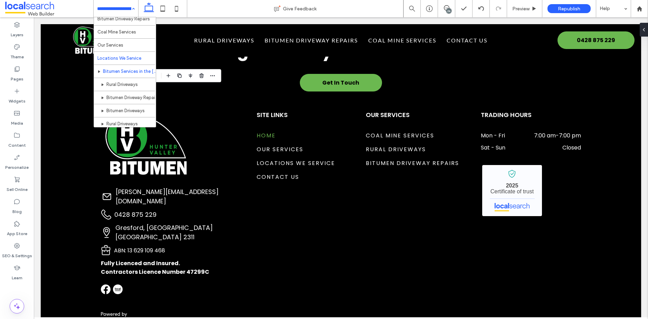
scroll to position [23, 0]
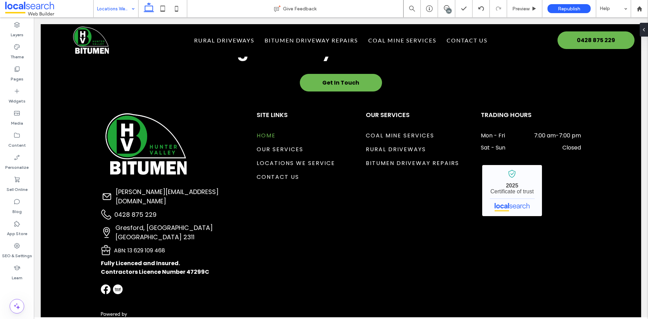
click at [108, 8] on div at bounding box center [324, 159] width 648 height 319
click at [522, 7] on span "Preview" at bounding box center [520, 9] width 17 height 6
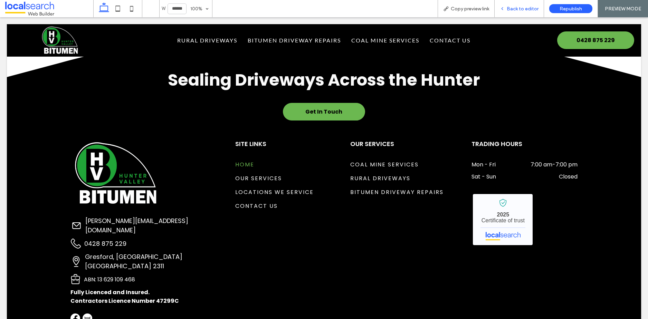
click at [518, 11] on span "Back to editor" at bounding box center [523, 9] width 32 height 6
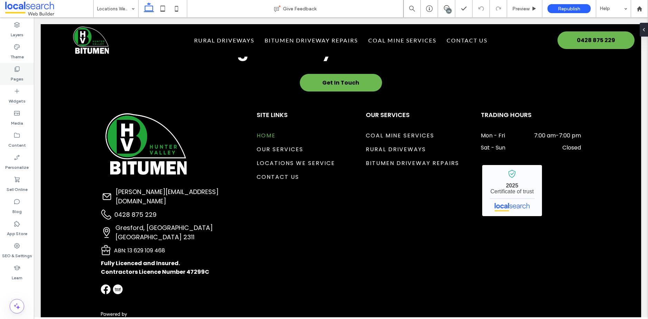
click at [12, 70] on div "Pages" at bounding box center [17, 74] width 34 height 22
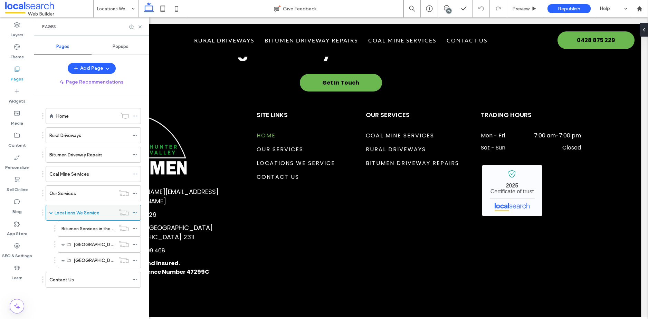
click at [123, 212] on icon at bounding box center [124, 212] width 10 height 7
click at [136, 212] on icon at bounding box center [134, 212] width 5 height 5
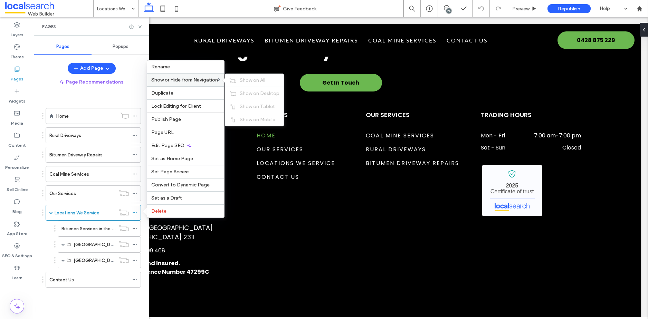
click at [214, 80] on span "Show or Hide from Navigation" at bounding box center [184, 80] width 67 height 6
click at [209, 79] on span "Show or Hide from Navigation" at bounding box center [184, 80] width 67 height 6
click at [248, 93] on span "Show on Desktop" at bounding box center [260, 93] width 40 height 6
click at [249, 105] on span "Show on Tablet" at bounding box center [257, 107] width 35 height 6
click at [254, 118] on span "Show on Mobile" at bounding box center [258, 120] width 36 height 6
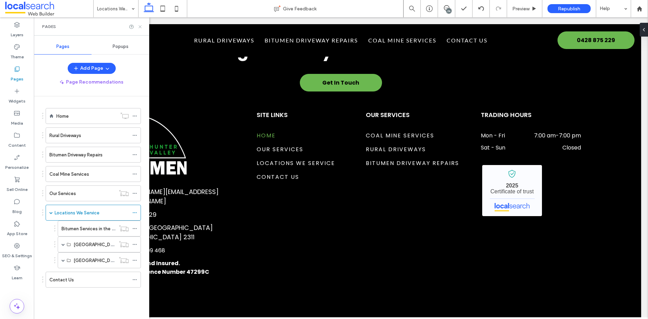
click at [139, 26] on icon at bounding box center [139, 26] width 5 height 5
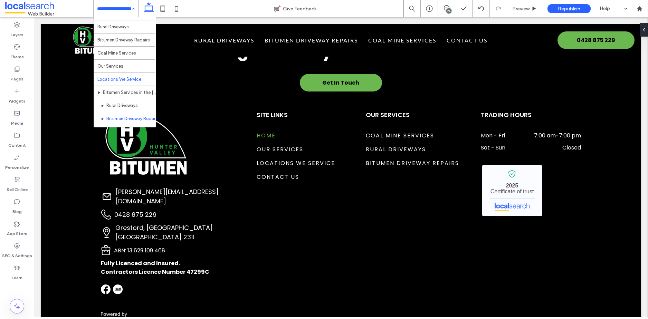
scroll to position [47, 0]
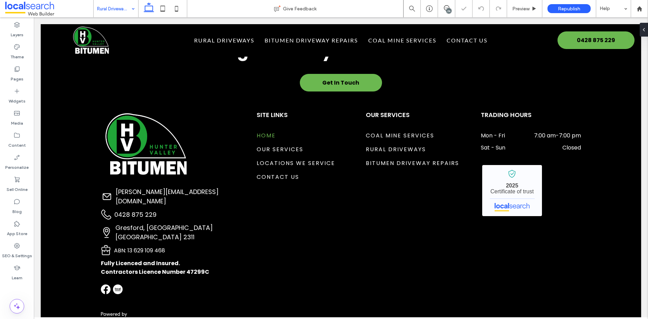
click at [119, 9] on input at bounding box center [114, 8] width 34 height 17
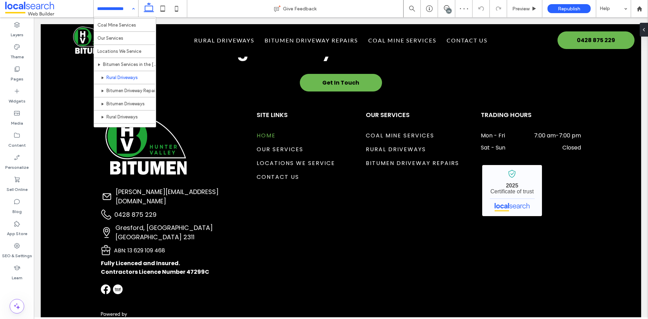
scroll to position [43, 0]
click at [121, 8] on input at bounding box center [114, 8] width 34 height 17
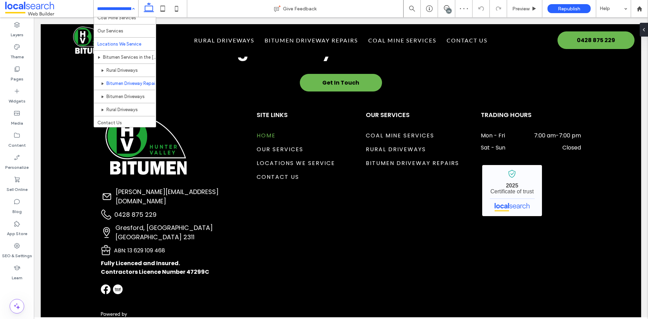
scroll to position [47, 0]
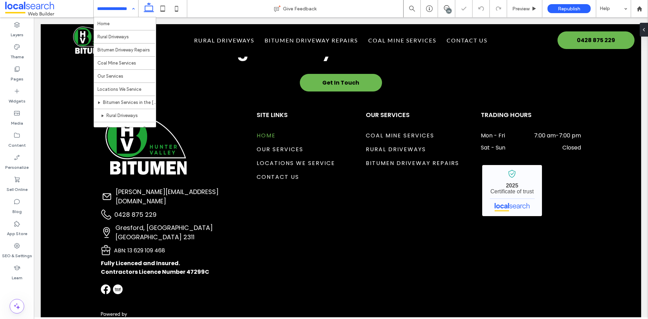
click at [121, 8] on input at bounding box center [114, 8] width 34 height 17
click at [117, 8] on input at bounding box center [114, 8] width 34 height 17
click at [118, 10] on input at bounding box center [114, 8] width 34 height 17
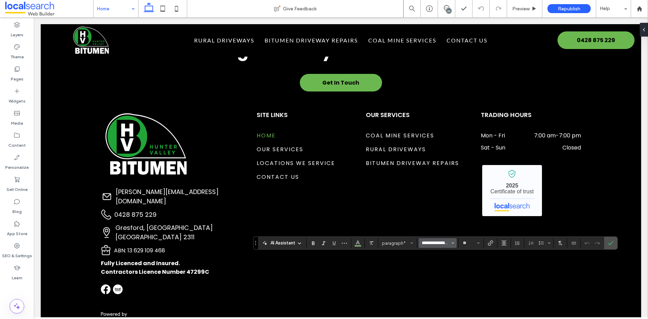
click at [445, 244] on input "**********" at bounding box center [435, 243] width 29 height 6
click at [437, 231] on div "Poppins" at bounding box center [441, 231] width 30 height 7
type input "*******"
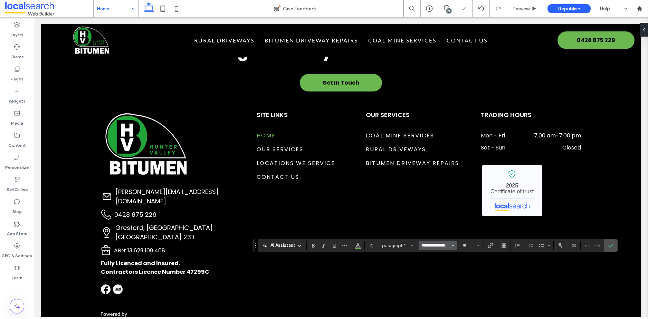
click at [447, 245] on input "**********" at bounding box center [435, 246] width 29 height 6
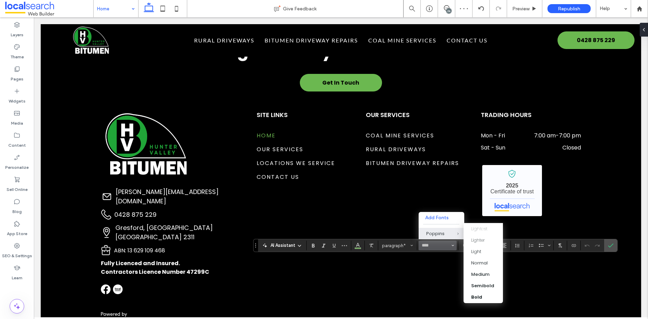
click at [438, 237] on div "Poppins" at bounding box center [441, 233] width 30 height 7
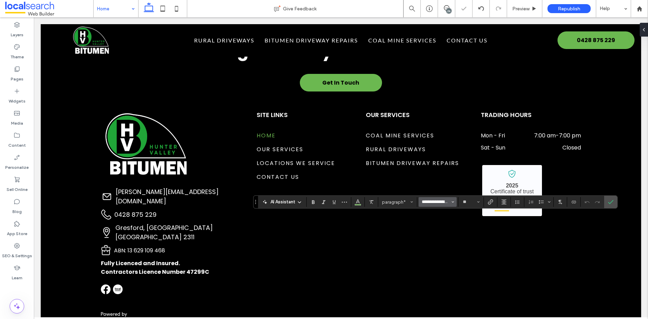
click at [443, 201] on input "**********" at bounding box center [435, 202] width 29 height 6
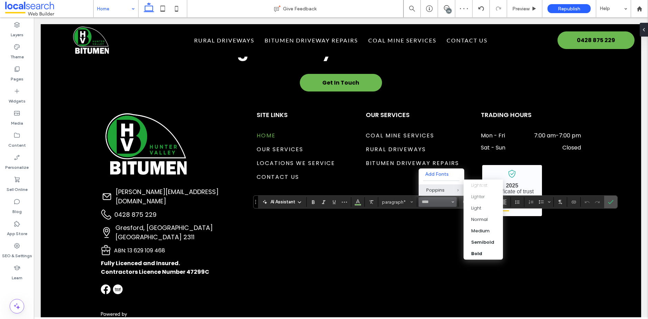
click at [440, 191] on div "Poppins" at bounding box center [441, 190] width 30 height 7
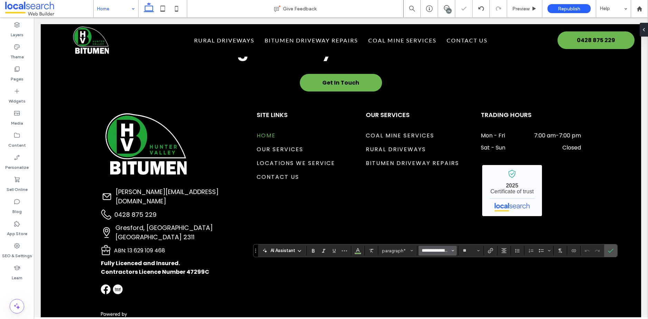
click at [440, 251] on input "**********" at bounding box center [435, 251] width 29 height 6
click at [433, 240] on div "Poppins" at bounding box center [441, 239] width 30 height 7
click at [608, 250] on icon "Confirm" at bounding box center [611, 251] width 6 height 6
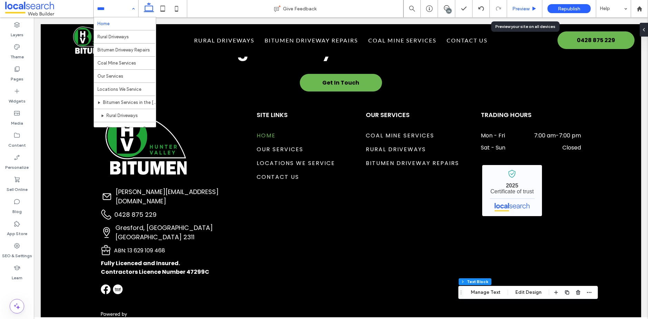
click at [521, 8] on span "Preview" at bounding box center [520, 9] width 17 height 6
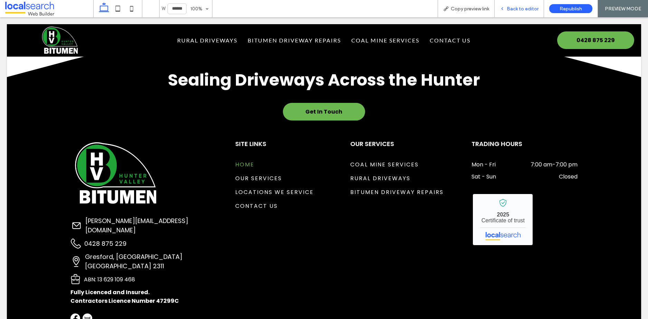
click at [522, 9] on span "Back to editor" at bounding box center [523, 9] width 32 height 6
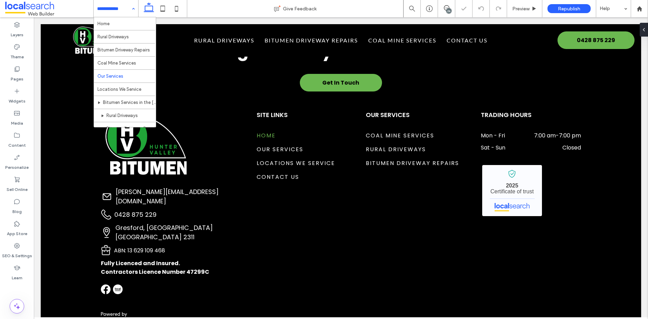
click at [113, 11] on input at bounding box center [114, 8] width 34 height 17
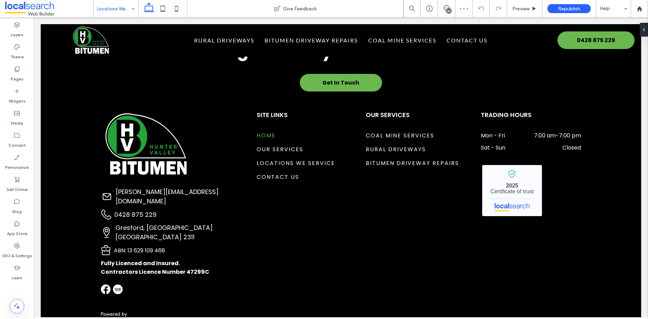
click at [118, 9] on input at bounding box center [114, 8] width 34 height 17
click at [120, 10] on input at bounding box center [114, 8] width 34 height 17
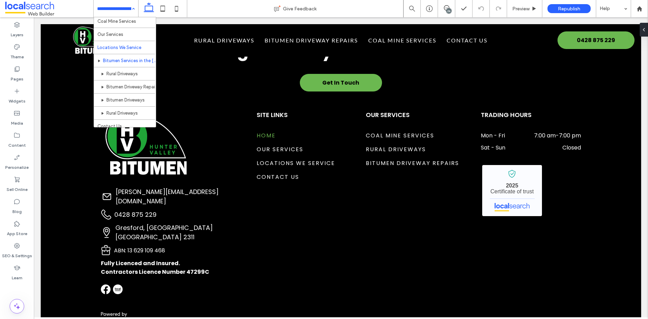
scroll to position [46, 0]
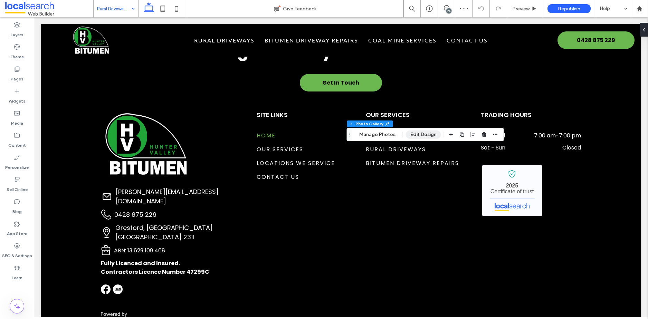
click at [424, 134] on button "Edit Design" at bounding box center [423, 135] width 35 height 8
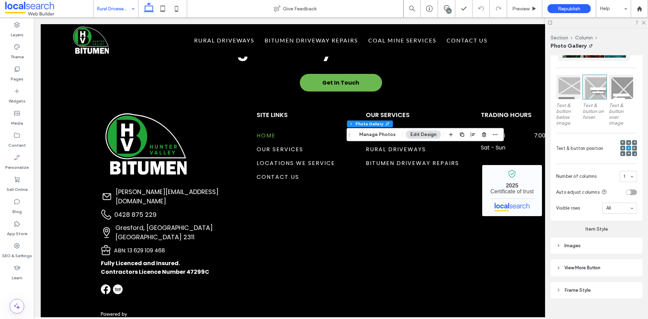
scroll to position [389, 0]
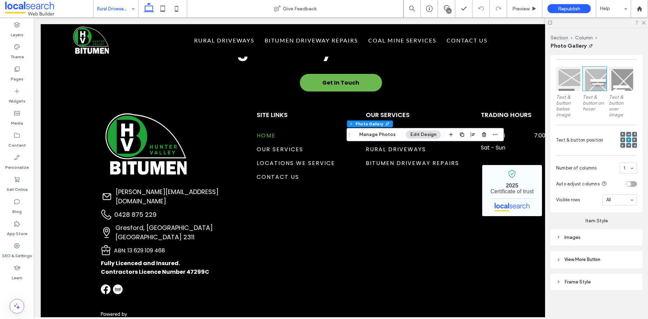
click at [570, 236] on div "Images" at bounding box center [596, 238] width 81 height 6
drag, startPoint x: 572, startPoint y: 306, endPoint x: 546, endPoint y: 306, distance: 25.9
click at [556, 307] on input "range" at bounding box center [582, 307] width 52 height 1
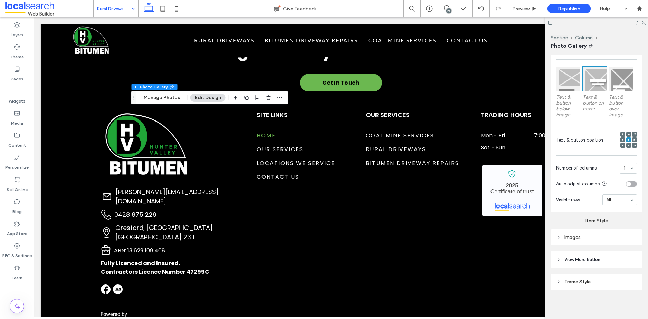
click at [562, 235] on div "Images" at bounding box center [596, 238] width 81 height 6
drag, startPoint x: 573, startPoint y: 306, endPoint x: 546, endPoint y: 304, distance: 27.0
click at [556, 307] on input "range" at bounding box center [582, 307] width 52 height 1
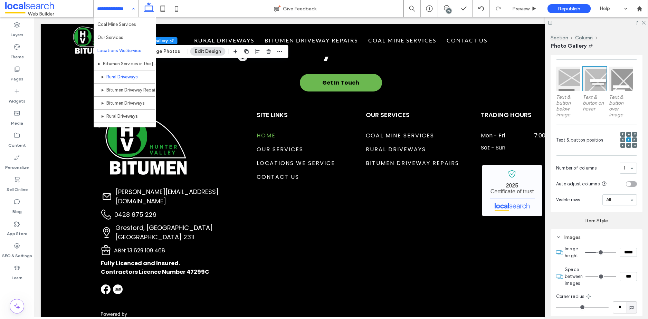
scroll to position [47, 0]
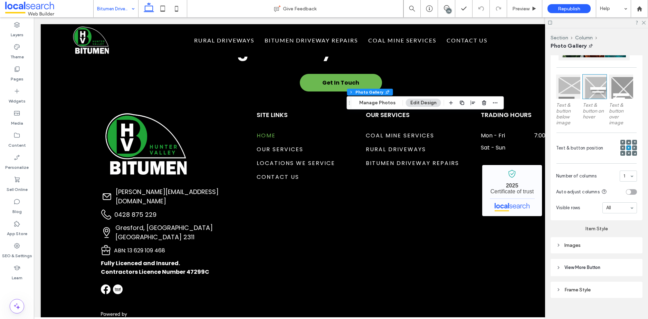
scroll to position [382, 0]
click at [565, 242] on div "Images" at bounding box center [596, 245] width 81 height 6
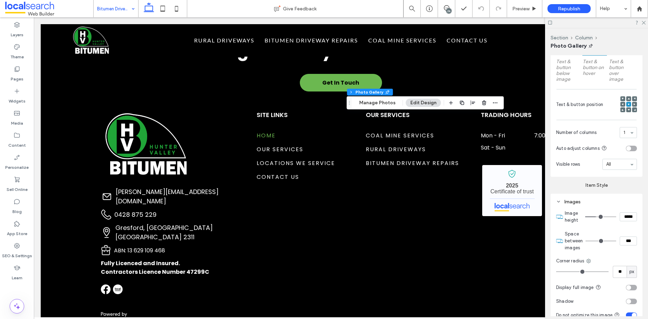
scroll to position [495, 0]
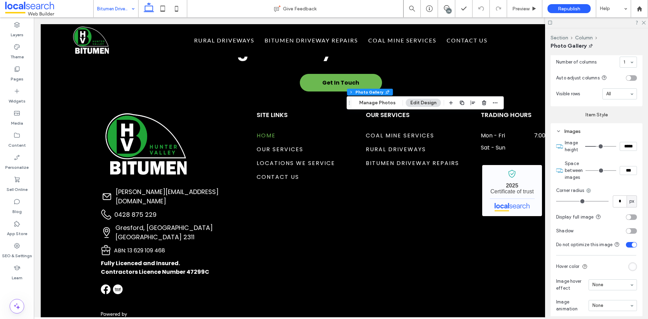
drag, startPoint x: 571, startPoint y: 200, endPoint x: 545, endPoint y: 201, distance: 25.6
click at [556, 201] on input "range" at bounding box center [582, 201] width 52 height 1
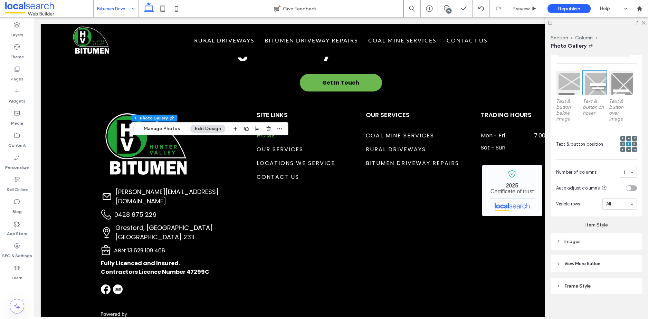
scroll to position [389, 0]
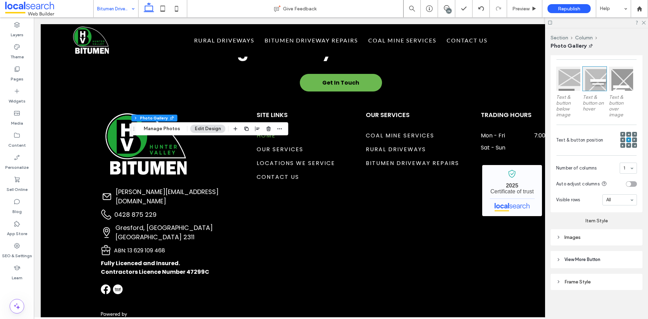
click at [560, 236] on icon at bounding box center [558, 237] width 5 height 5
drag, startPoint x: 572, startPoint y: 306, endPoint x: 545, endPoint y: 306, distance: 26.6
click at [556, 307] on input "range" at bounding box center [582, 307] width 52 height 1
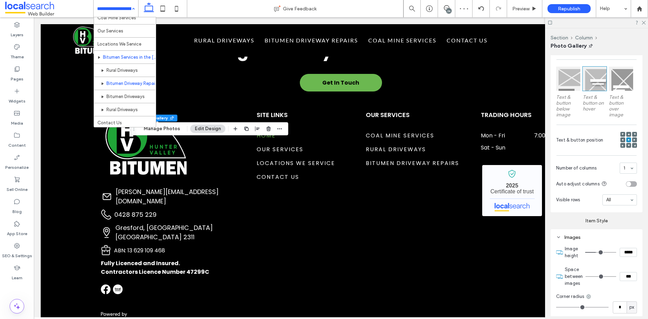
scroll to position [47, 0]
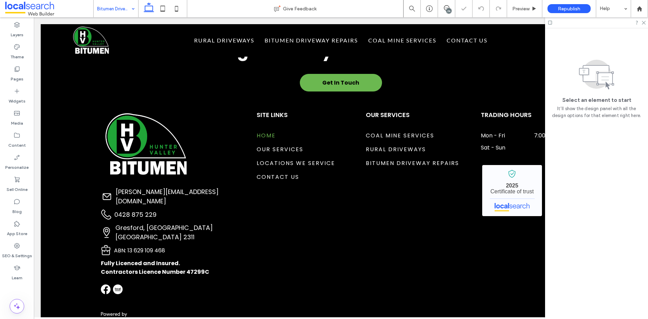
click at [115, 7] on input at bounding box center [114, 8] width 34 height 17
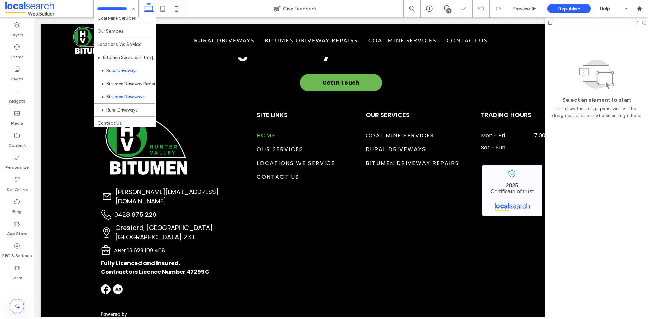
scroll to position [47, 0]
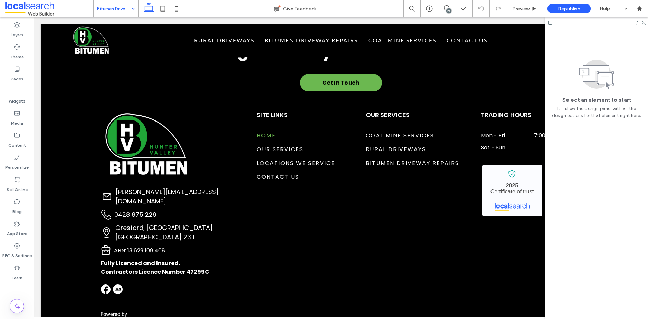
click at [123, 9] on input at bounding box center [114, 8] width 34 height 17
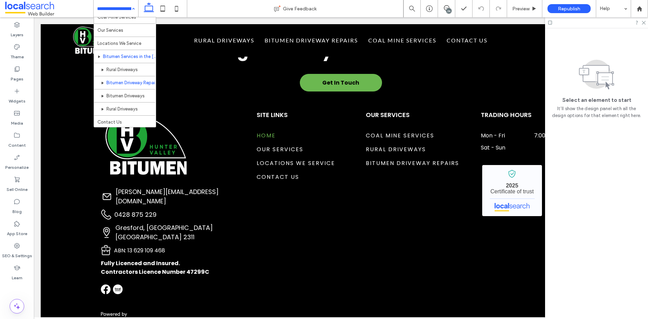
scroll to position [47, 0]
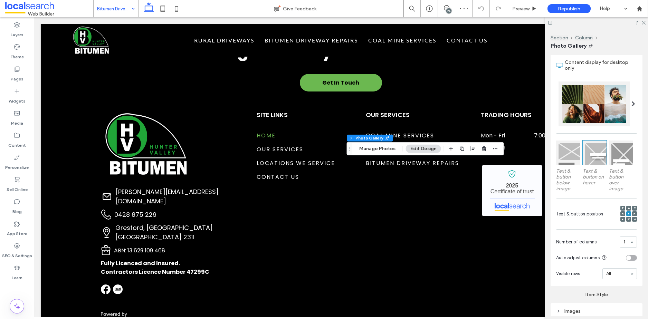
scroll to position [389, 0]
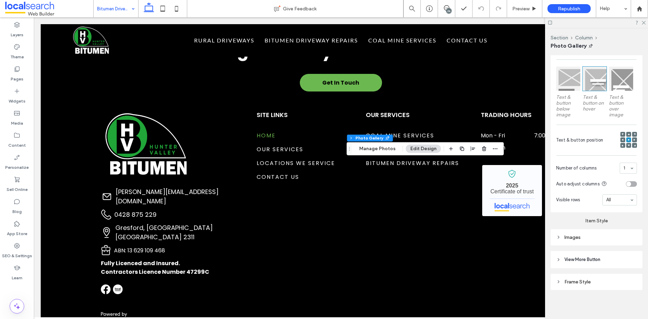
click at [585, 235] on div "Images" at bounding box center [596, 238] width 81 height 6
drag, startPoint x: 572, startPoint y: 305, endPoint x: 534, endPoint y: 309, distance: 38.1
click at [556, 308] on input "range" at bounding box center [582, 307] width 52 height 1
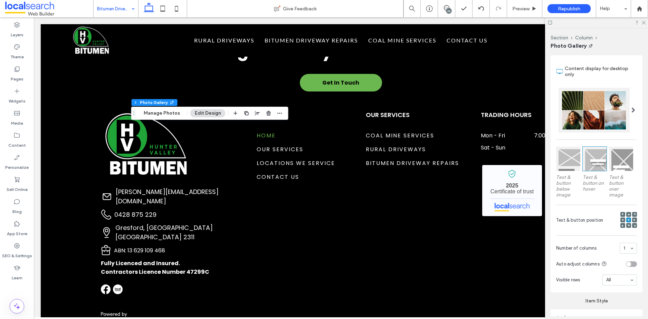
scroll to position [375, 0]
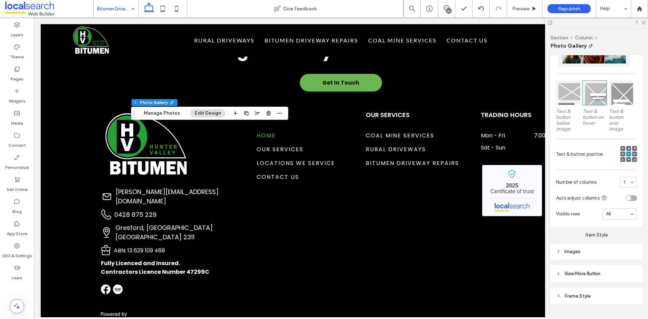
click at [557, 250] on icon at bounding box center [558, 251] width 5 height 5
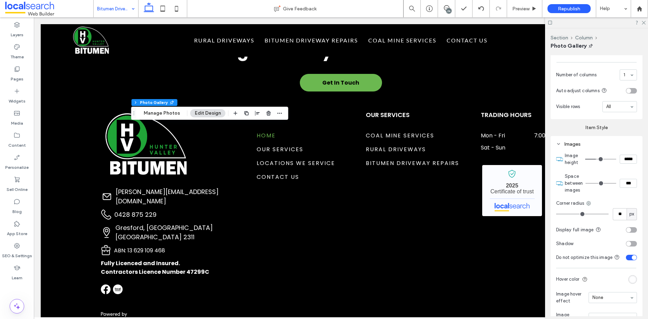
scroll to position [486, 0]
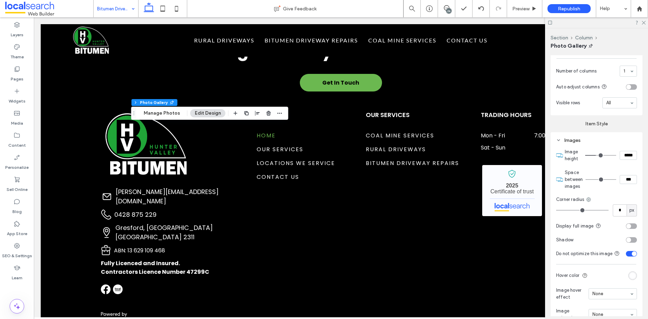
drag, startPoint x: 571, startPoint y: 209, endPoint x: 550, endPoint y: 208, distance: 21.4
click at [556, 210] on input "range" at bounding box center [582, 210] width 52 height 1
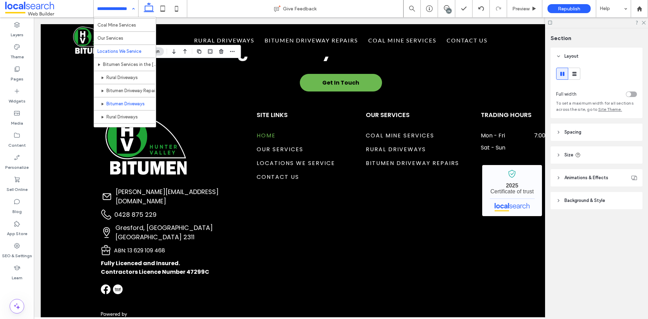
scroll to position [47, 0]
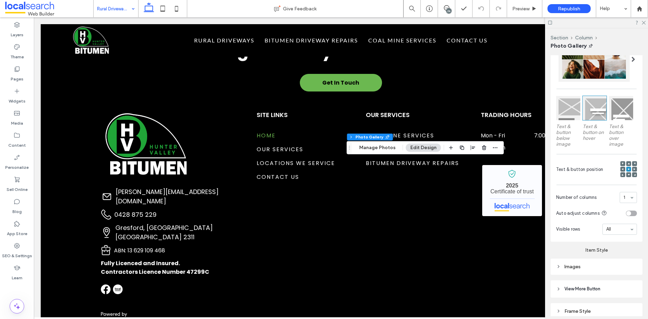
scroll to position [389, 0]
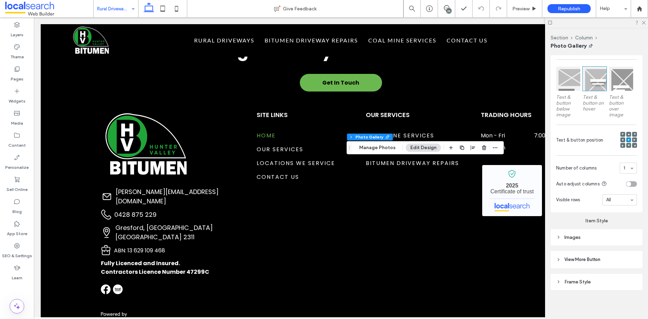
click at [570, 235] on div "Images" at bounding box center [596, 238] width 81 height 6
drag, startPoint x: 572, startPoint y: 307, endPoint x: 529, endPoint y: 306, distance: 42.5
click at [556, 307] on input "range" at bounding box center [582, 307] width 52 height 1
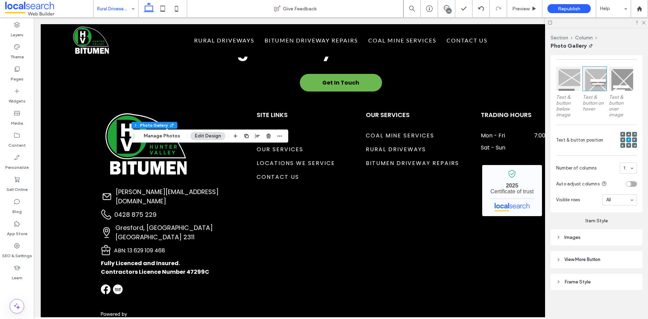
click at [569, 236] on div "Images" at bounding box center [596, 238] width 81 height 6
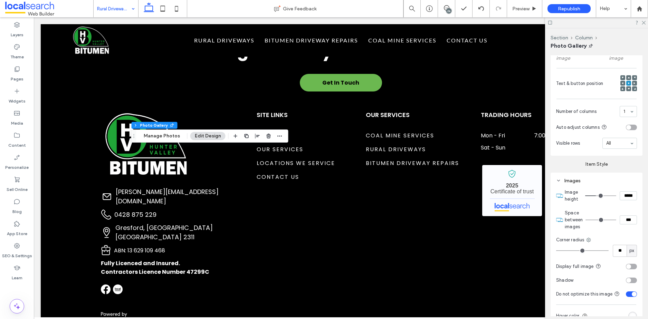
scroll to position [446, 0]
drag, startPoint x: 572, startPoint y: 249, endPoint x: 542, endPoint y: 249, distance: 29.4
click at [556, 250] on input "range" at bounding box center [582, 250] width 52 height 1
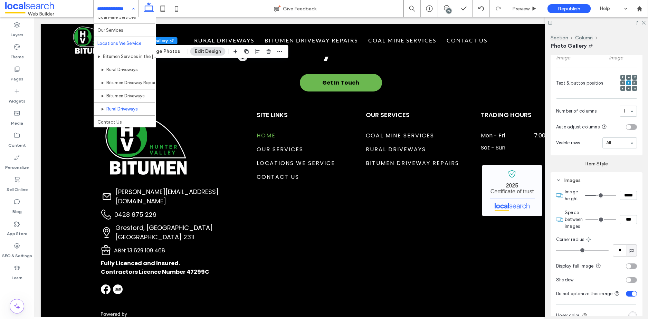
scroll to position [47, 0]
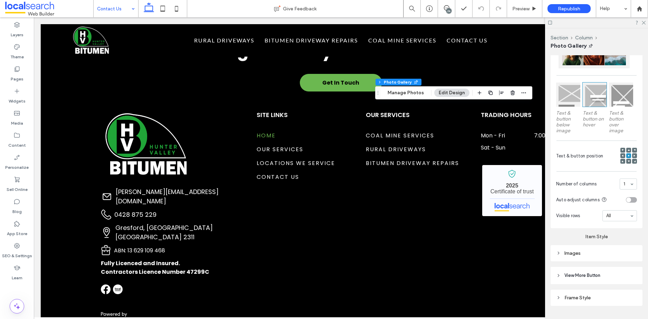
scroll to position [389, 0]
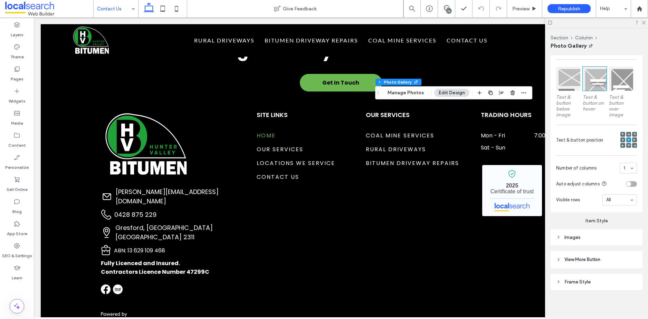
click at [572, 235] on div "Images" at bounding box center [596, 238] width 81 height 6
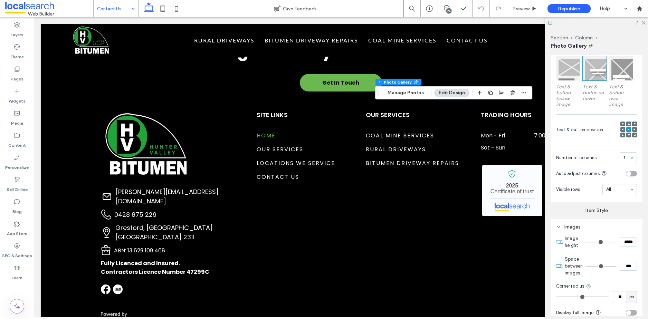
scroll to position [498, 0]
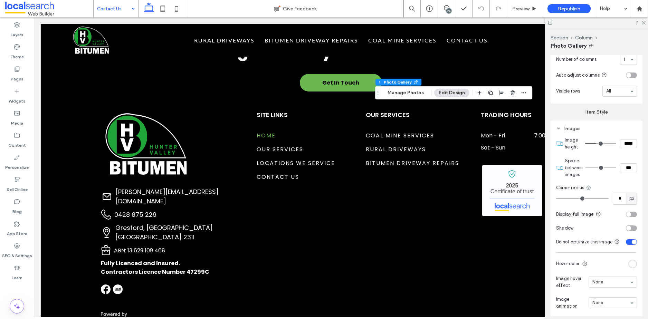
drag, startPoint x: 573, startPoint y: 196, endPoint x: 535, endPoint y: 199, distance: 38.1
click at [556, 199] on input "range" at bounding box center [582, 198] width 52 height 1
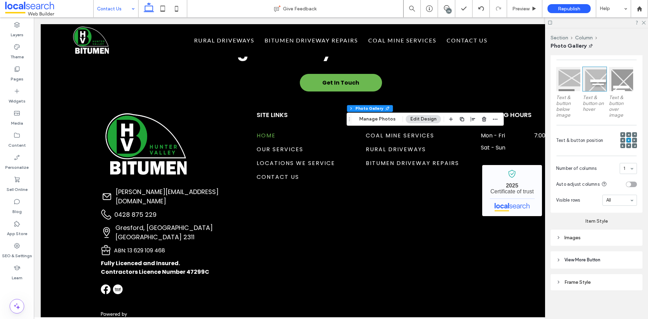
scroll to position [389, 0]
click at [563, 235] on div "Images" at bounding box center [596, 238] width 81 height 6
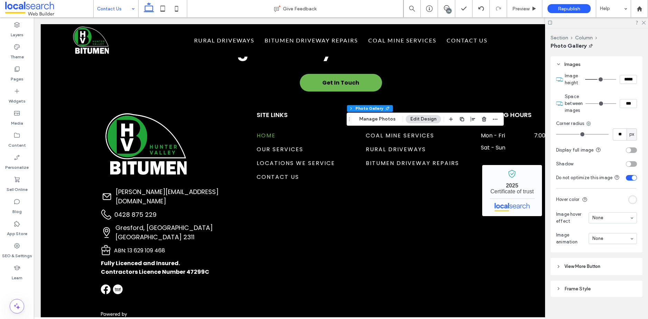
scroll to position [576, 0]
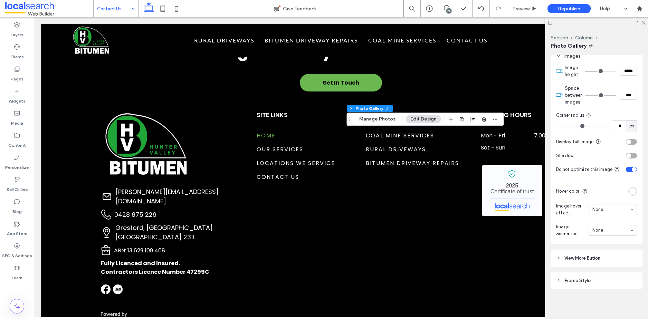
drag, startPoint x: 573, startPoint y: 120, endPoint x: 547, endPoint y: 121, distance: 25.3
click at [556, 126] on input "range" at bounding box center [582, 126] width 52 height 1
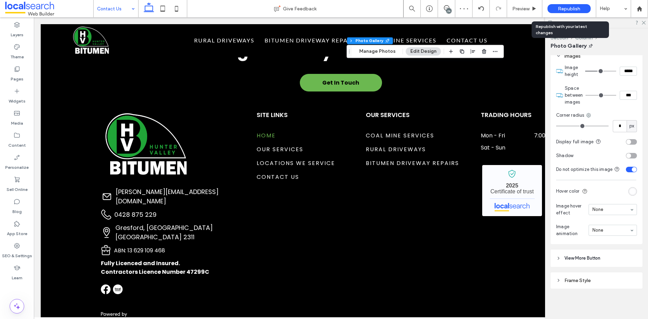
click at [574, 8] on span "Republish" at bounding box center [569, 9] width 22 height 6
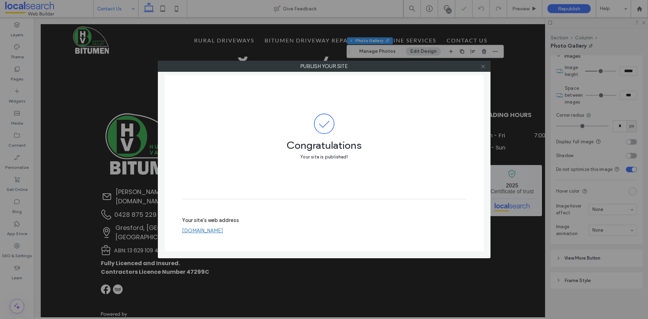
click at [483, 65] on icon at bounding box center [482, 66] width 5 height 5
